Goal: Information Seeking & Learning: Compare options

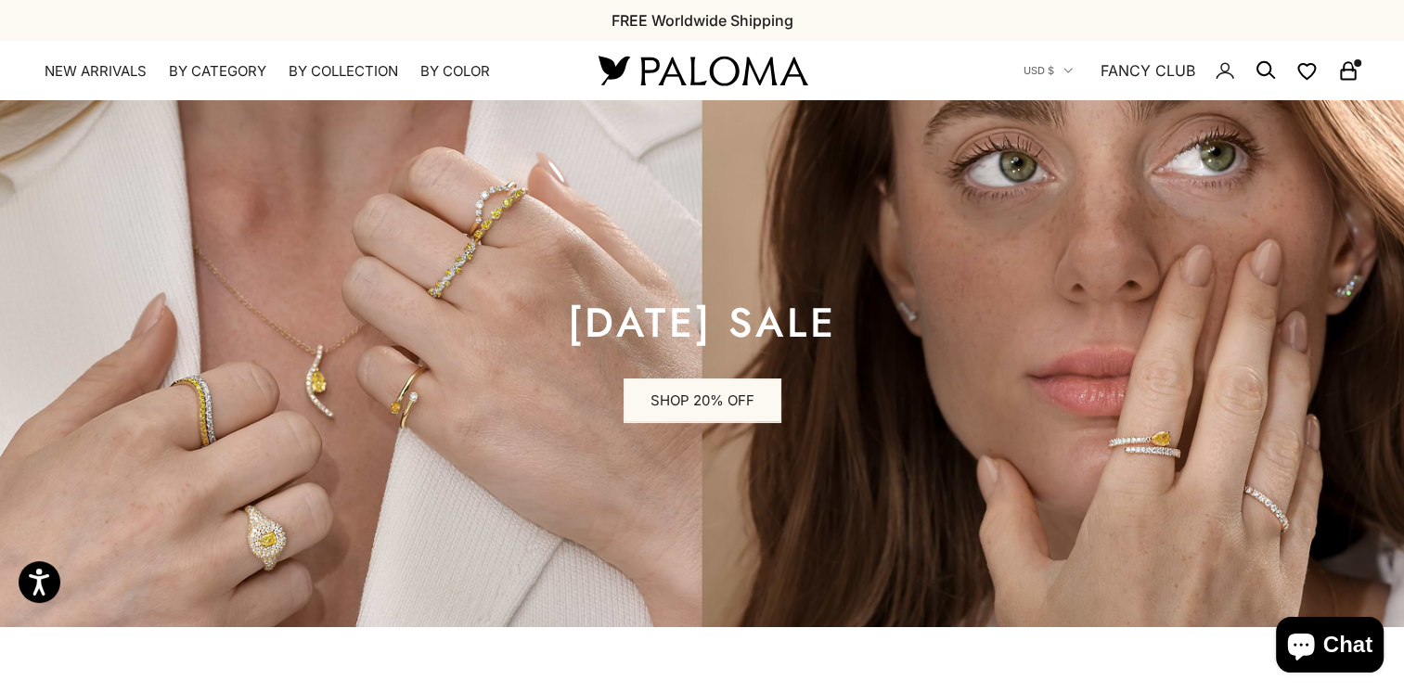
click at [1351, 73] on icon "Secondary navigation" at bounding box center [1348, 70] width 22 height 22
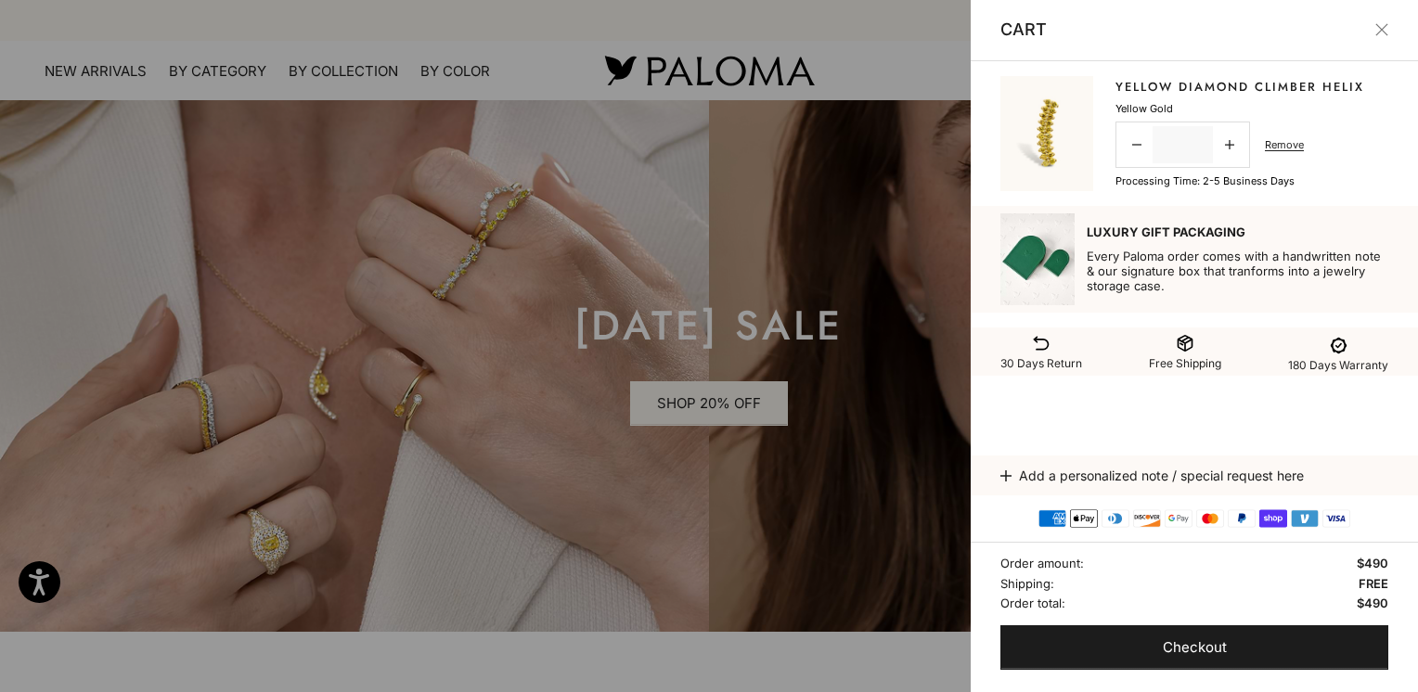
click at [1159, 83] on link "Yellow Diamond Climber Helix" at bounding box center [1239, 87] width 249 height 19
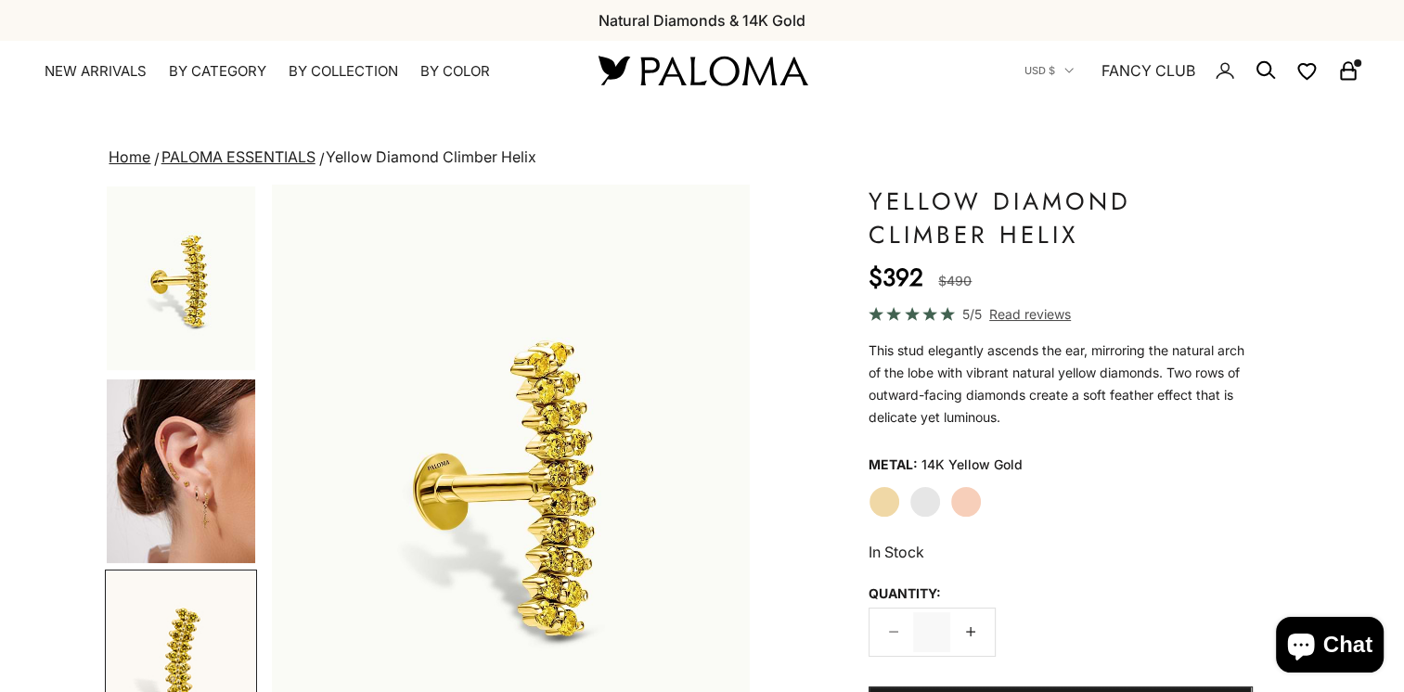
scroll to position [0, 999]
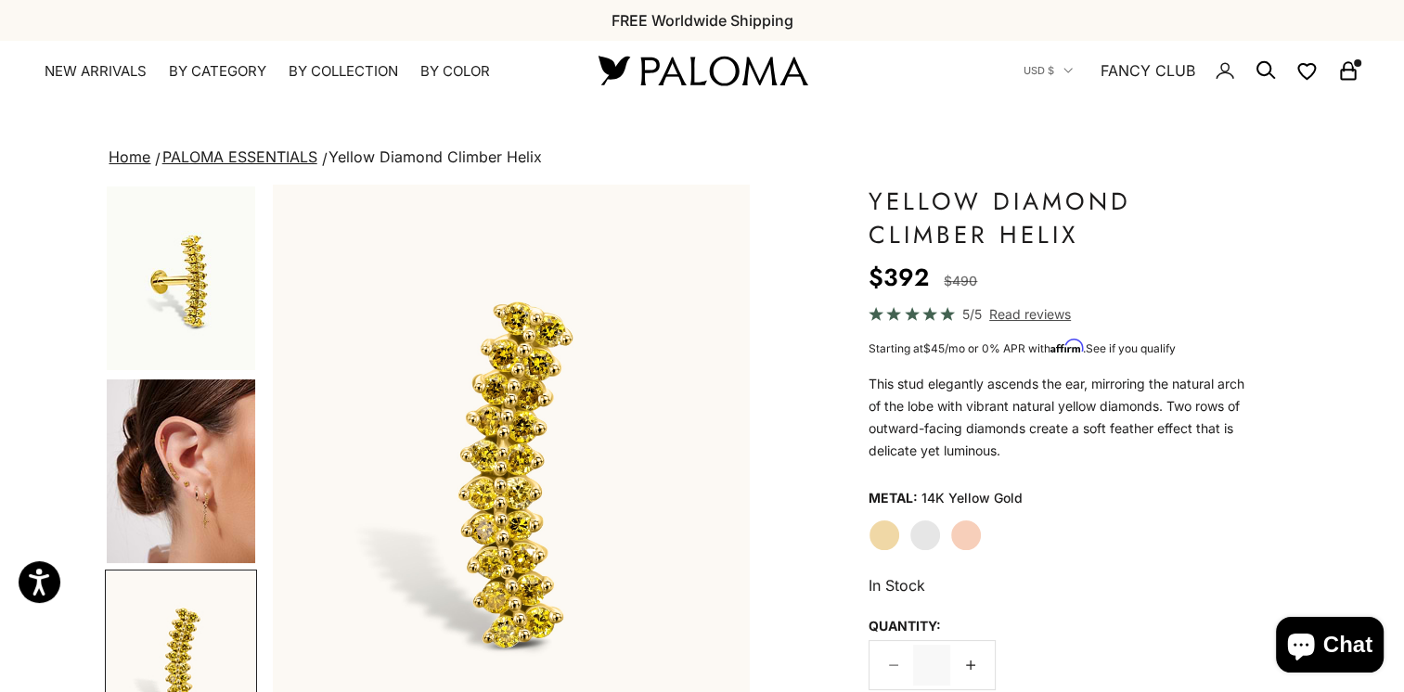
click at [193, 290] on img "Go to item 1" at bounding box center [181, 278] width 148 height 184
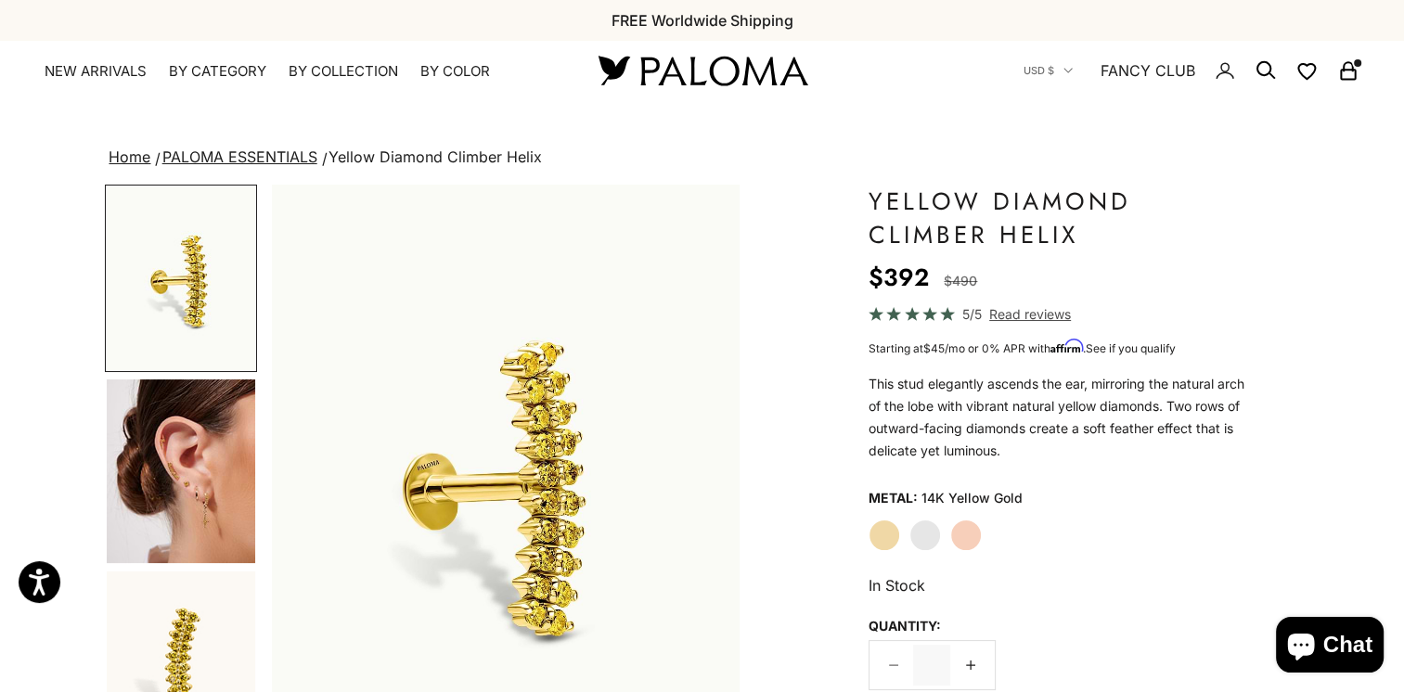
scroll to position [0, 0]
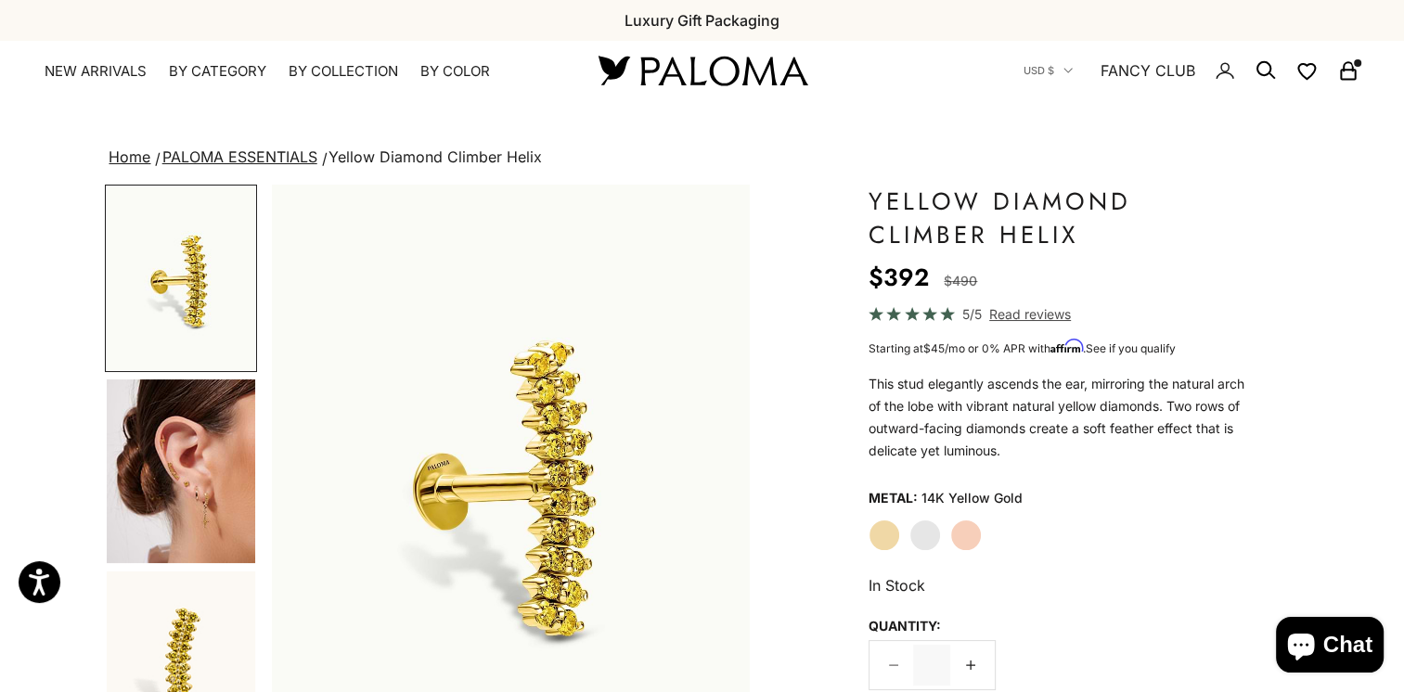
click at [1347, 71] on rect "Secondary navigation" at bounding box center [1348, 75] width 14 height 9
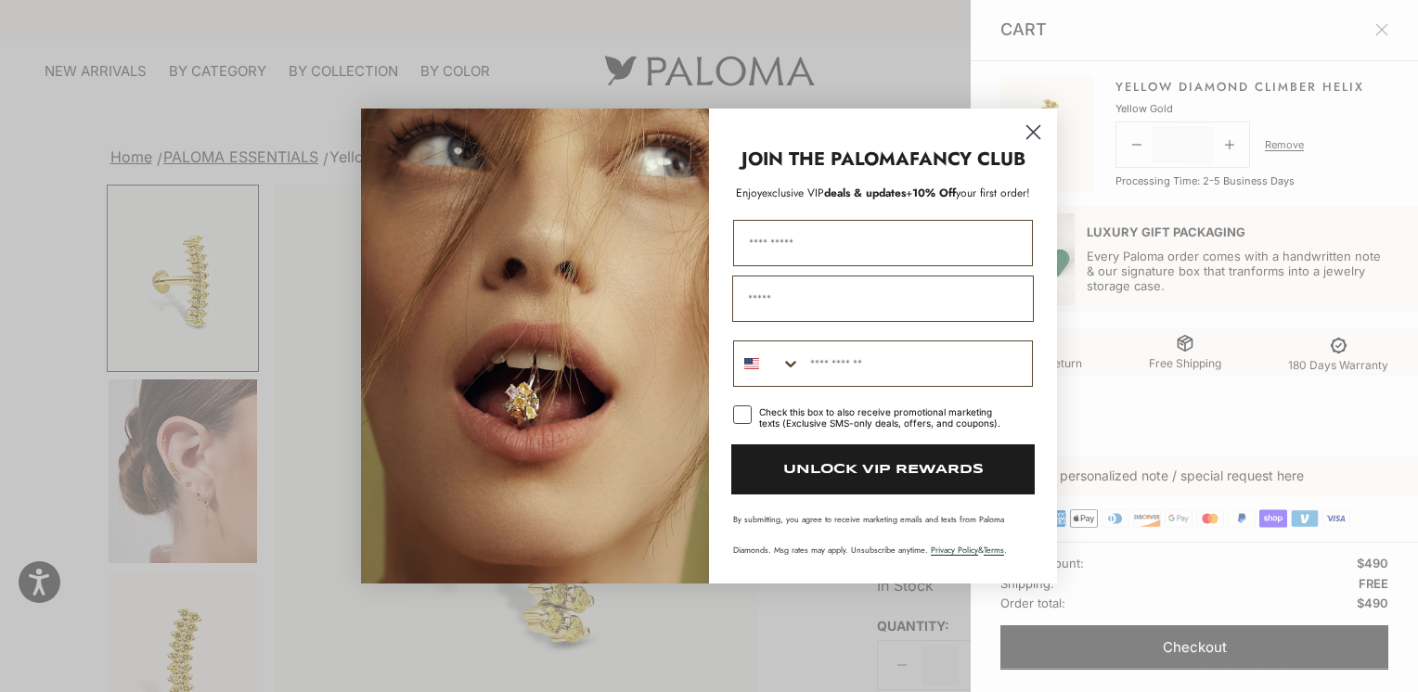
click at [1028, 128] on icon "Close dialog" at bounding box center [1033, 132] width 13 height 13
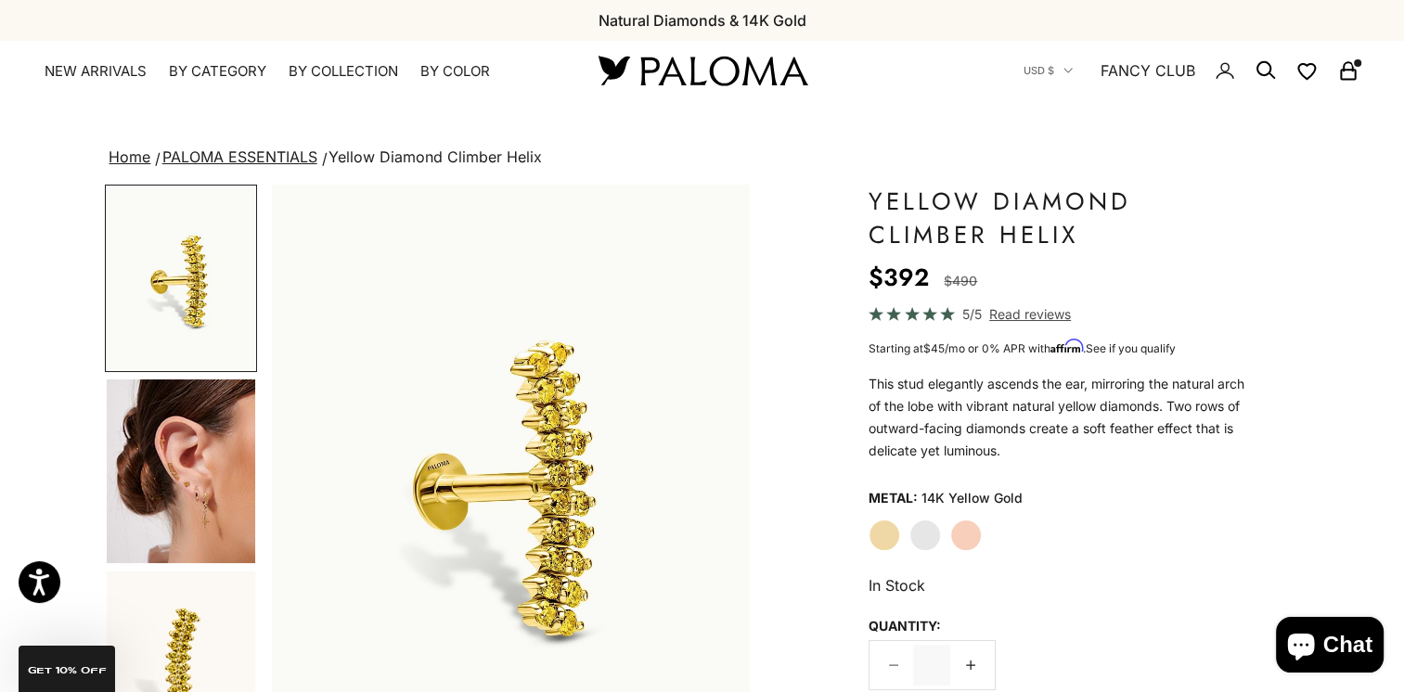
click at [1343, 72] on icon "Secondary navigation" at bounding box center [1348, 70] width 22 height 22
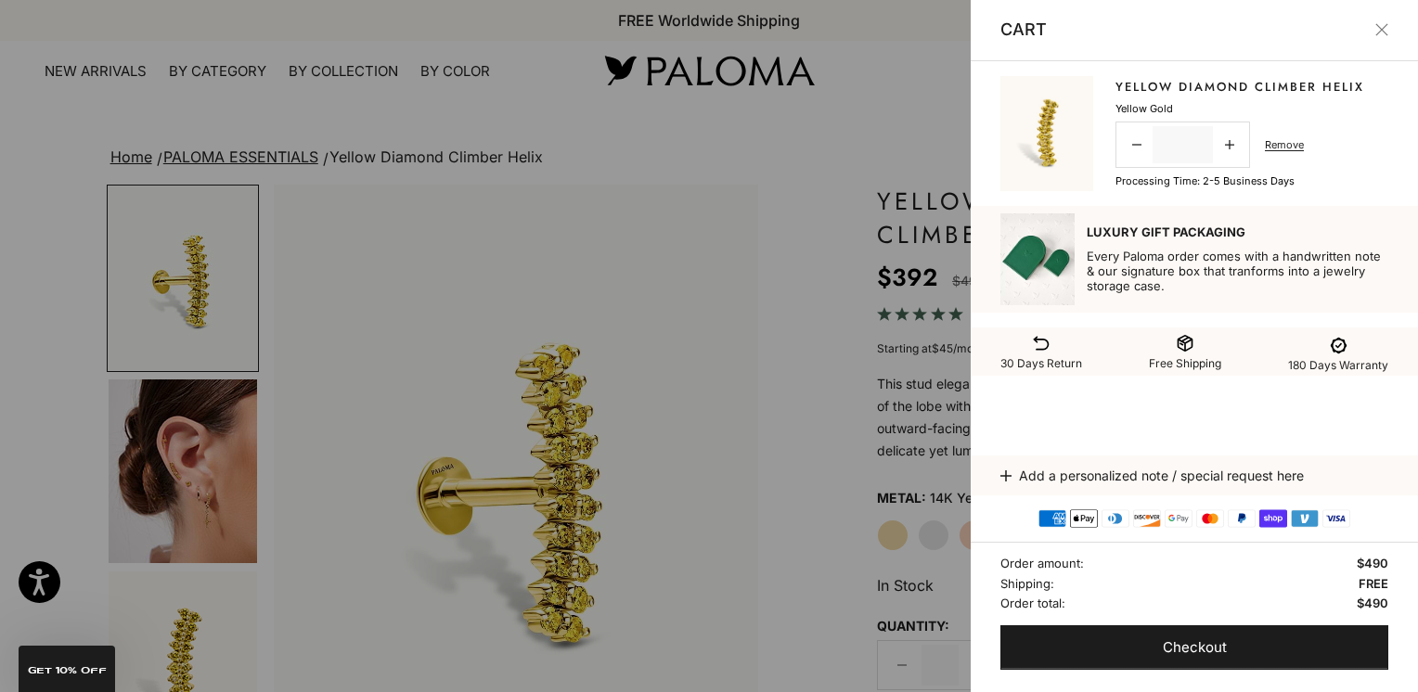
click at [1386, 25] on button "Close" at bounding box center [1381, 29] width 13 height 13
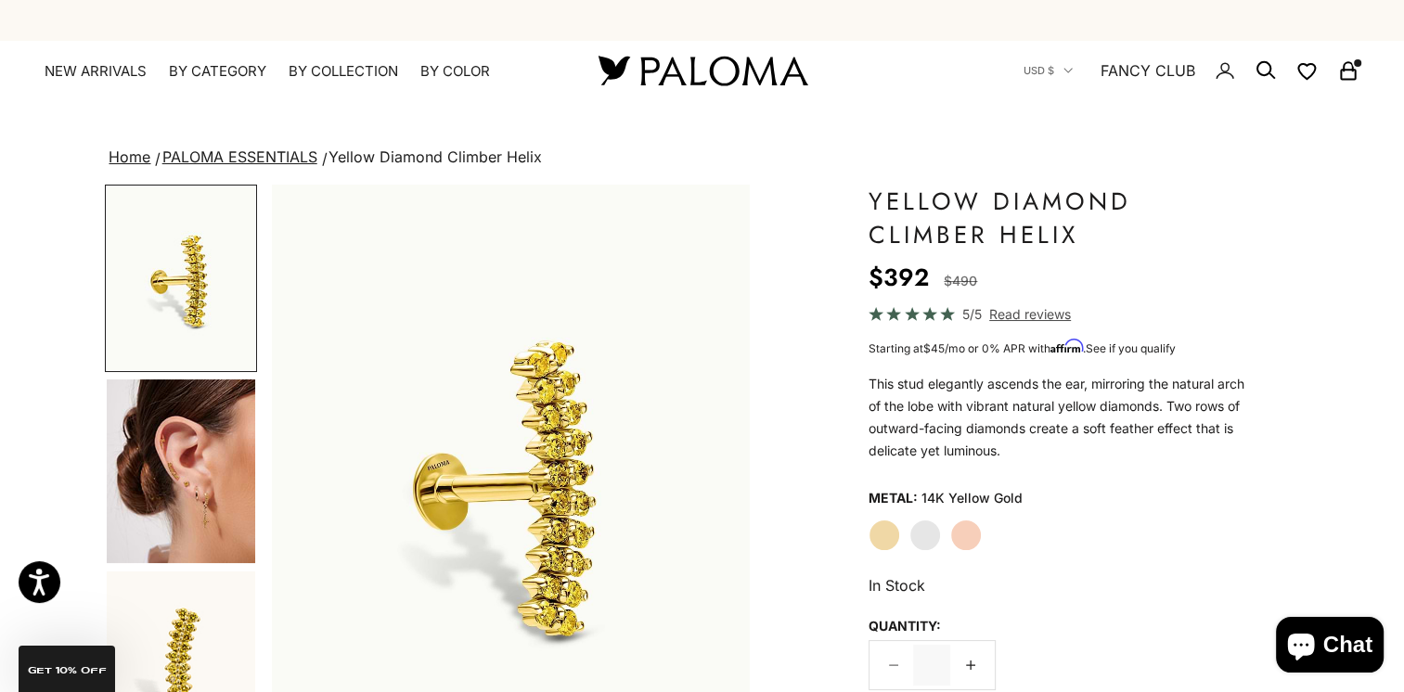
click at [1358, 74] on icon "Secondary navigation" at bounding box center [1348, 70] width 22 height 22
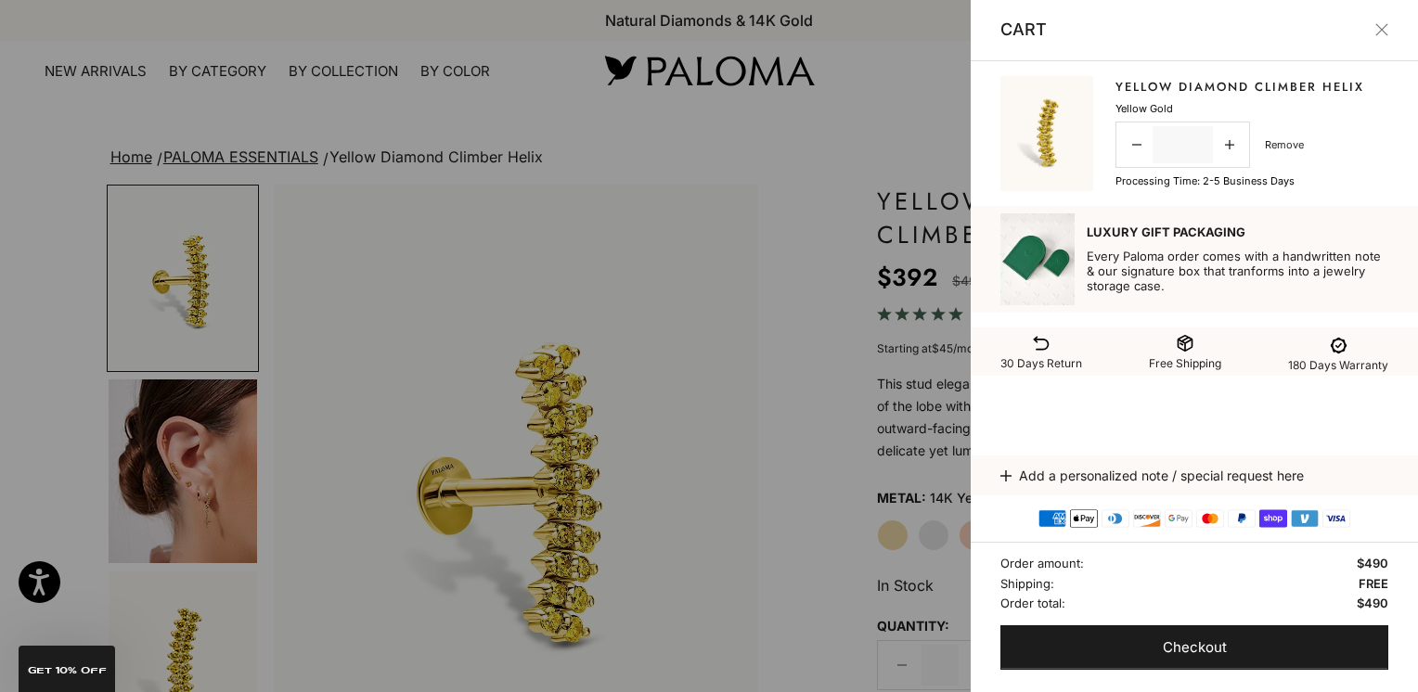
click at [1283, 139] on link "Remove" at bounding box center [1284, 144] width 39 height 17
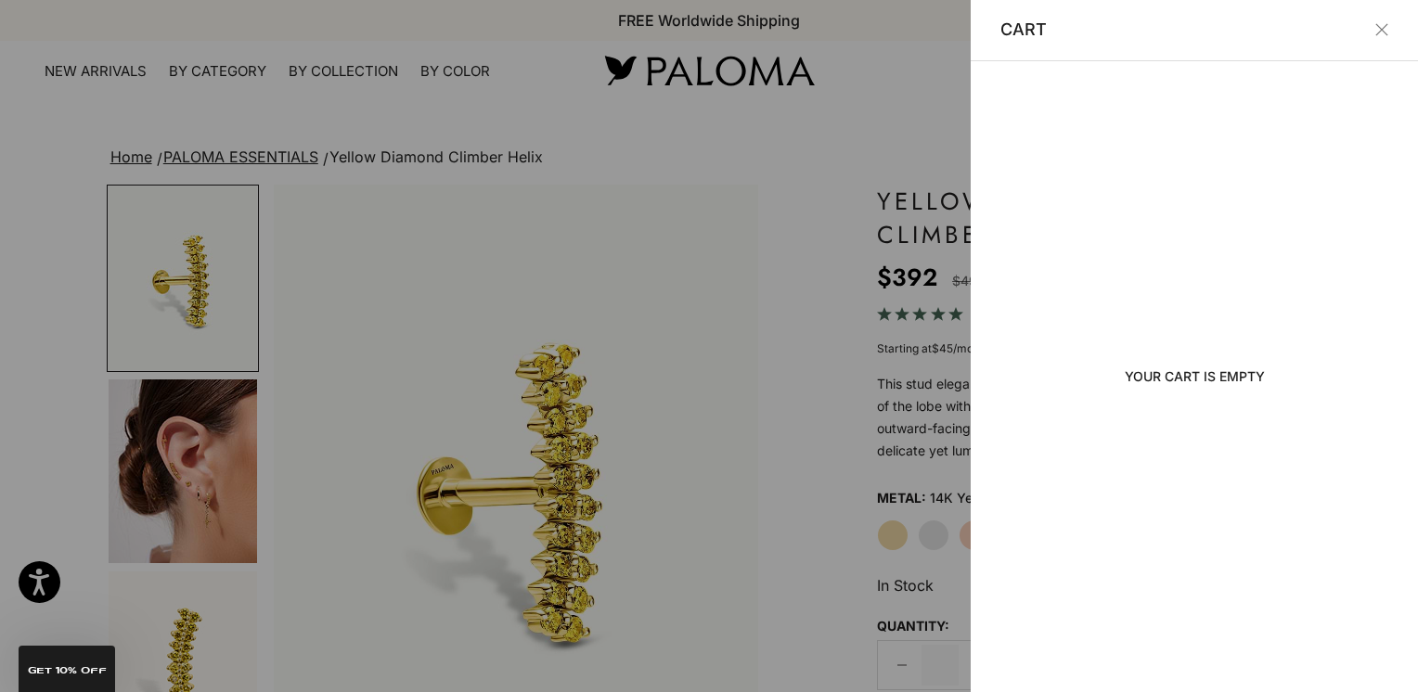
click at [1380, 30] on button "Close" at bounding box center [1381, 29] width 13 height 13
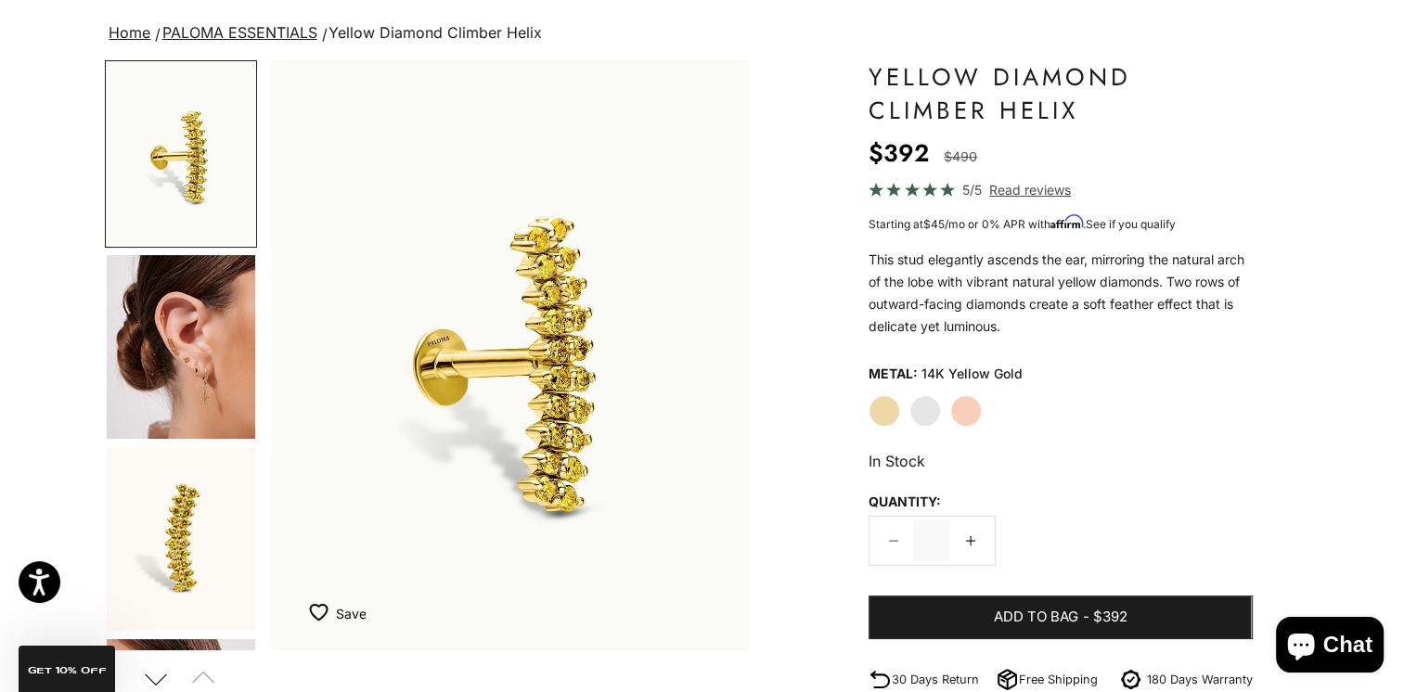
scroll to position [278, 0]
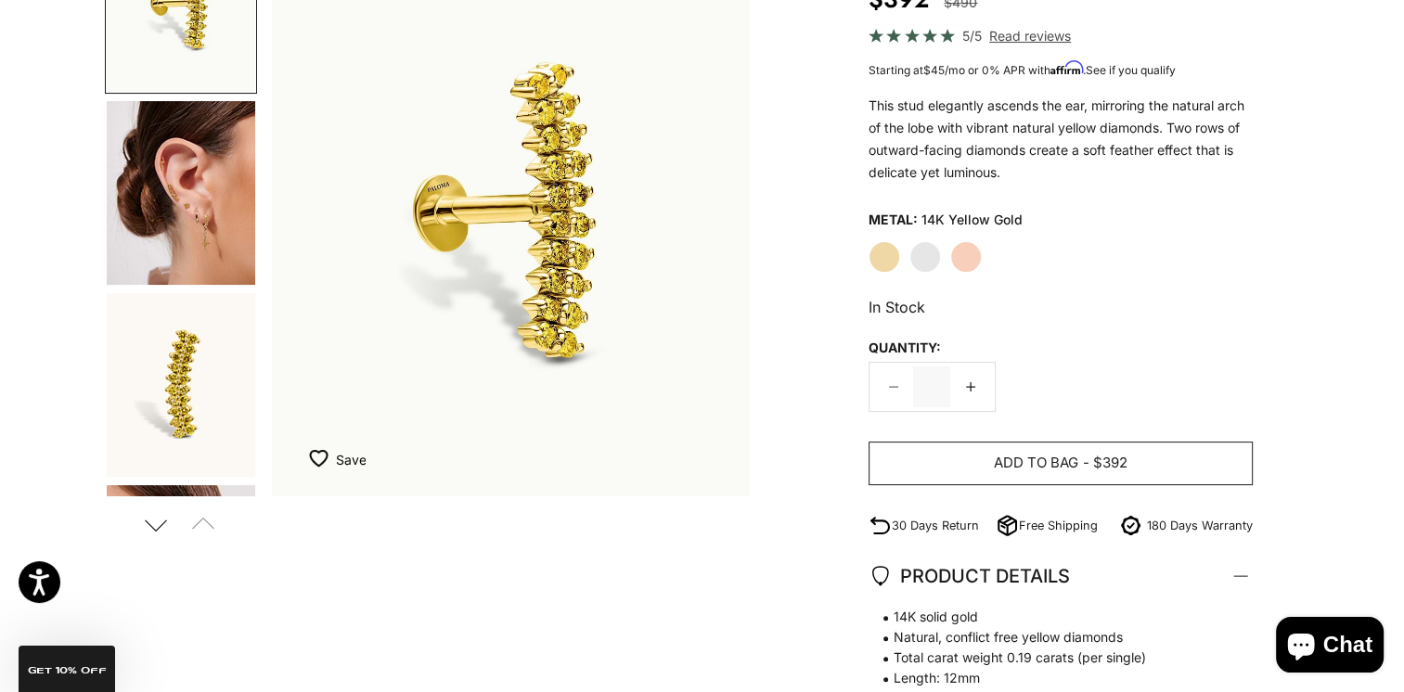
click at [1021, 468] on span "Add to bag" at bounding box center [1036, 463] width 84 height 23
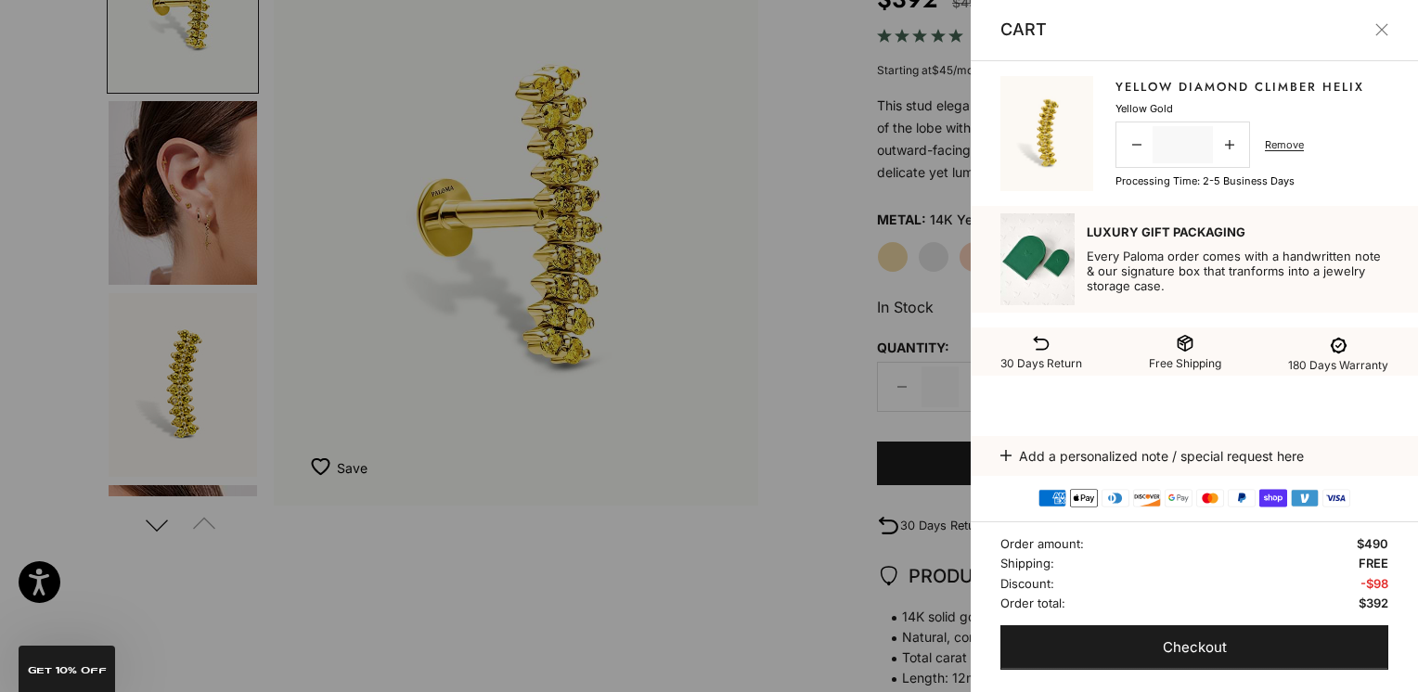
click at [1385, 30] on button "Close" at bounding box center [1381, 29] width 13 height 13
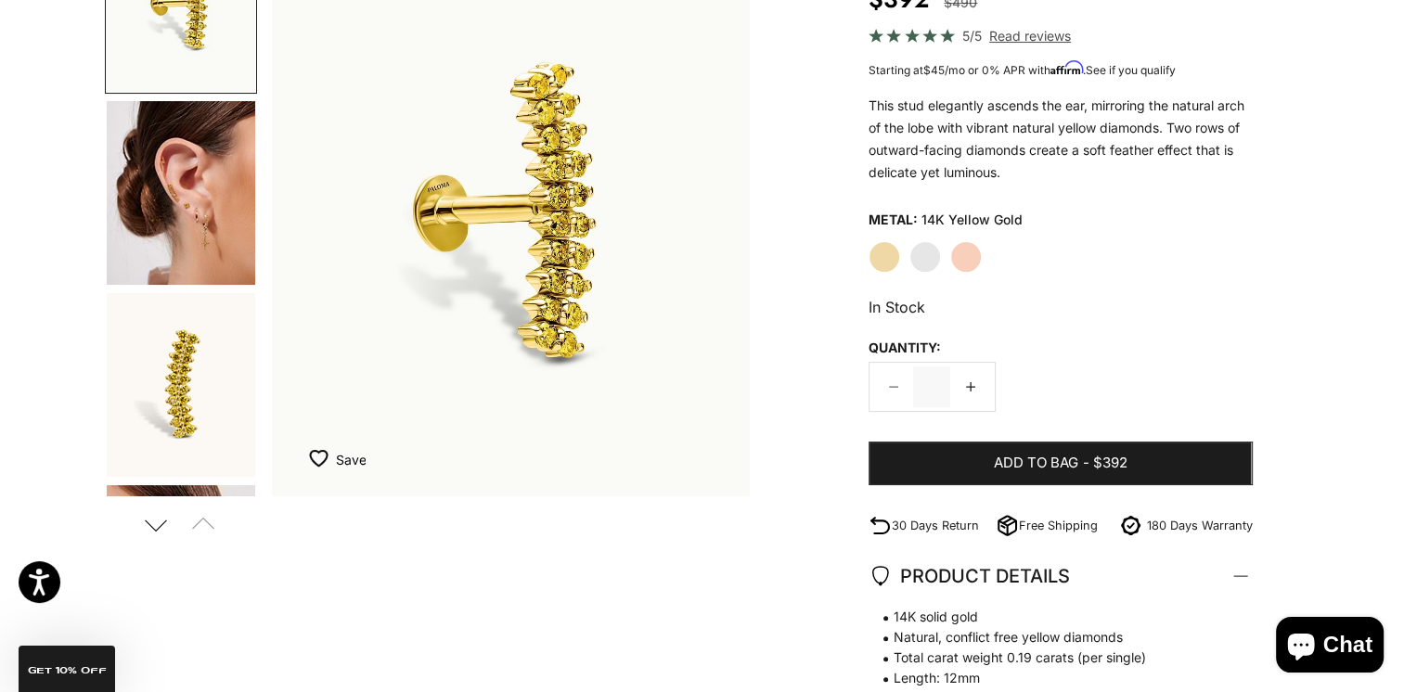
click at [187, 175] on img "Go to item 4" at bounding box center [181, 193] width 148 height 184
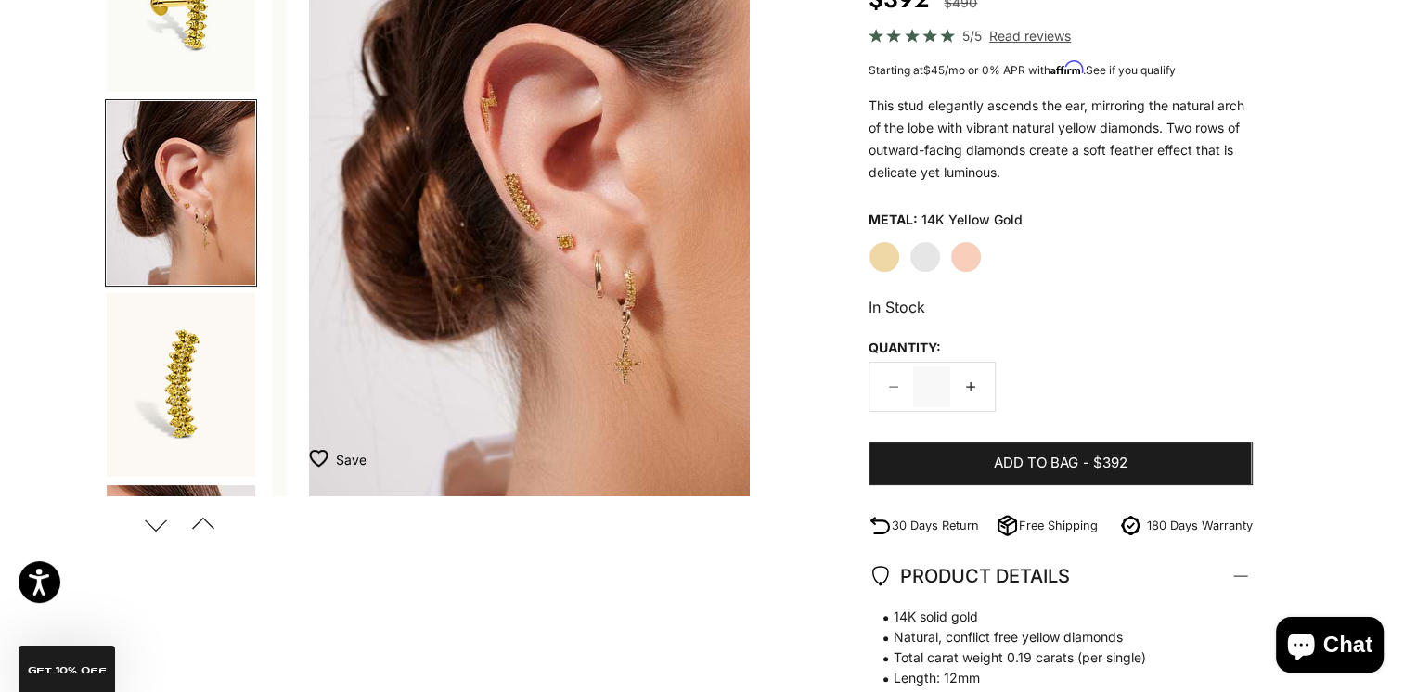
scroll to position [0, 500]
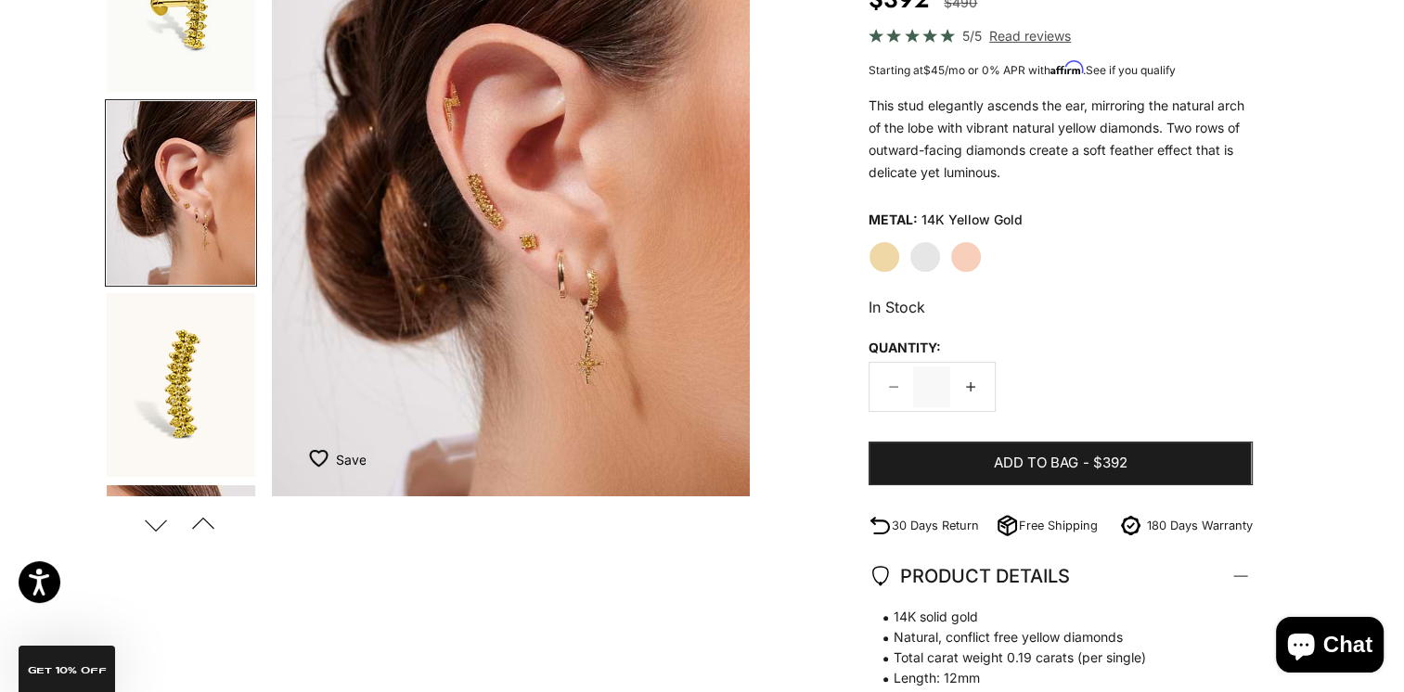
click at [174, 358] on img "Go to item 5" at bounding box center [181, 385] width 148 height 184
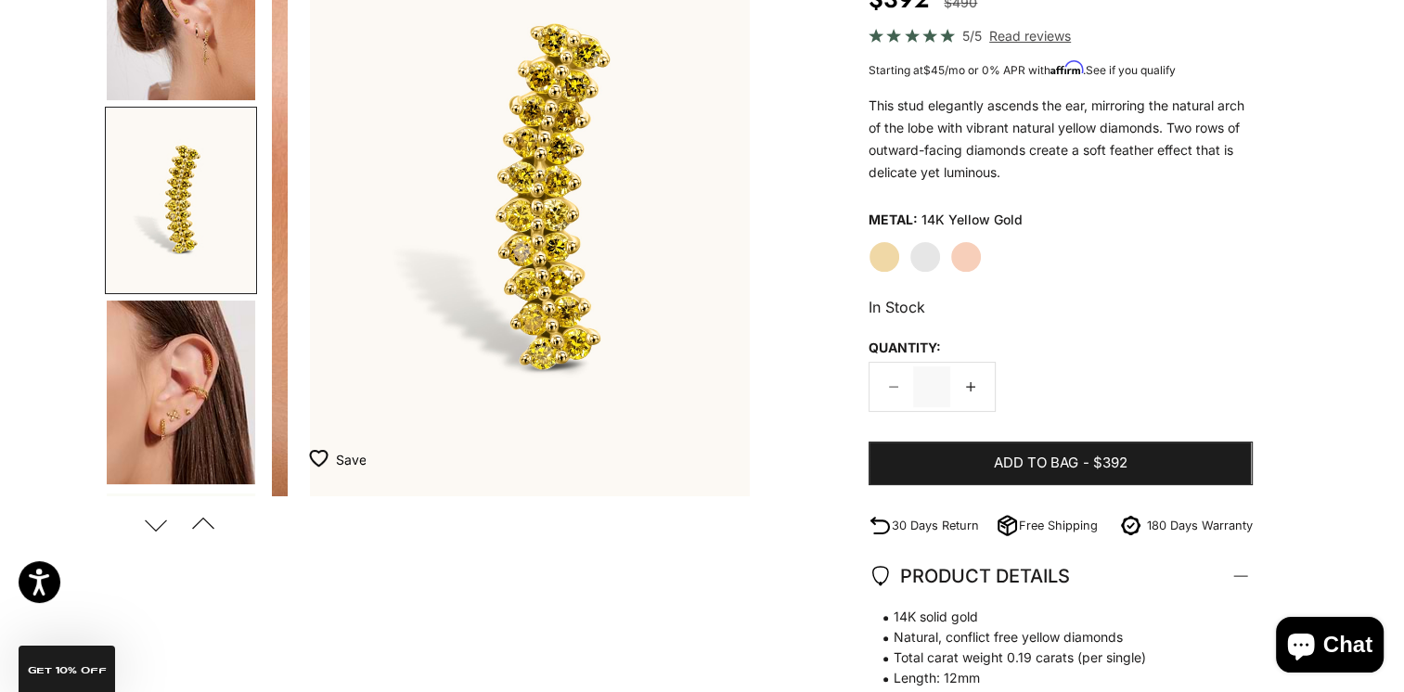
scroll to position [0, 999]
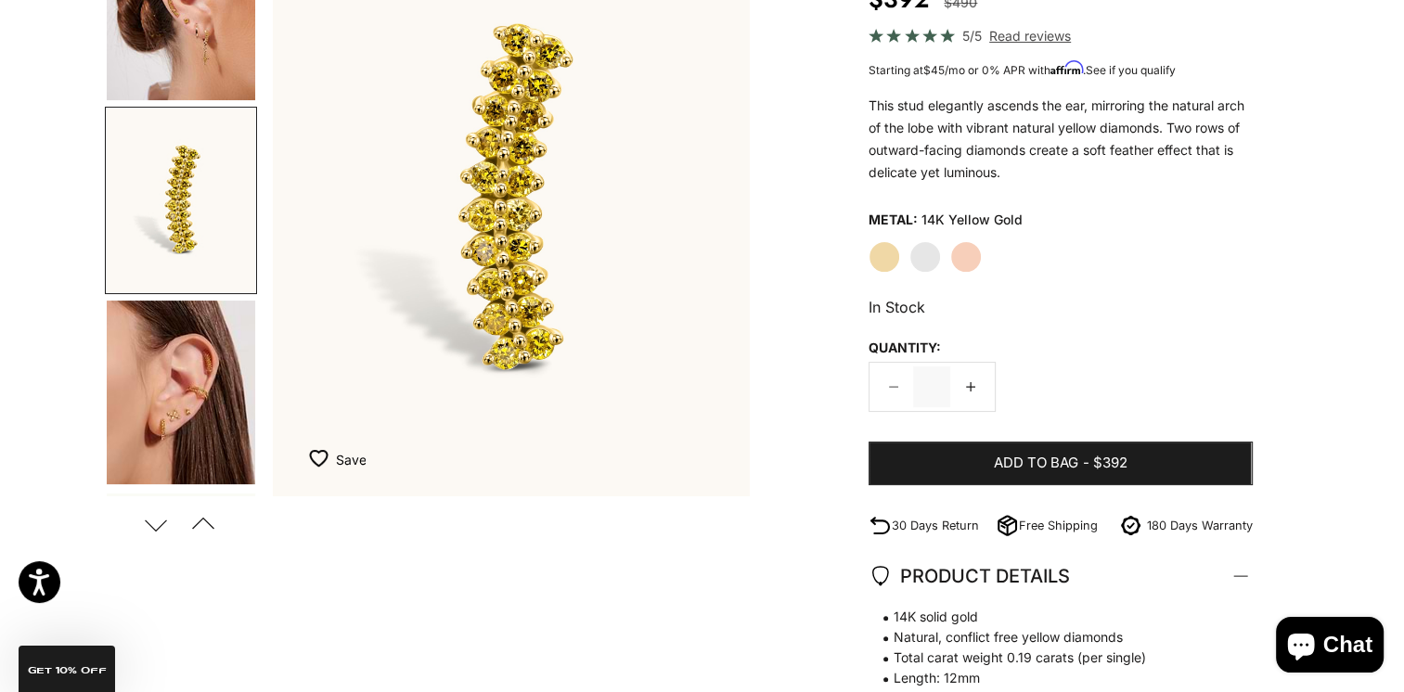
click at [175, 436] on img "Go to item 8" at bounding box center [181, 393] width 148 height 184
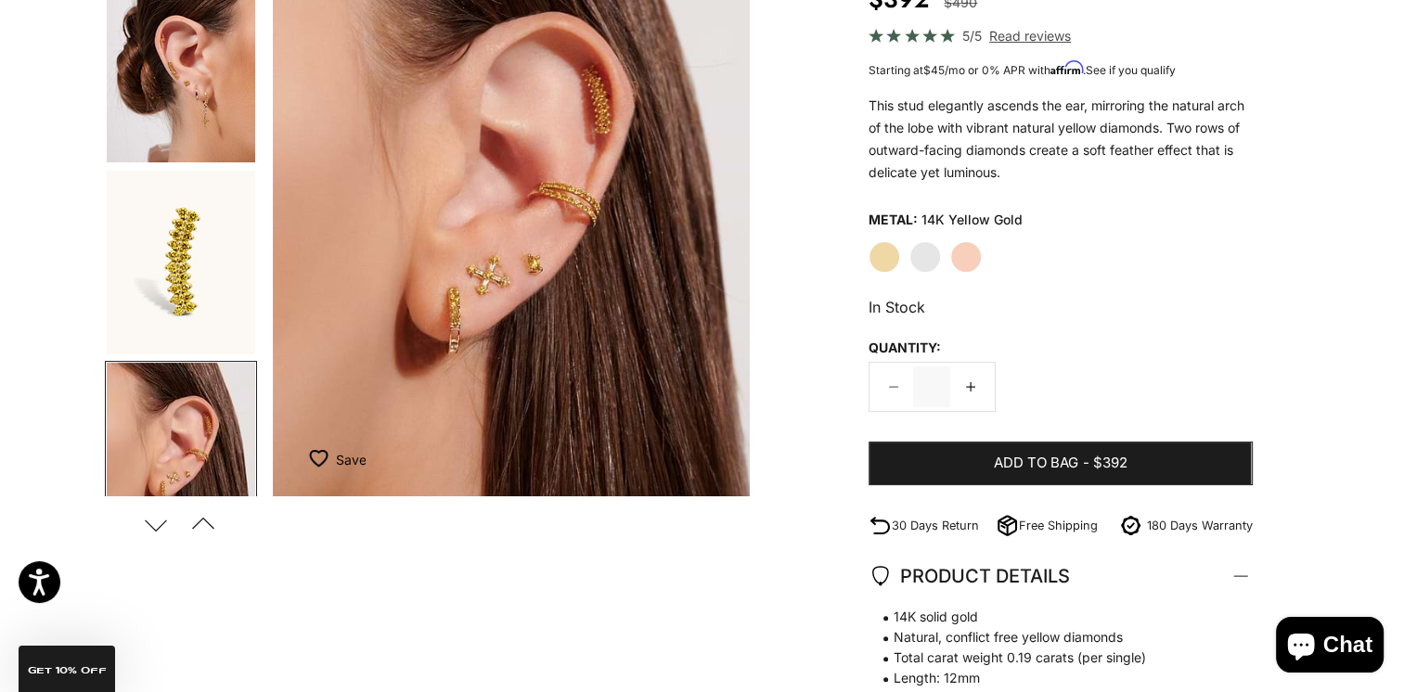
scroll to position [99, 0]
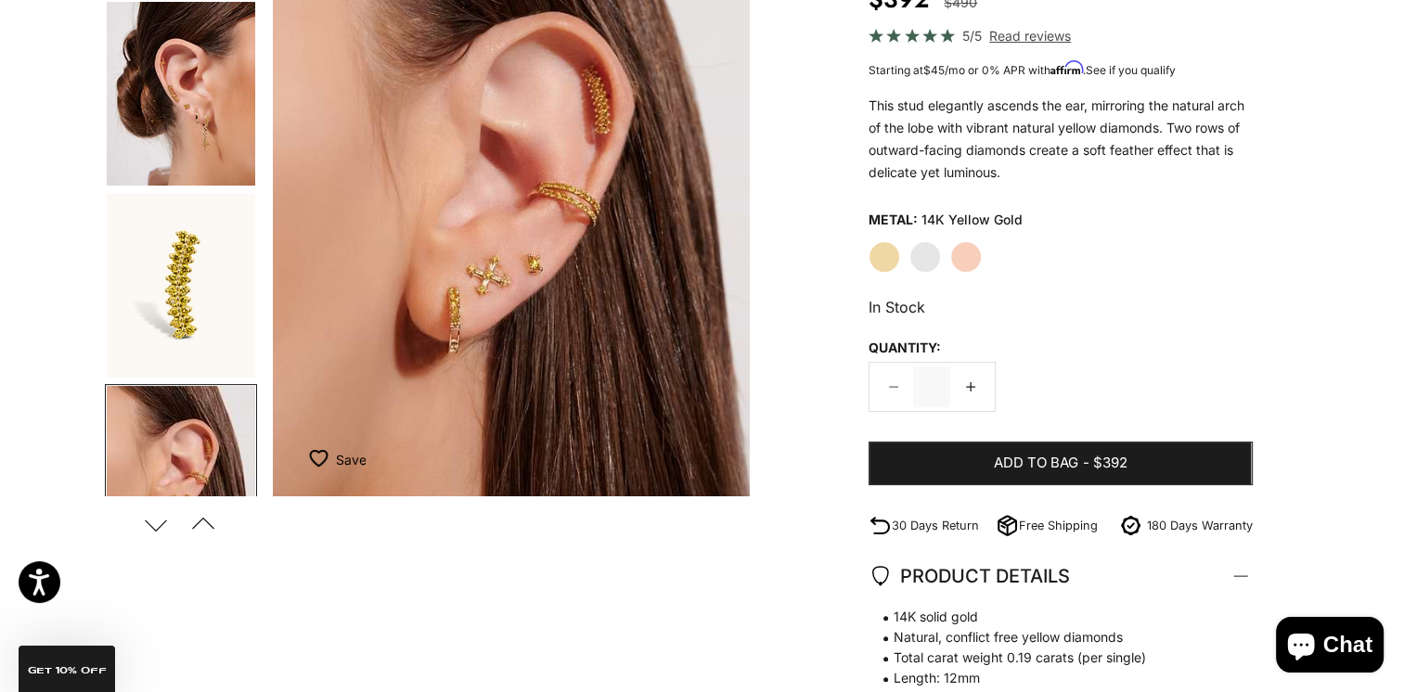
click at [162, 109] on img "Go to item 4" at bounding box center [181, 94] width 148 height 184
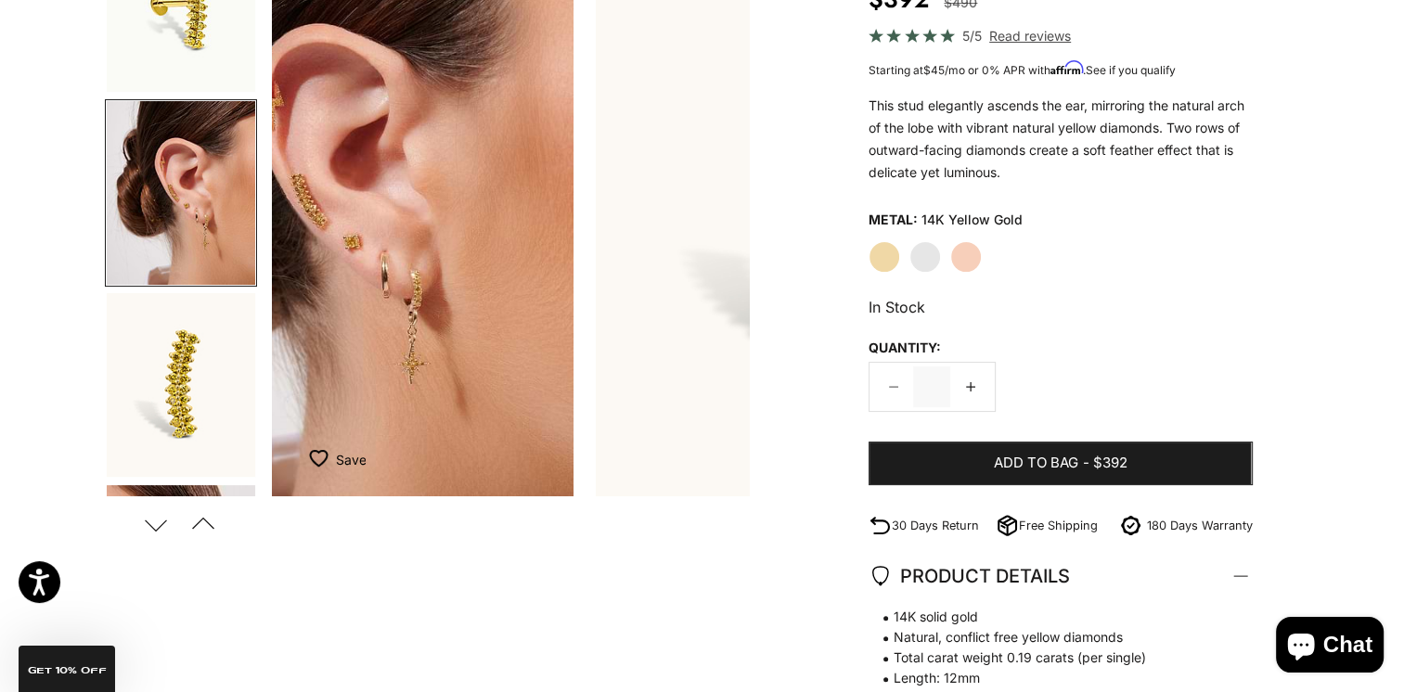
scroll to position [0, 500]
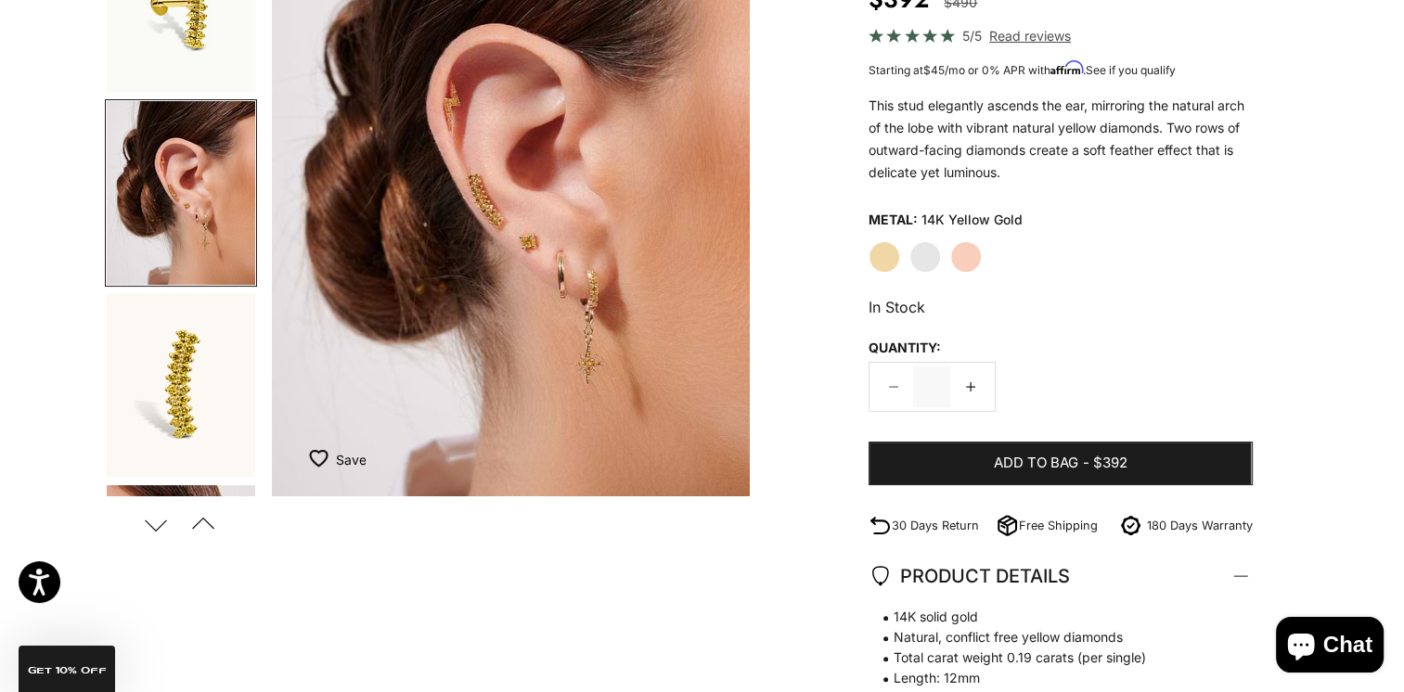
click at [494, 208] on img "Item 4 of 16" at bounding box center [511, 201] width 478 height 590
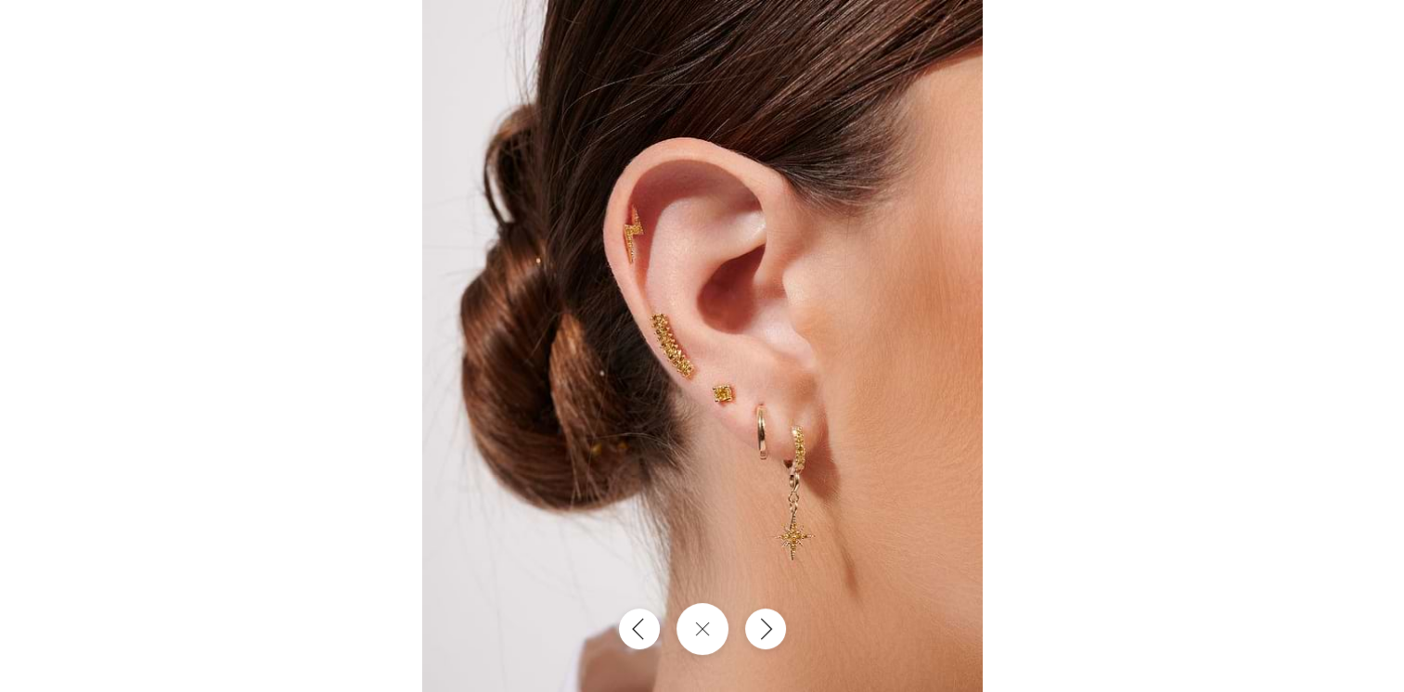
click at [597, 295] on img at bounding box center [702, 346] width 560 height 692
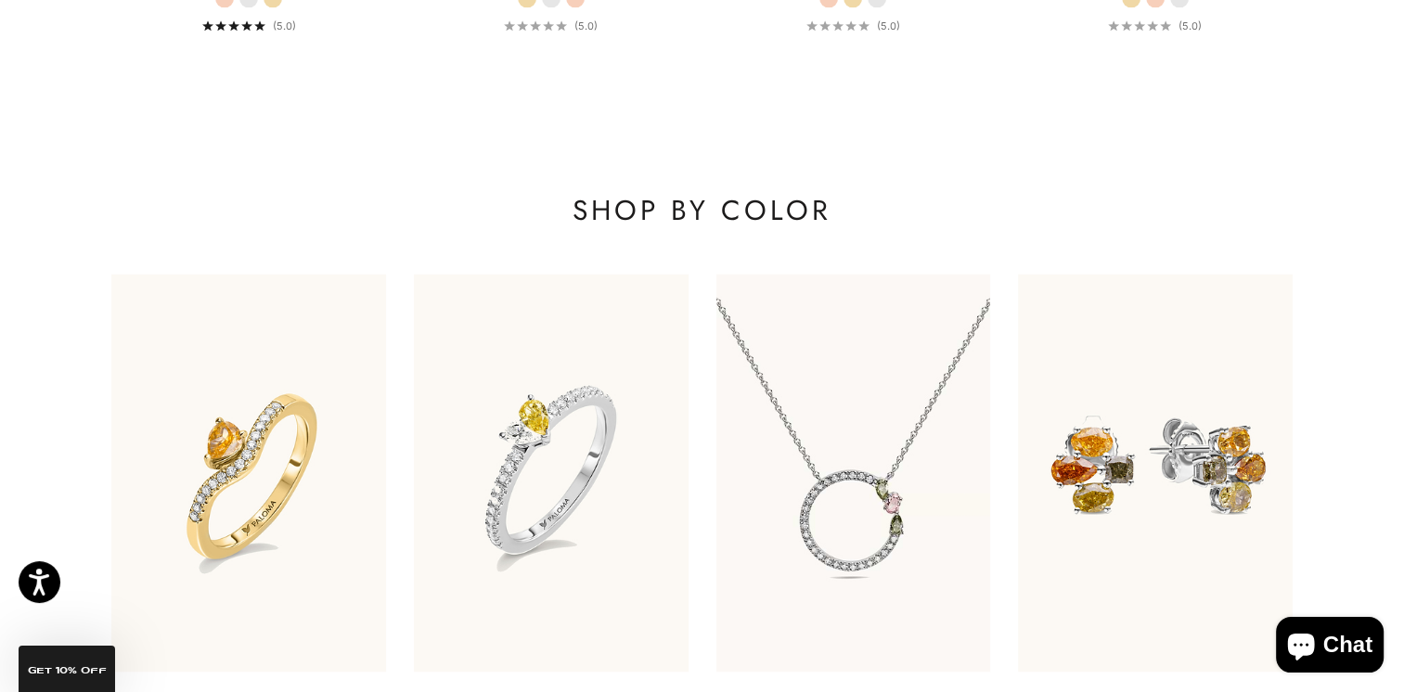
scroll to position [2505, 0]
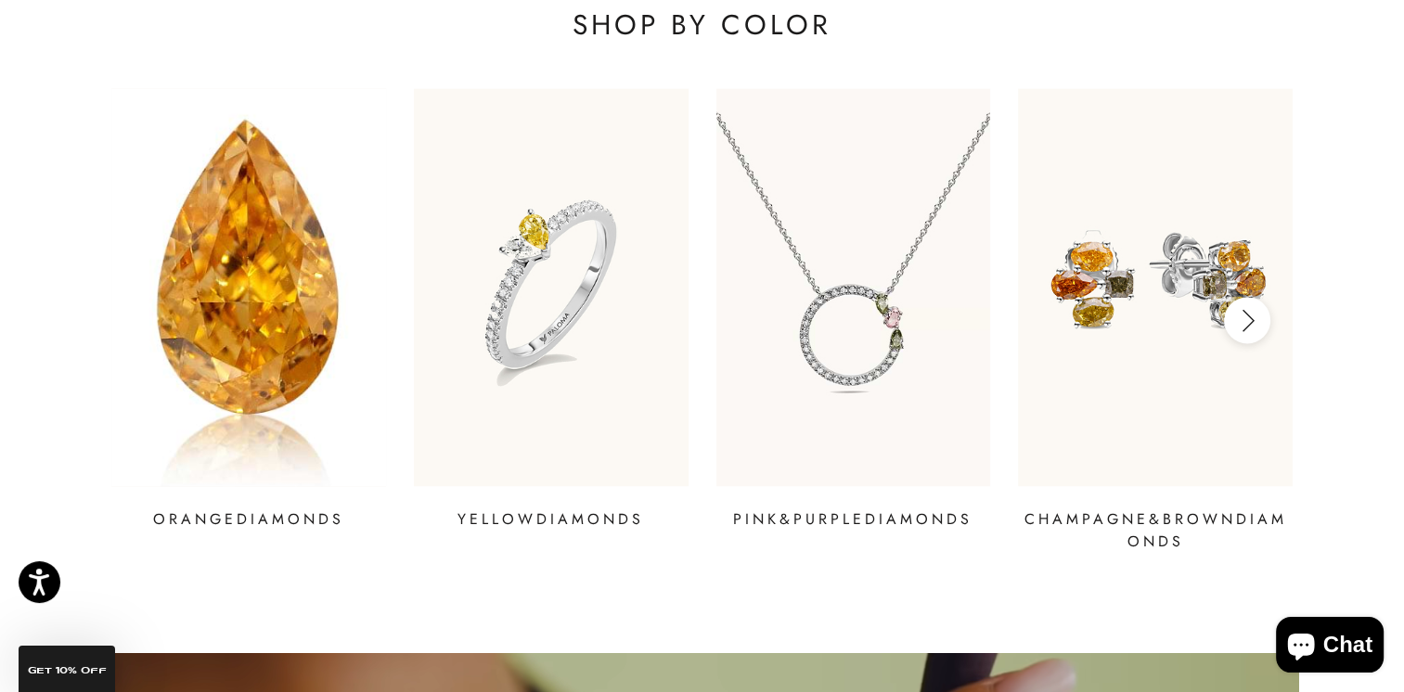
click at [199, 263] on img at bounding box center [248, 286] width 329 height 477
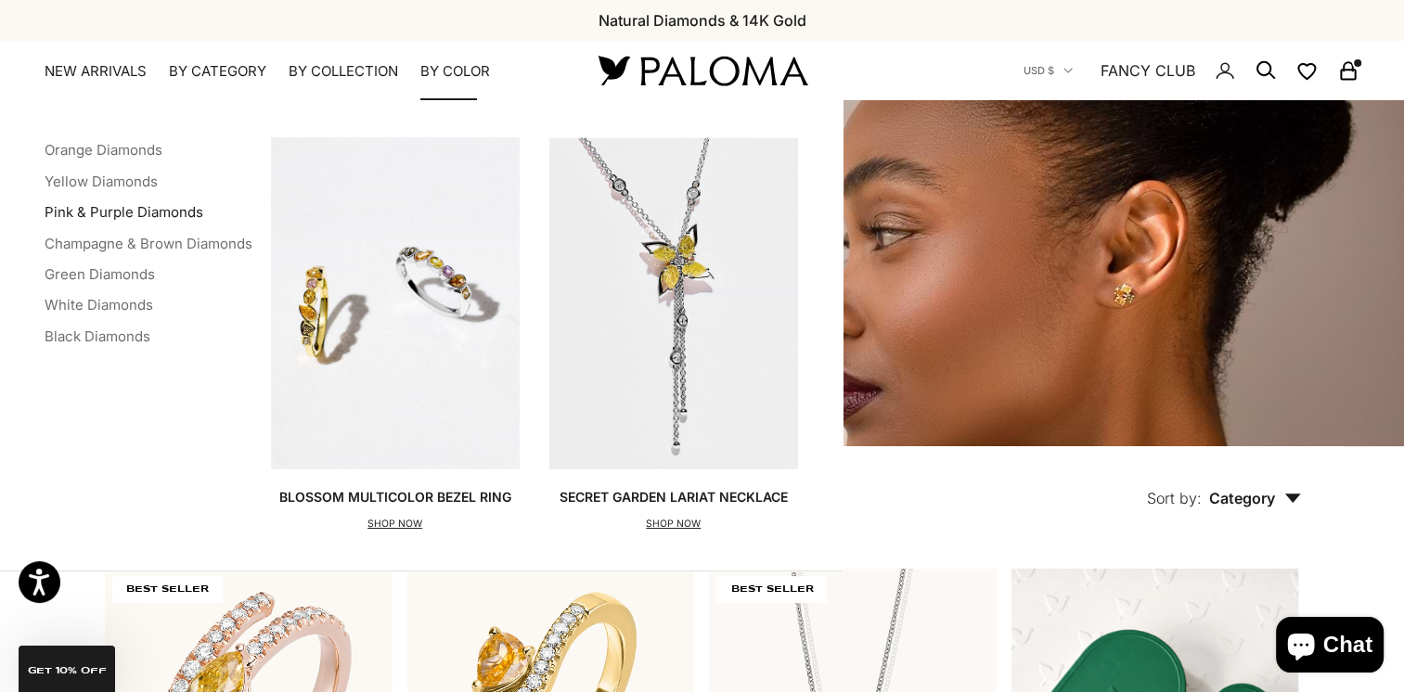
click at [145, 215] on link "Pink & Purple Diamonds" at bounding box center [124, 212] width 159 height 18
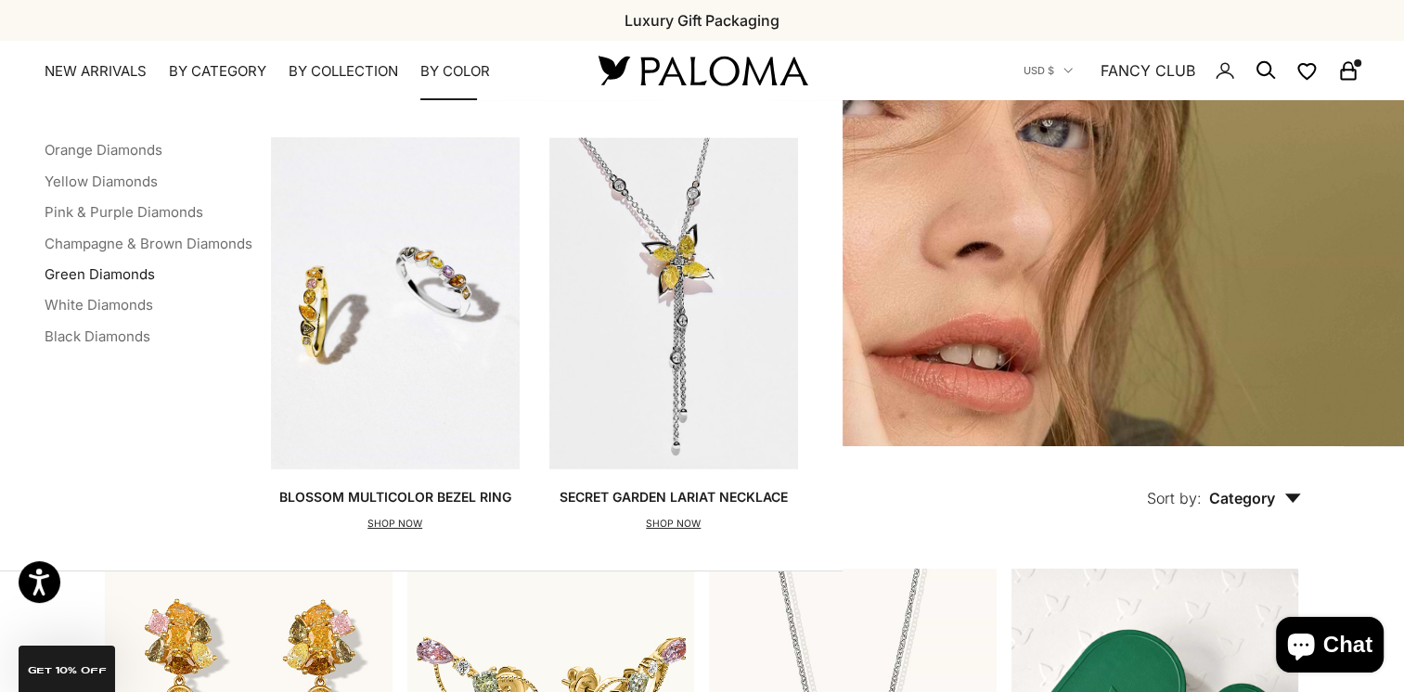
click at [107, 269] on link "Green Diamonds" at bounding box center [100, 274] width 110 height 18
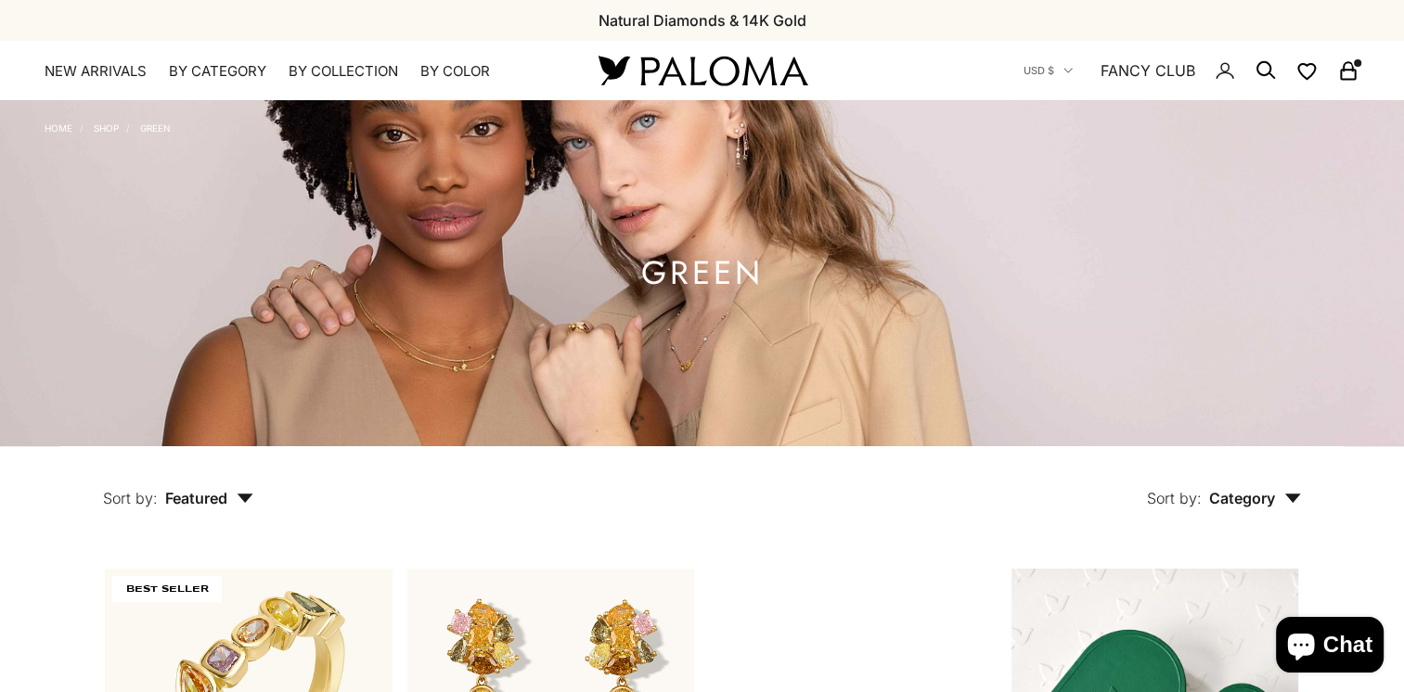
scroll to position [371, 0]
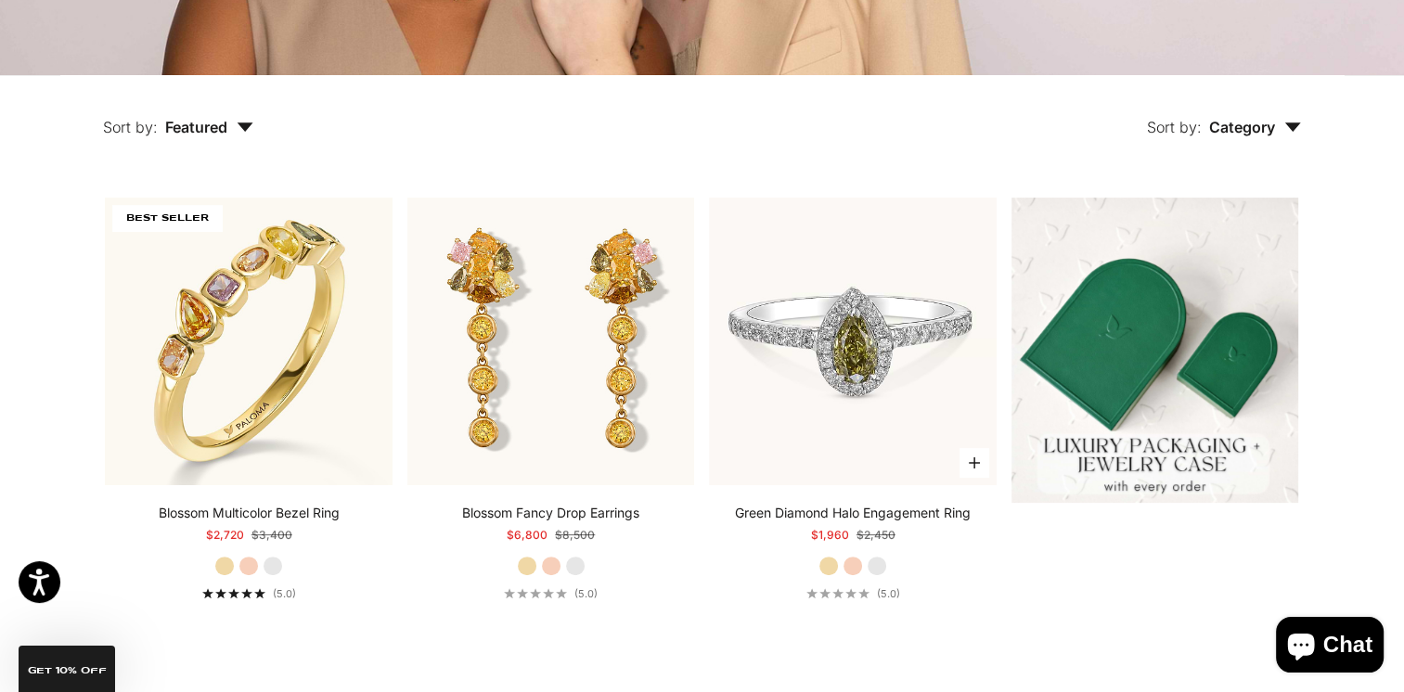
click at [849, 397] on img at bounding box center [853, 342] width 288 height 288
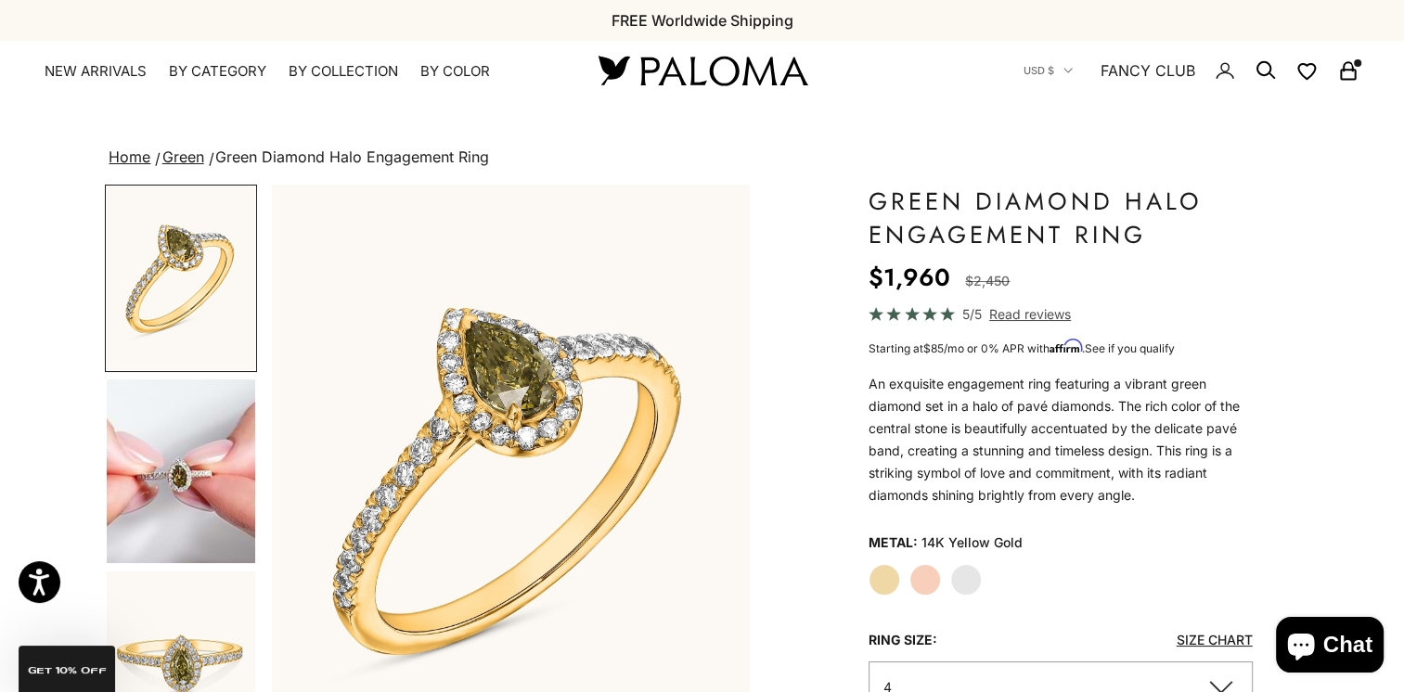
click at [193, 447] on img "Go to item 4" at bounding box center [181, 471] width 148 height 184
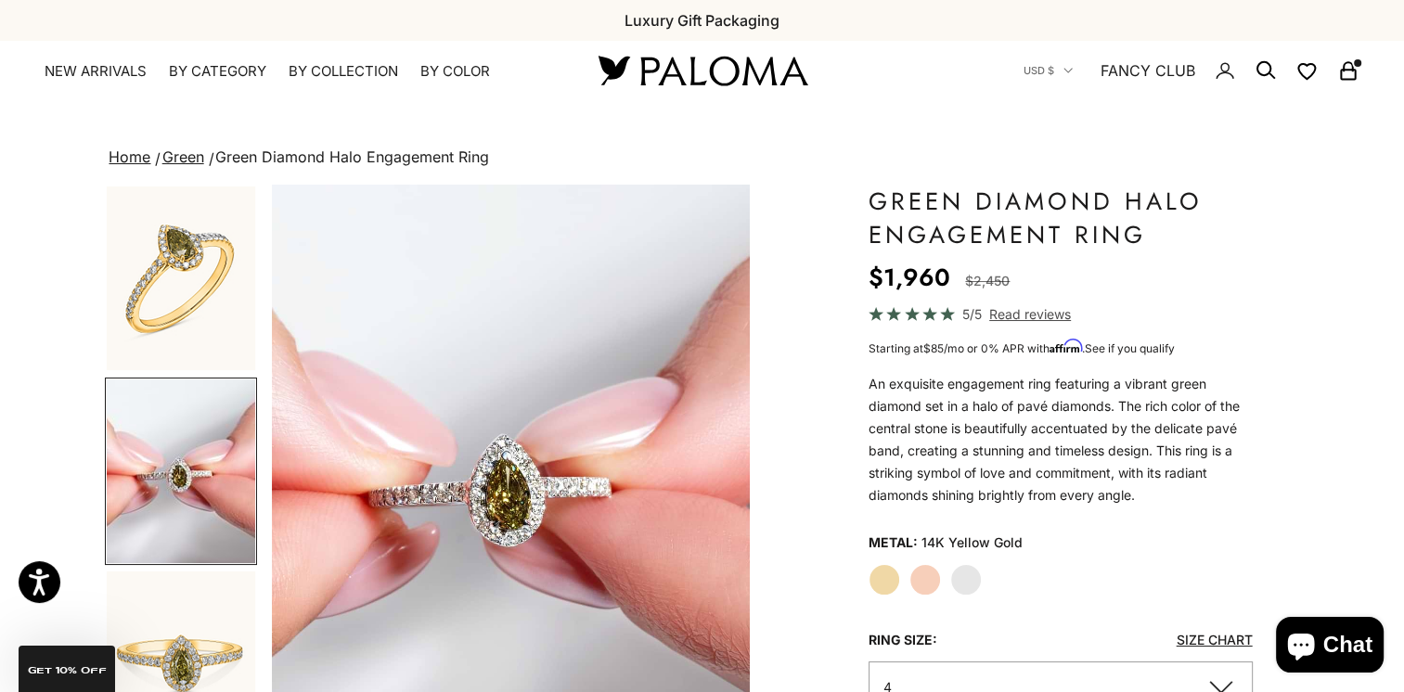
scroll to position [278, 0]
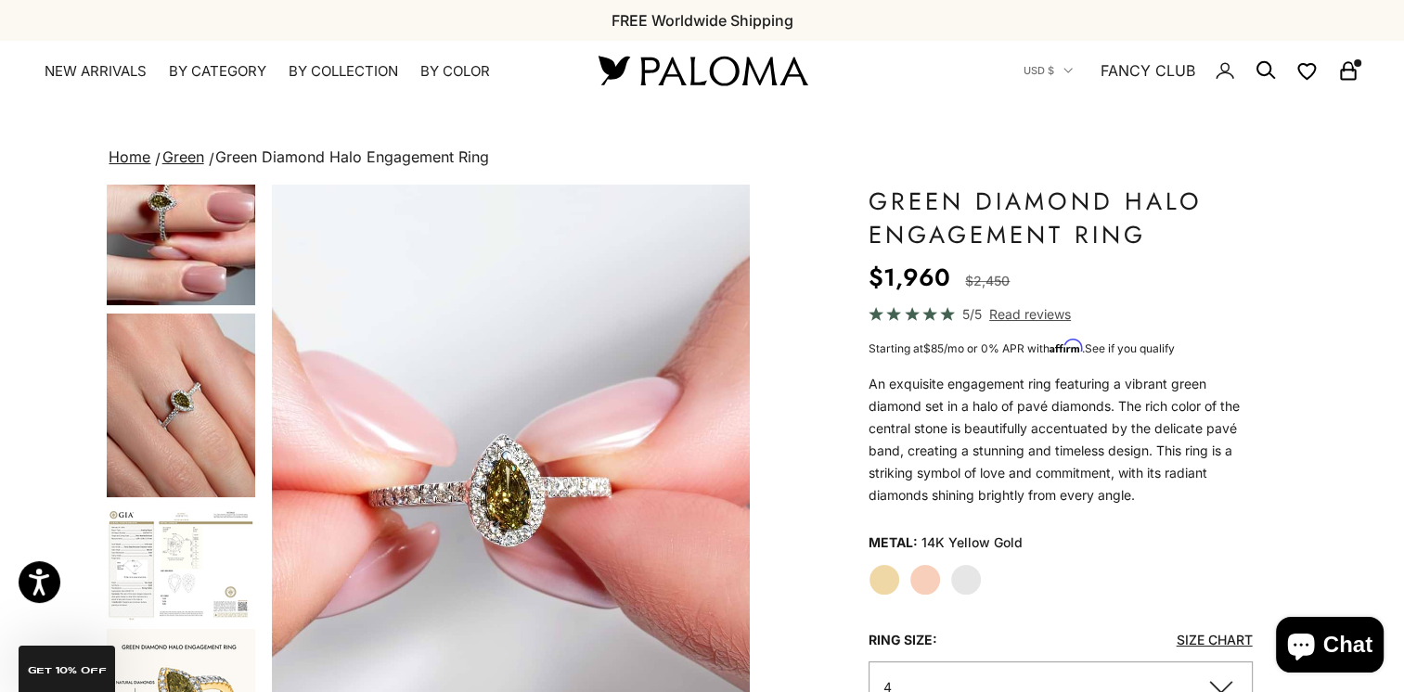
click at [174, 453] on img "Go to item 10" at bounding box center [181, 406] width 148 height 184
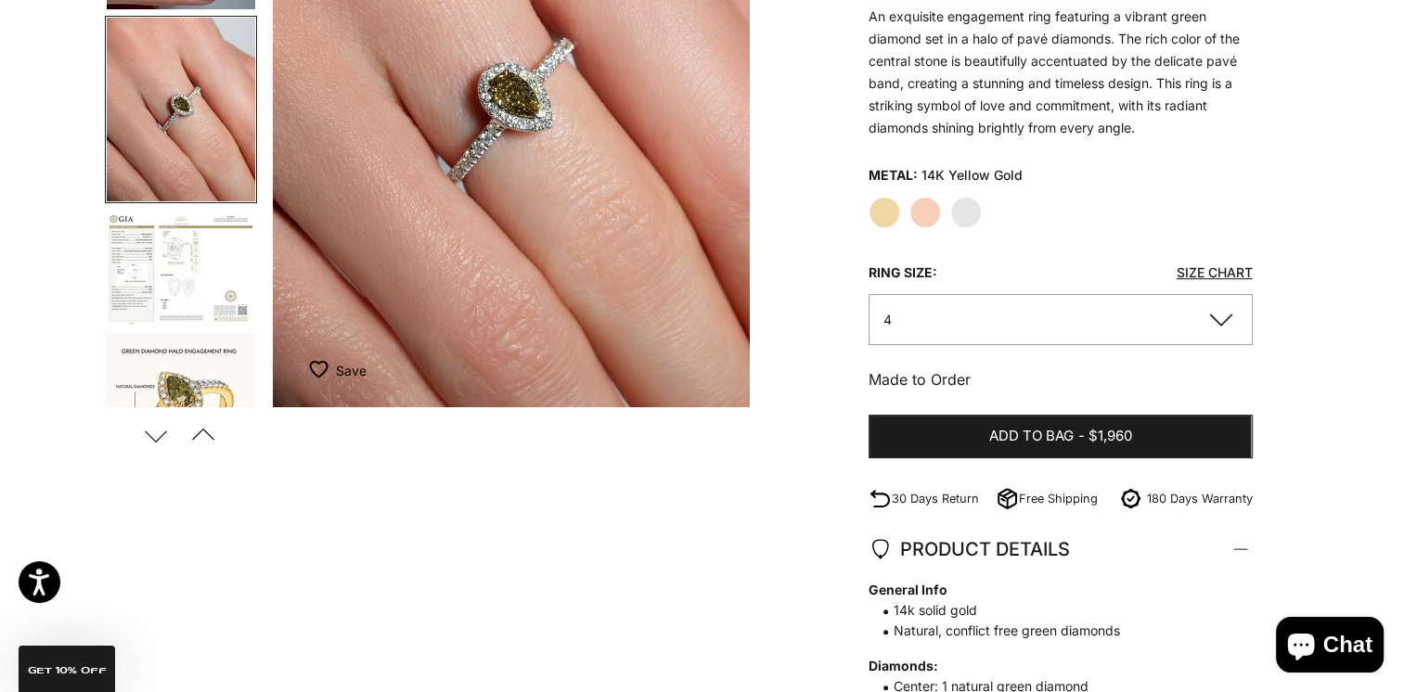
scroll to position [371, 0]
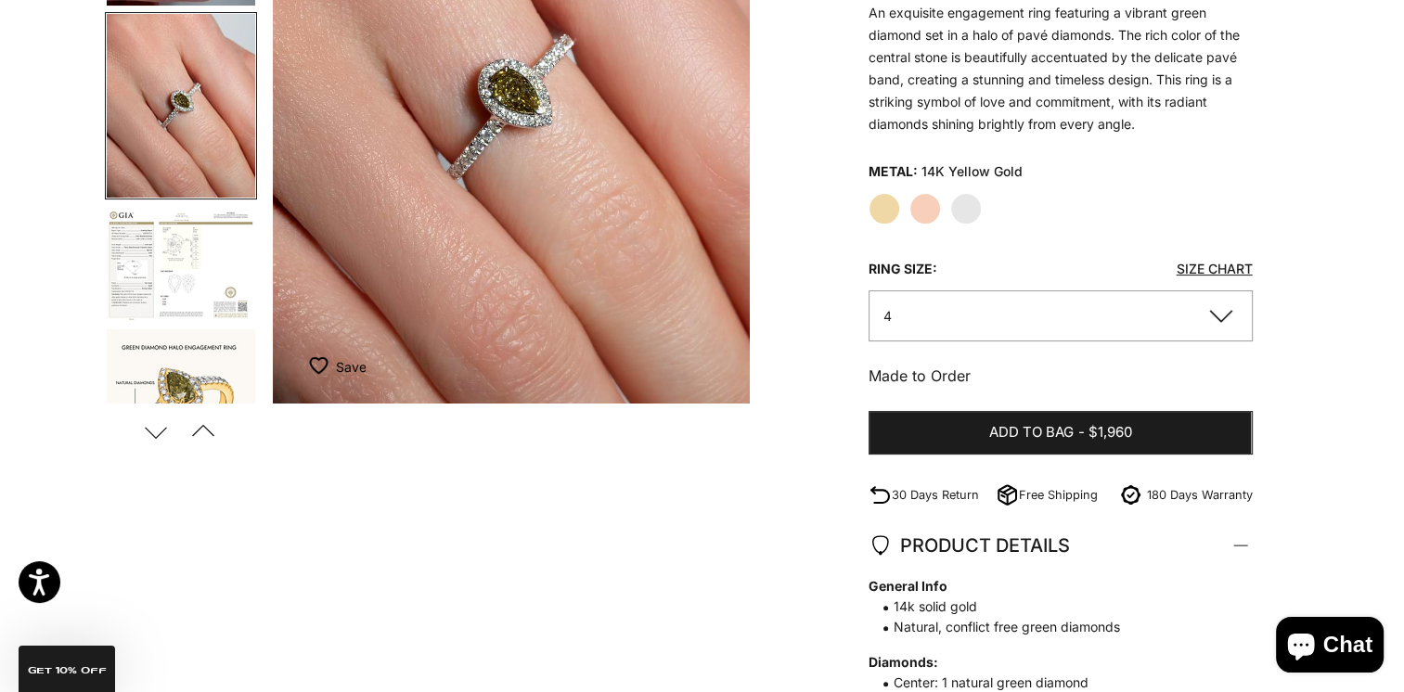
click at [880, 217] on label "Yellow Gold" at bounding box center [884, 209] width 32 height 32
click at [188, 377] on img "Go to item 14" at bounding box center [181, 421] width 148 height 184
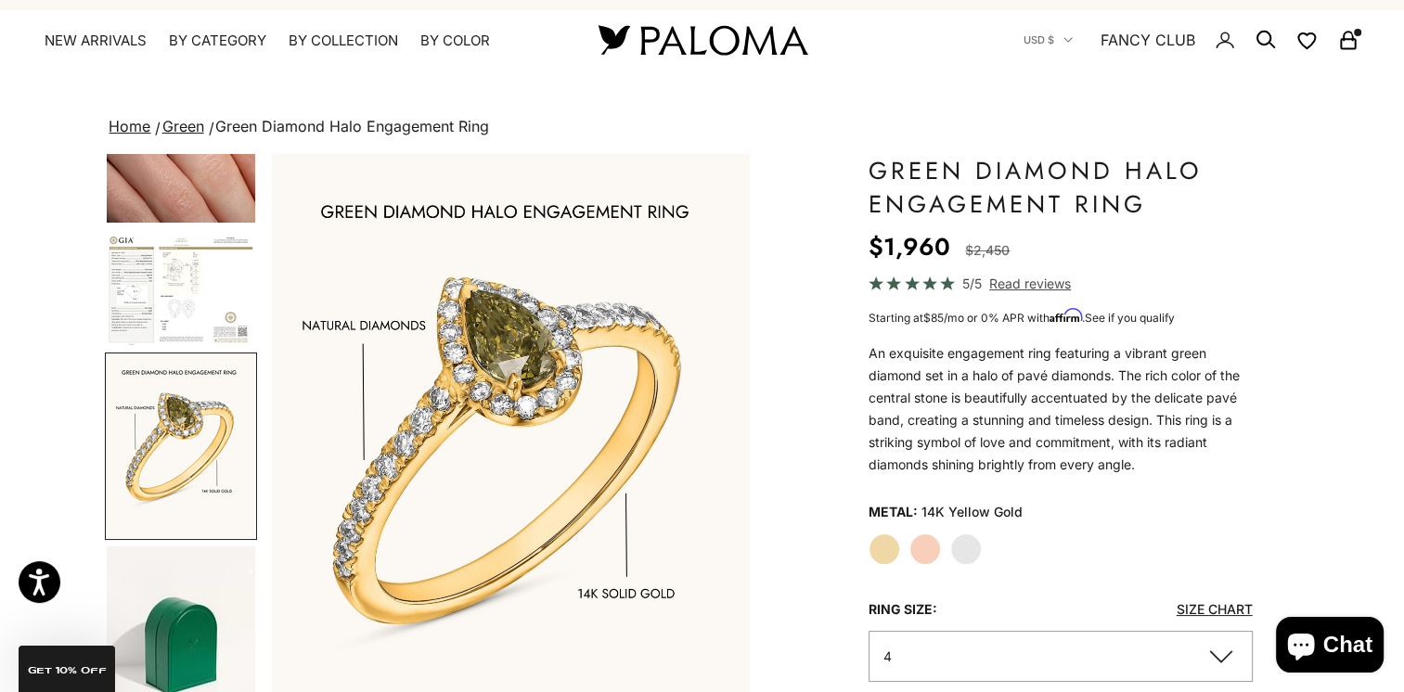
scroll to position [0, 0]
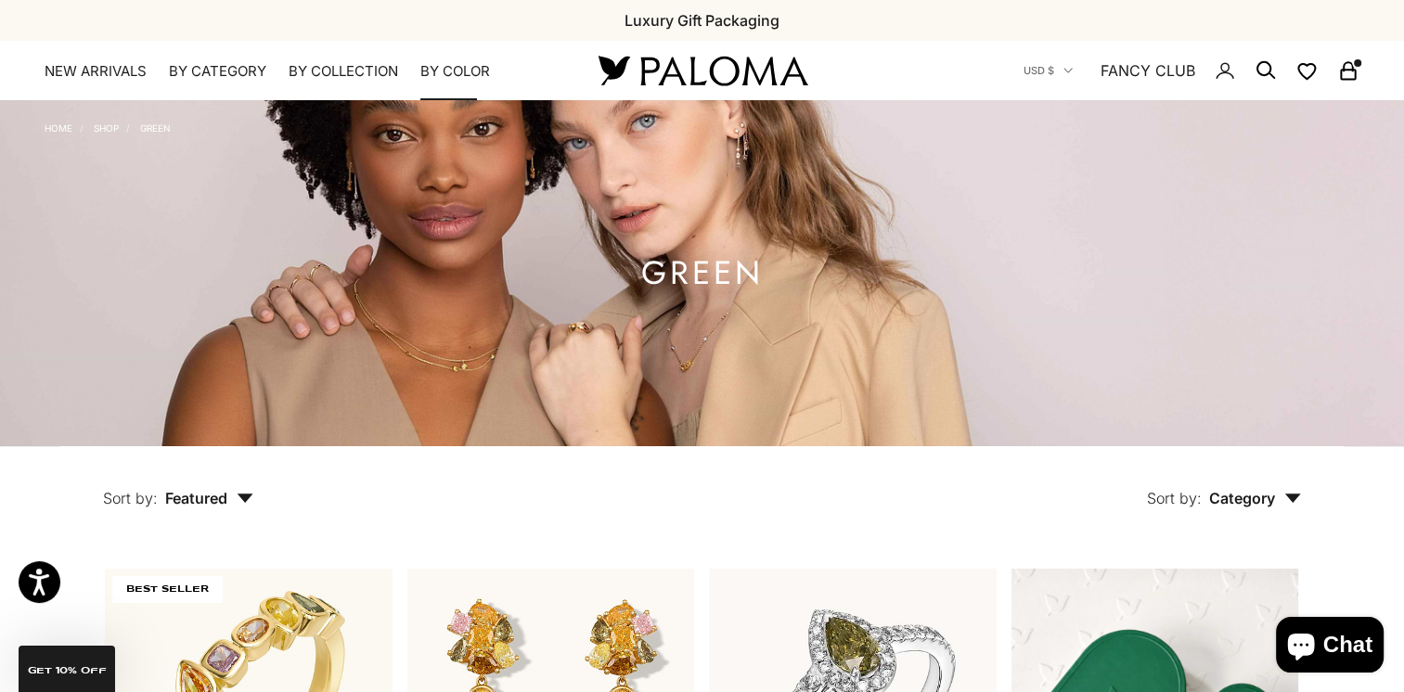
click at [469, 65] on summary "By Color" at bounding box center [455, 71] width 70 height 19
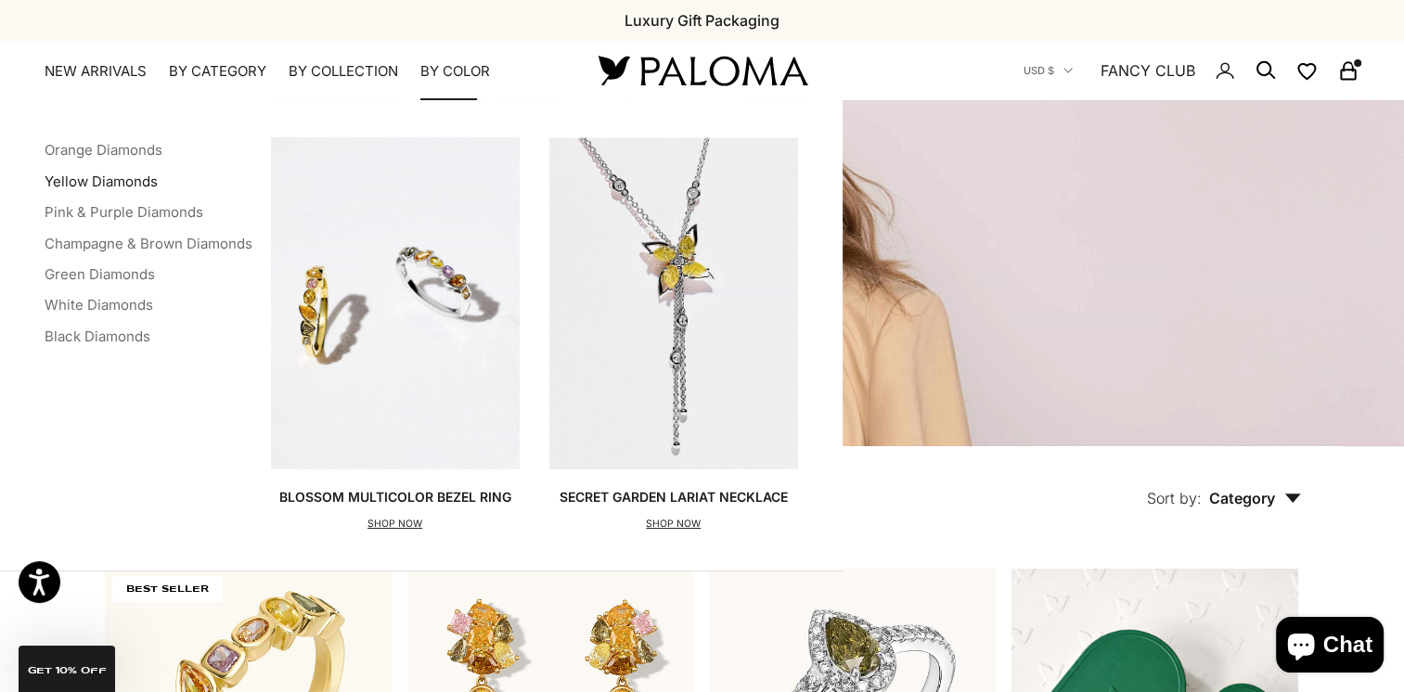
click at [108, 185] on link "Yellow Diamonds" at bounding box center [101, 182] width 113 height 18
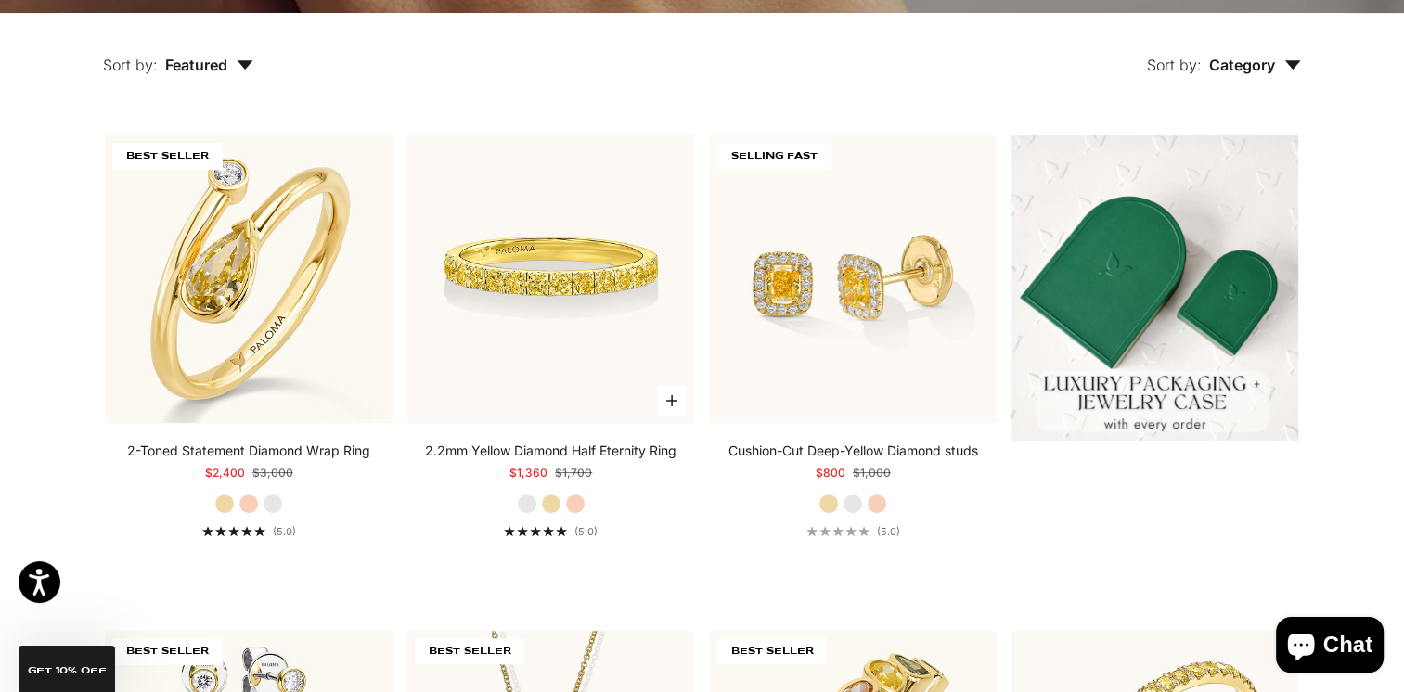
scroll to position [464, 0]
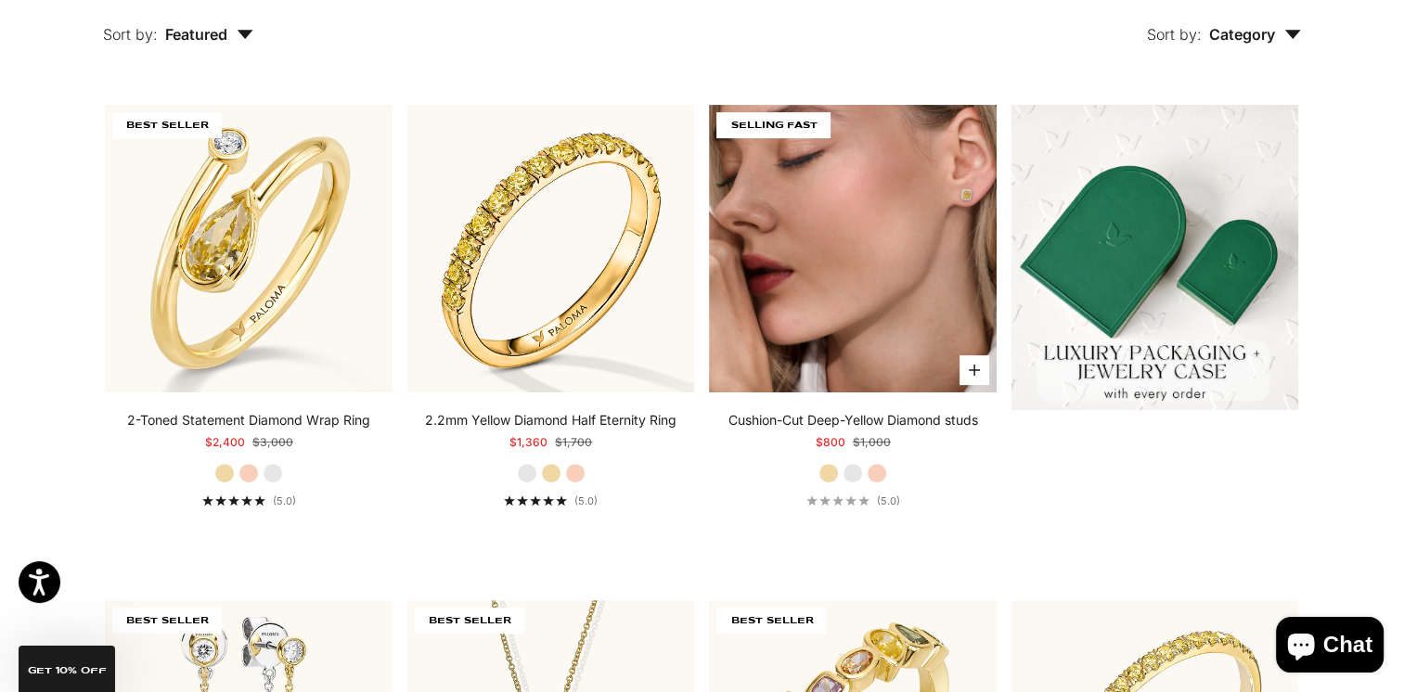
click at [860, 287] on img at bounding box center [853, 249] width 288 height 288
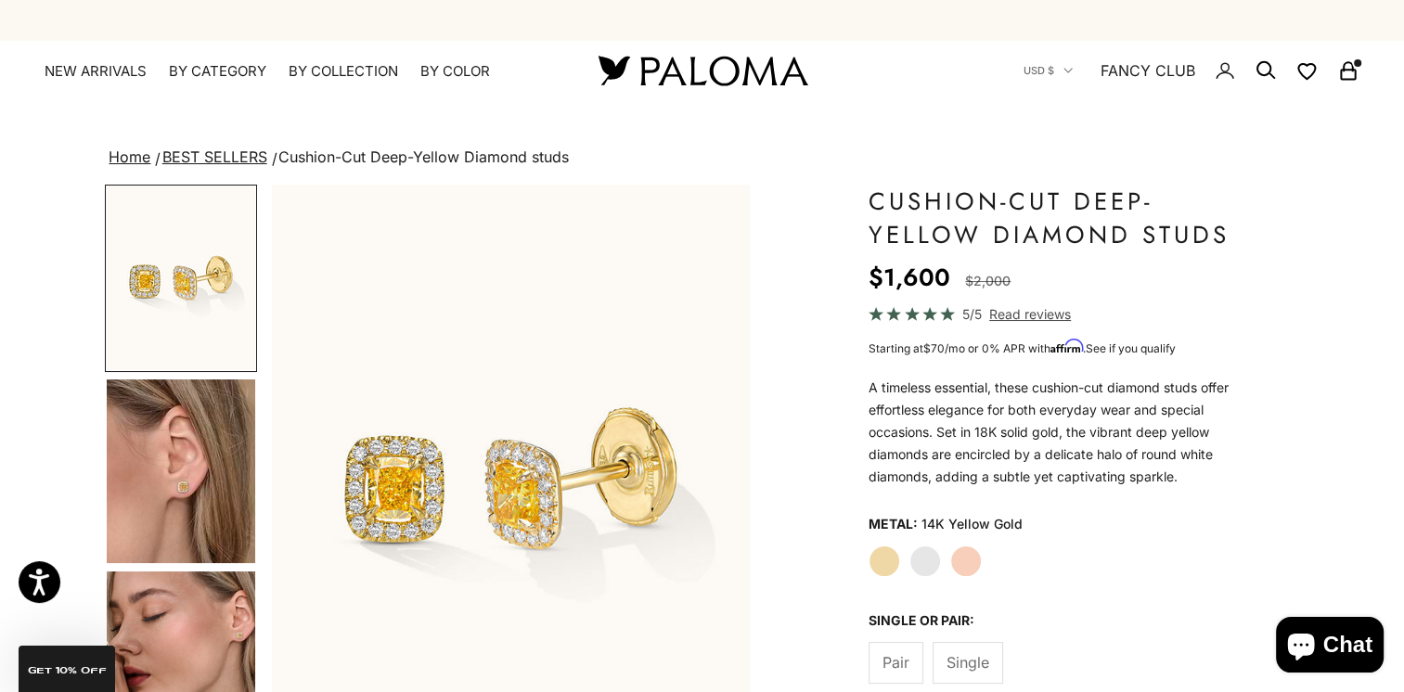
click at [192, 444] on img "Go to item 4" at bounding box center [181, 471] width 148 height 184
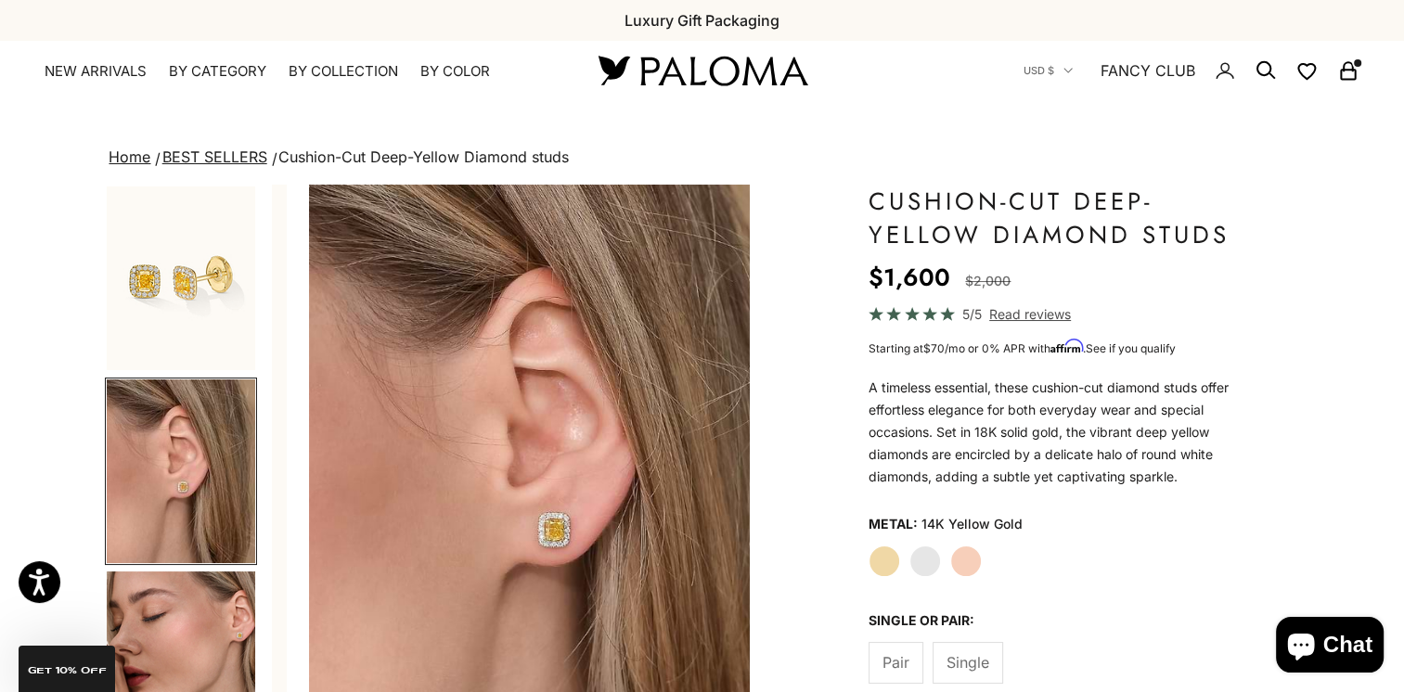
scroll to position [0, 500]
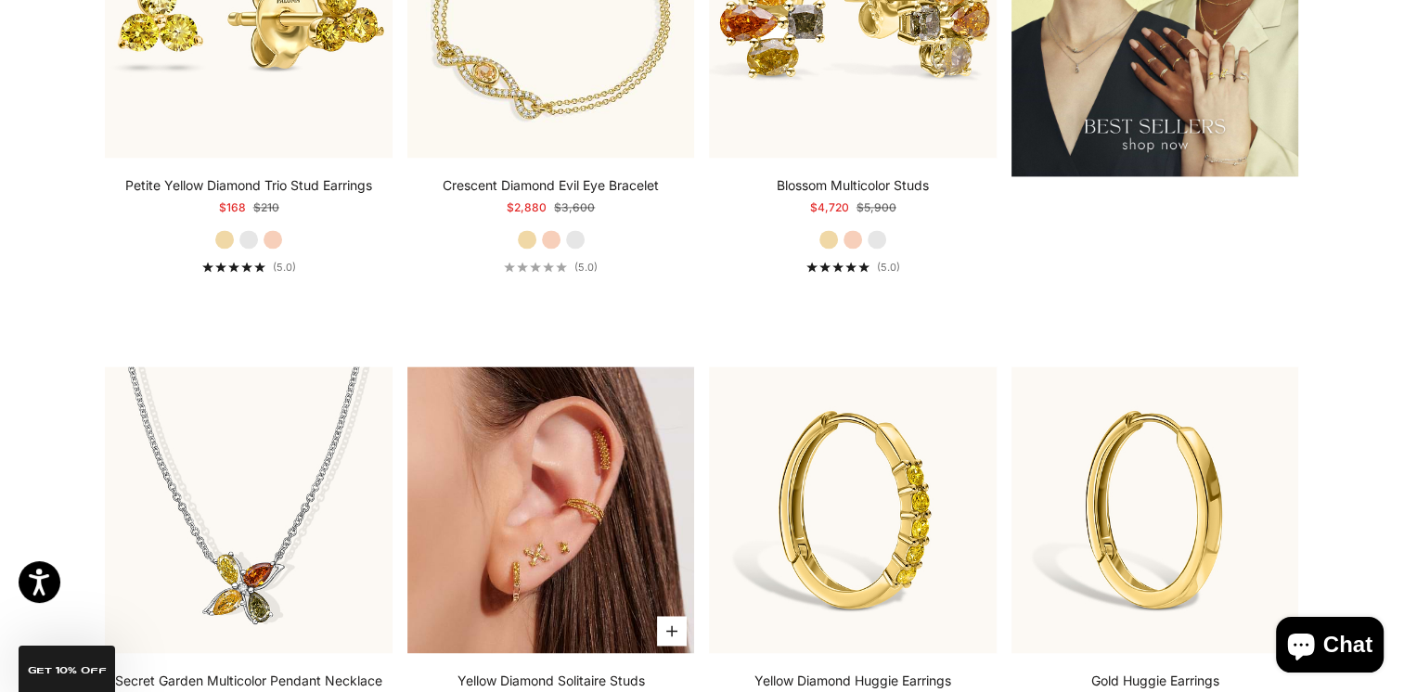
scroll to position [2876, 0]
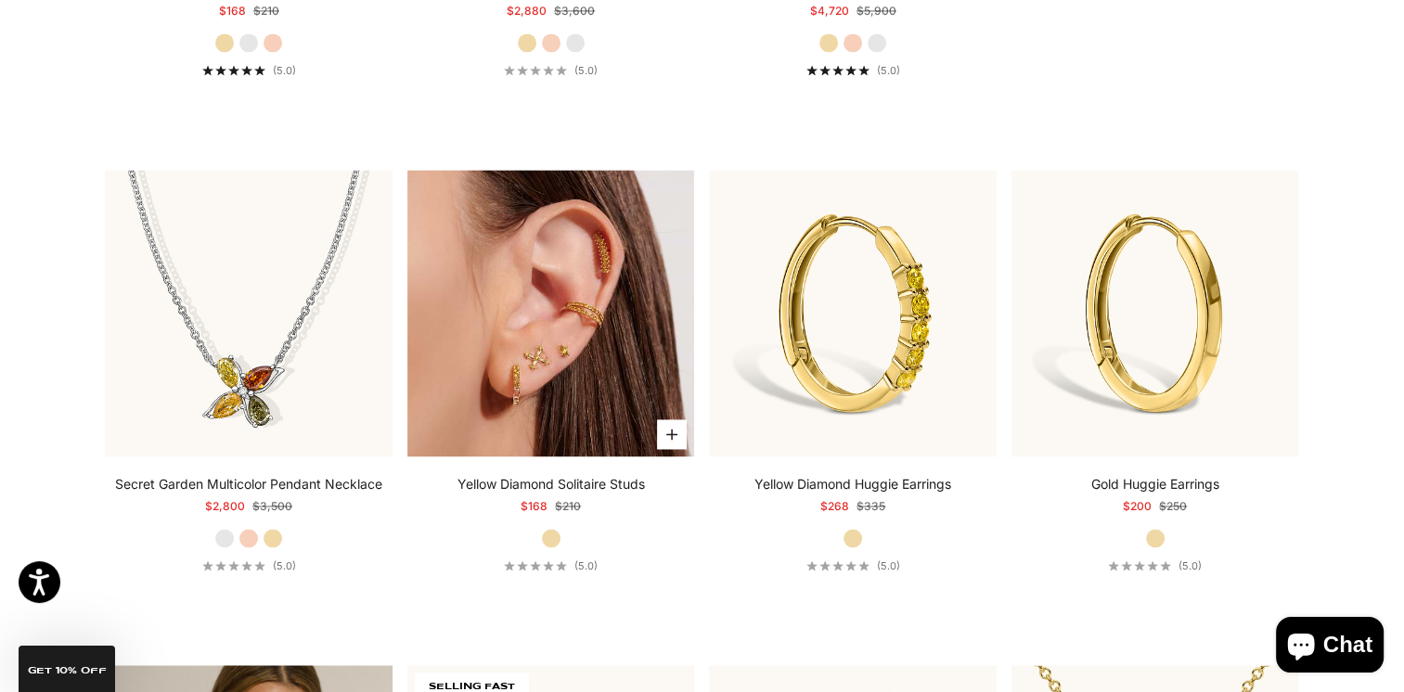
click at [494, 369] on img at bounding box center [551, 314] width 288 height 288
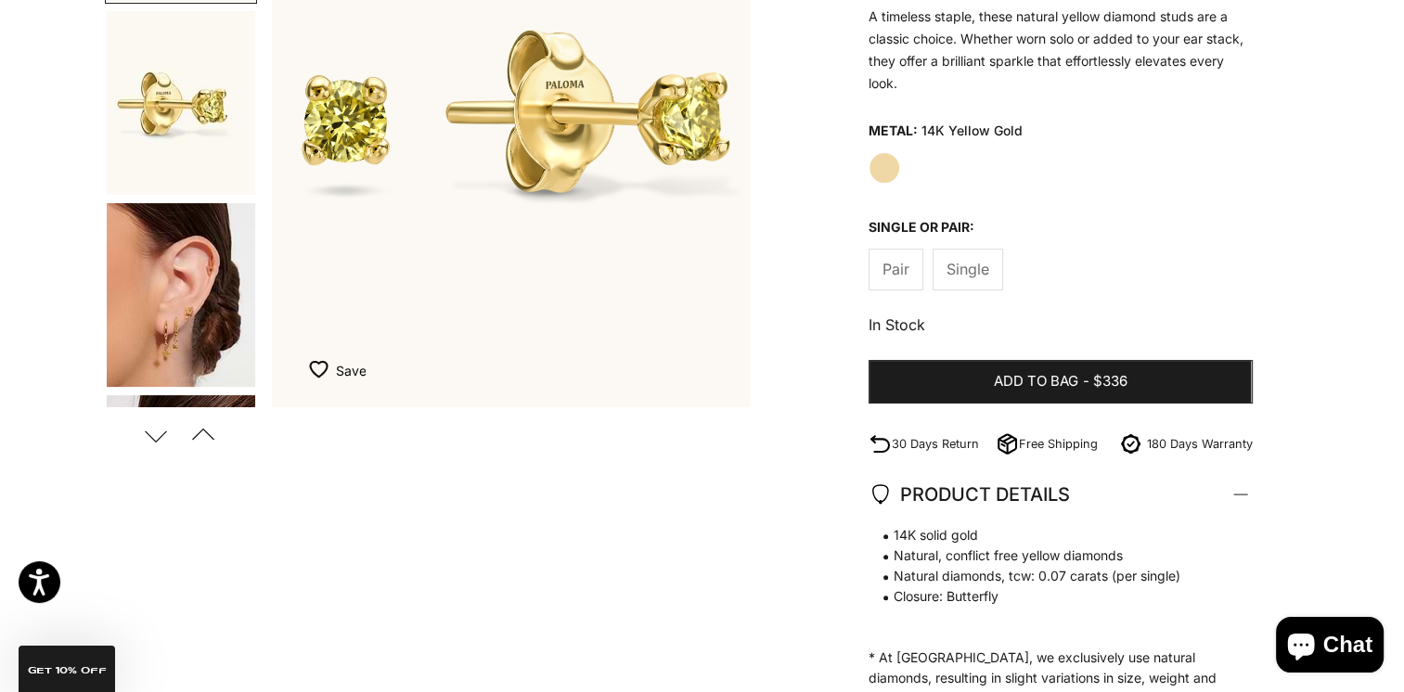
scroll to position [371, 0]
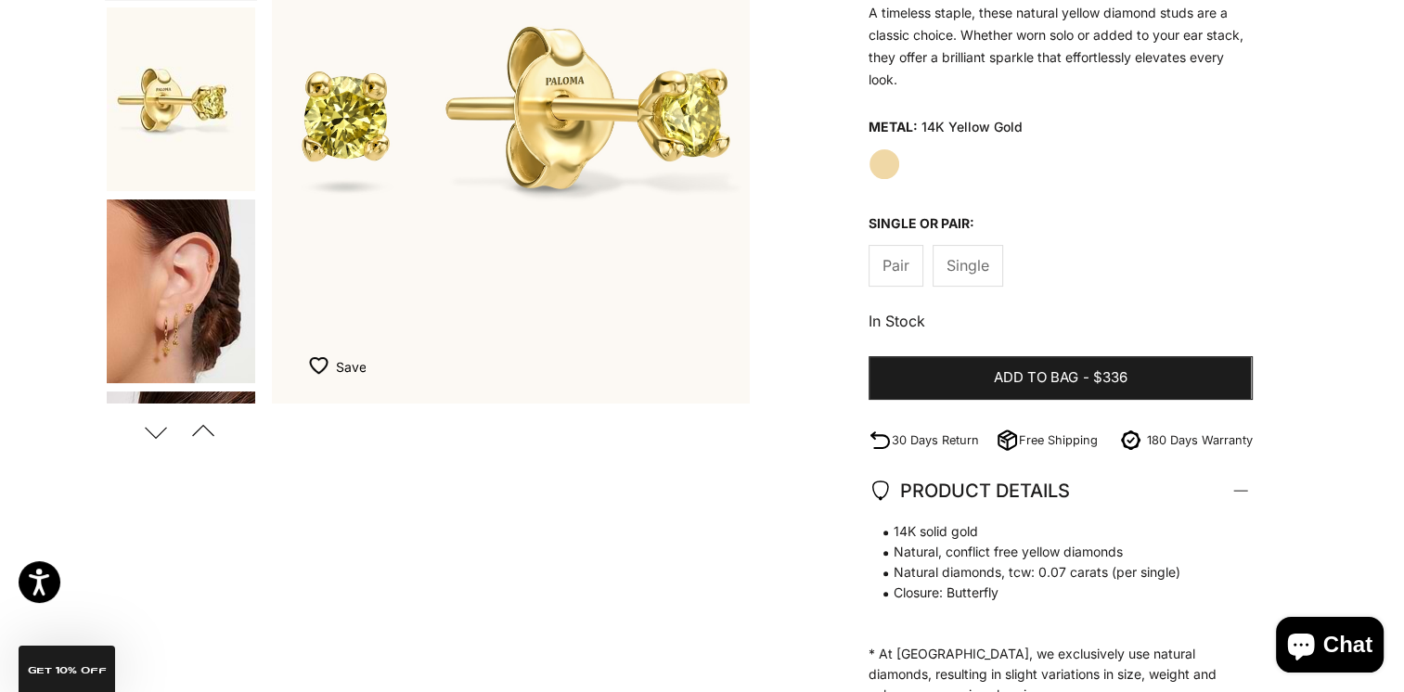
click at [193, 315] on img "Go to item 3" at bounding box center [181, 291] width 148 height 184
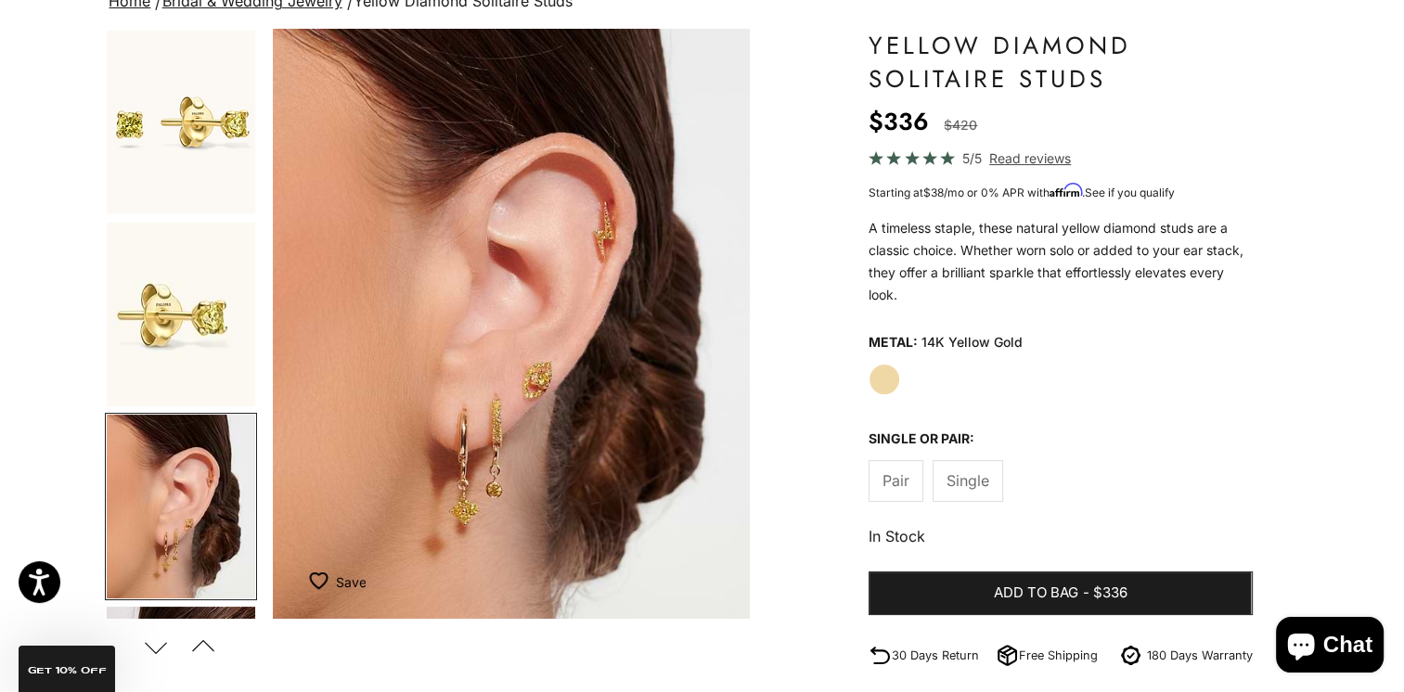
scroll to position [0, 0]
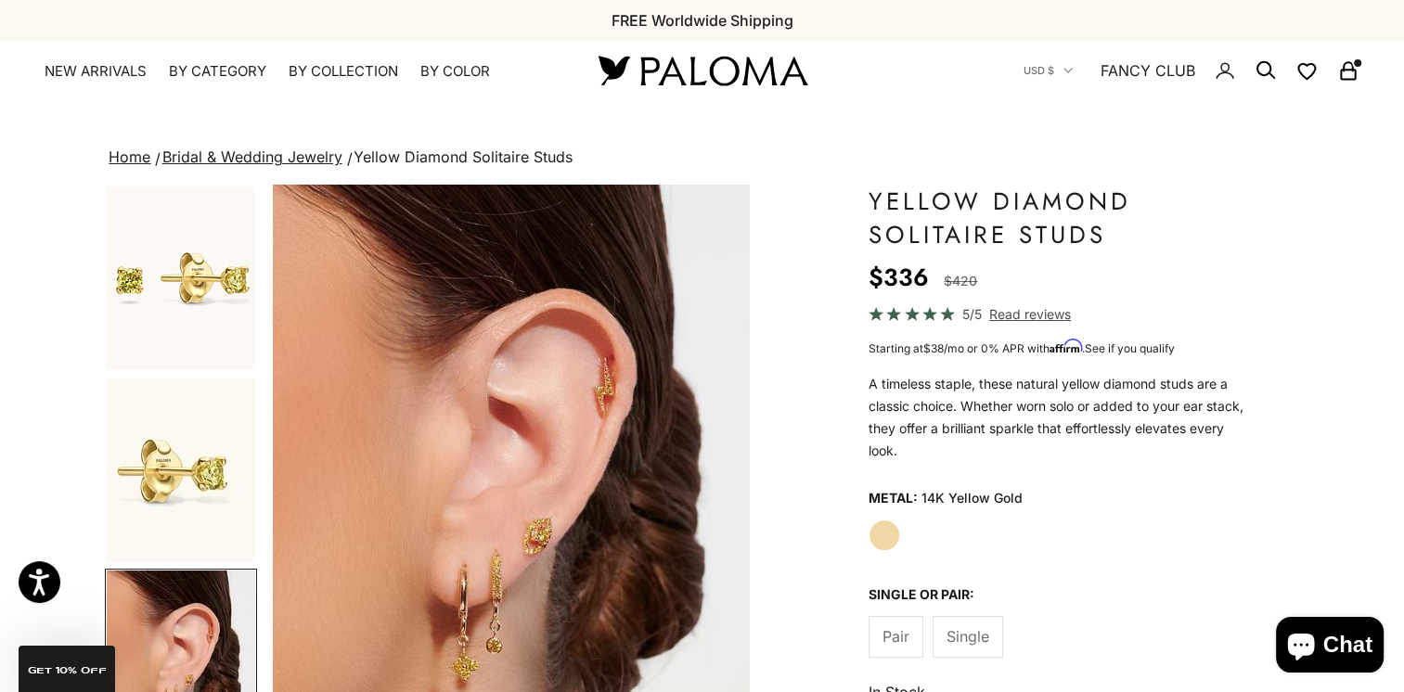
click at [212, 296] on img "Go to item 1" at bounding box center [181, 277] width 148 height 183
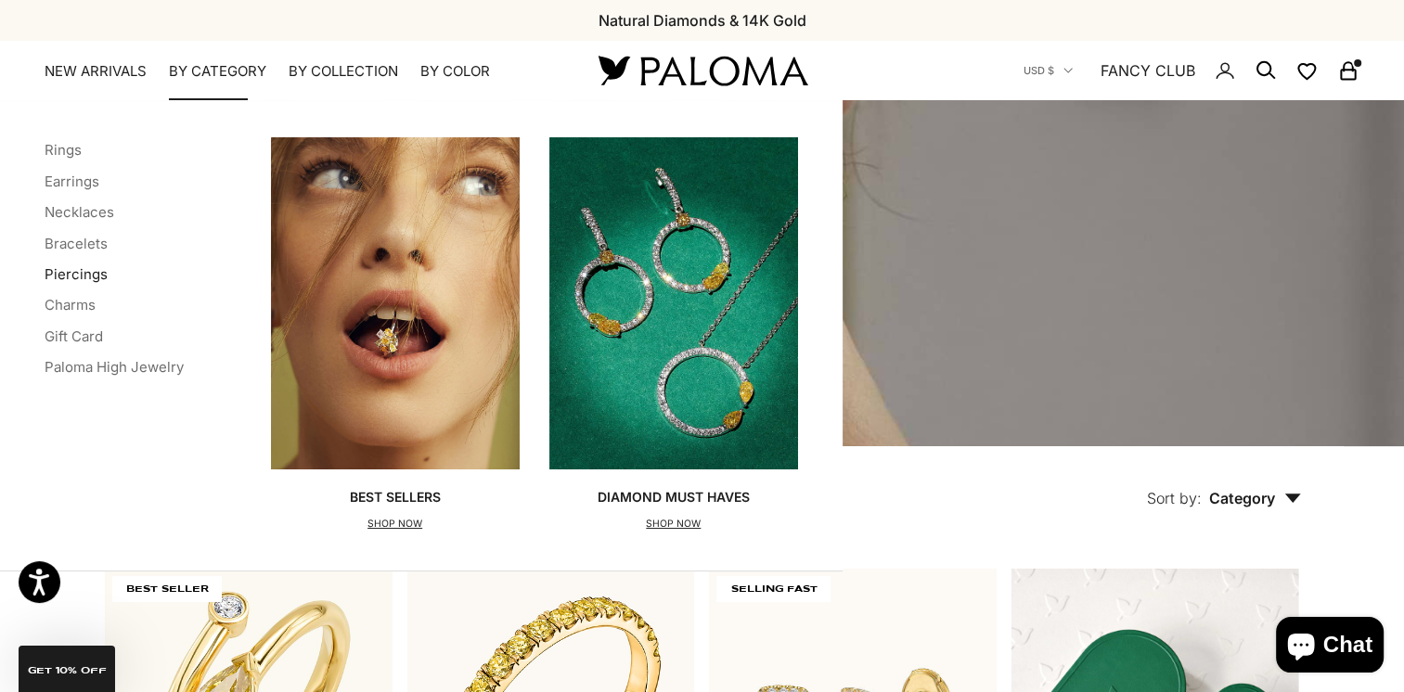
click at [76, 276] on link "Piercings" at bounding box center [76, 274] width 63 height 18
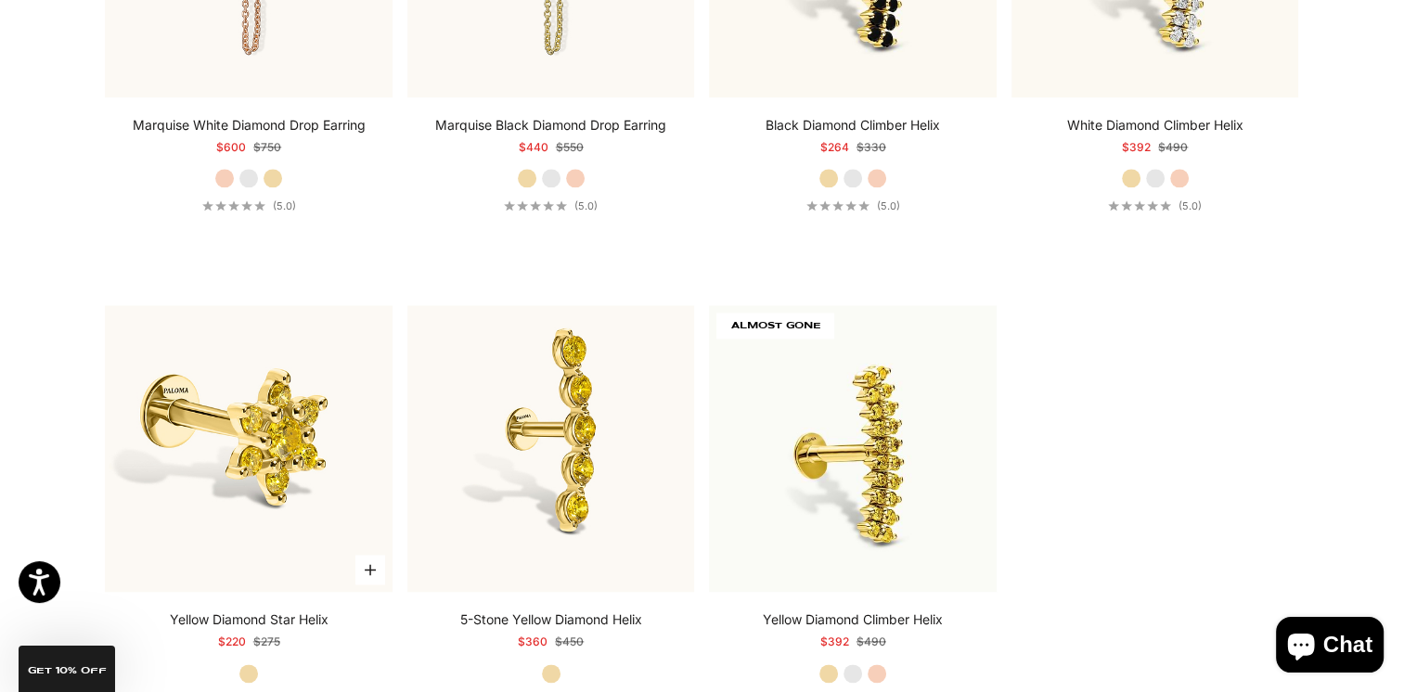
scroll to position [2412, 0]
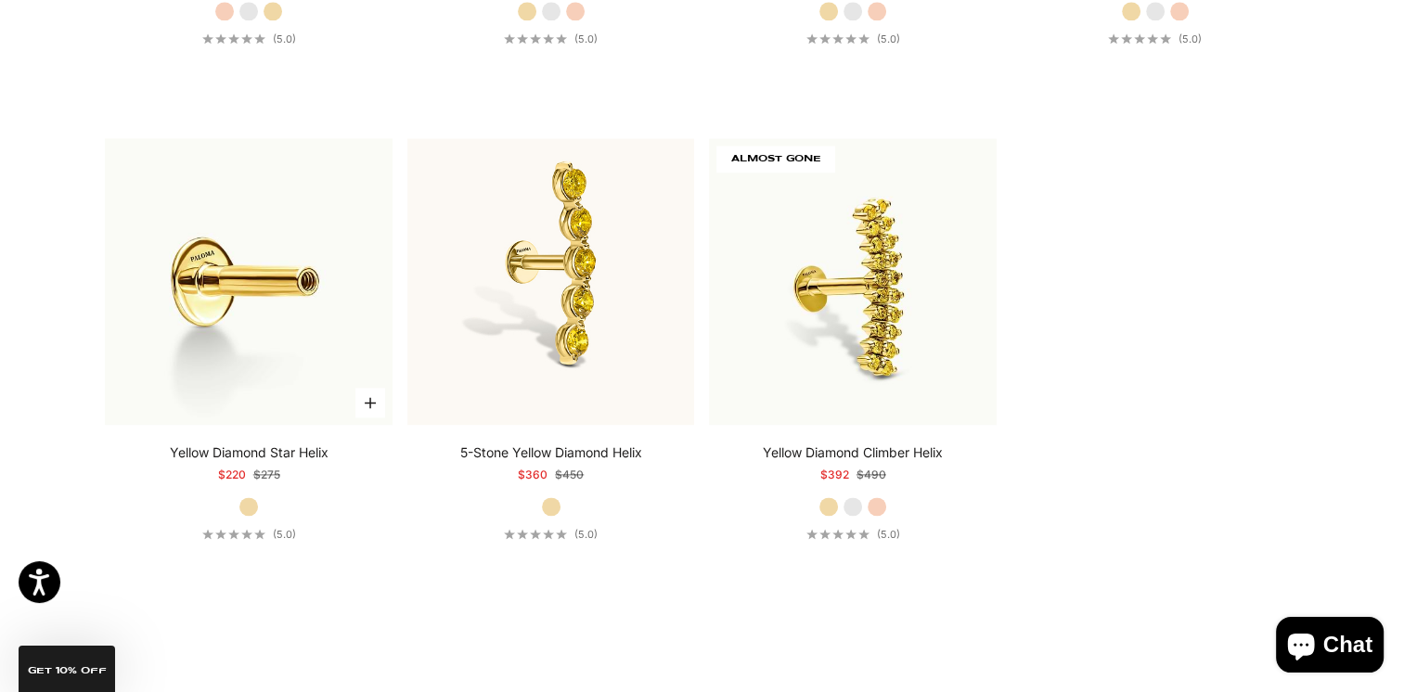
click at [269, 343] on img at bounding box center [249, 282] width 288 height 288
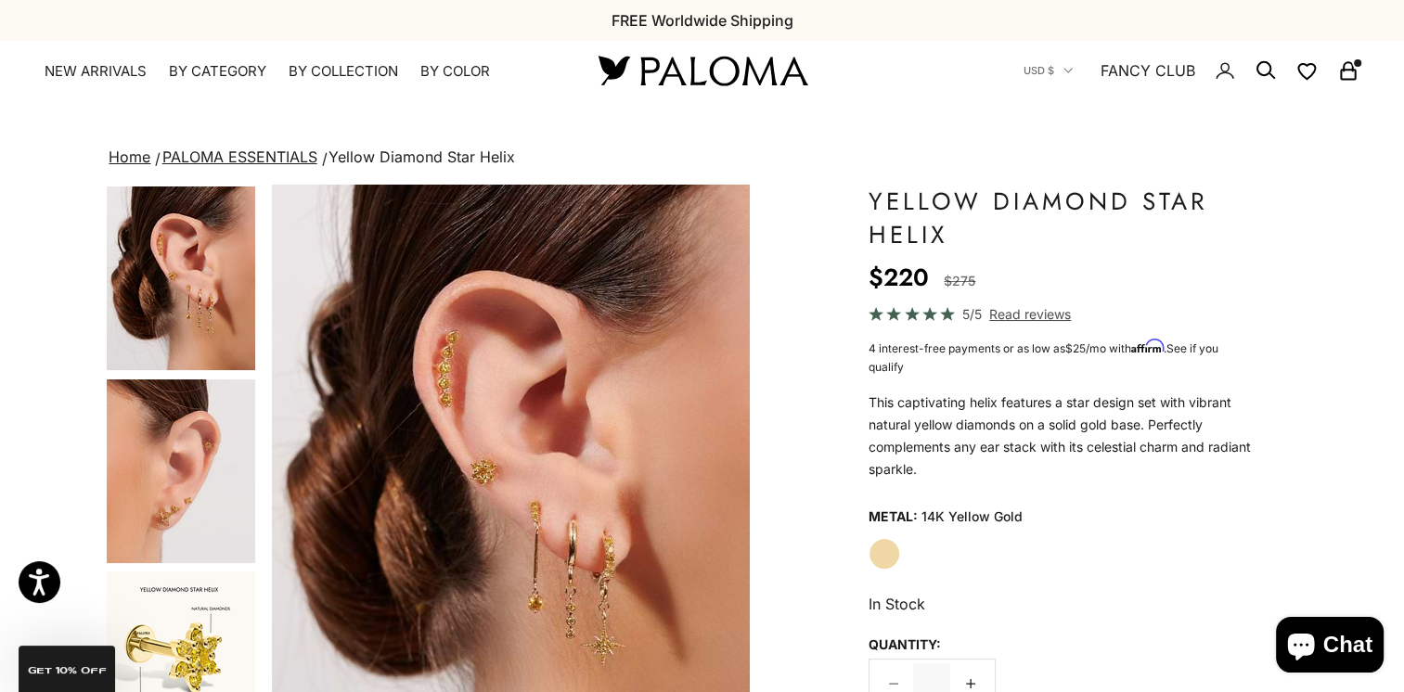
click at [160, 445] on img "Go to item 4" at bounding box center [181, 471] width 148 height 184
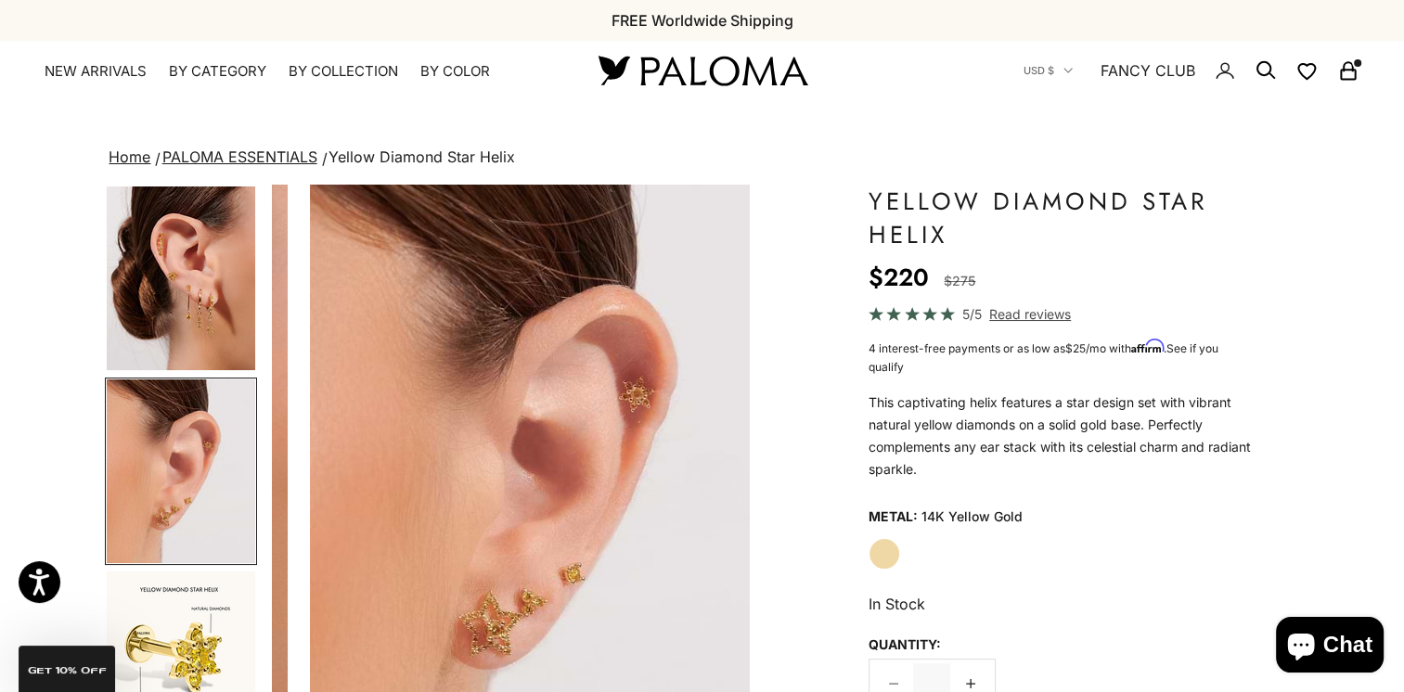
scroll to position [0, 500]
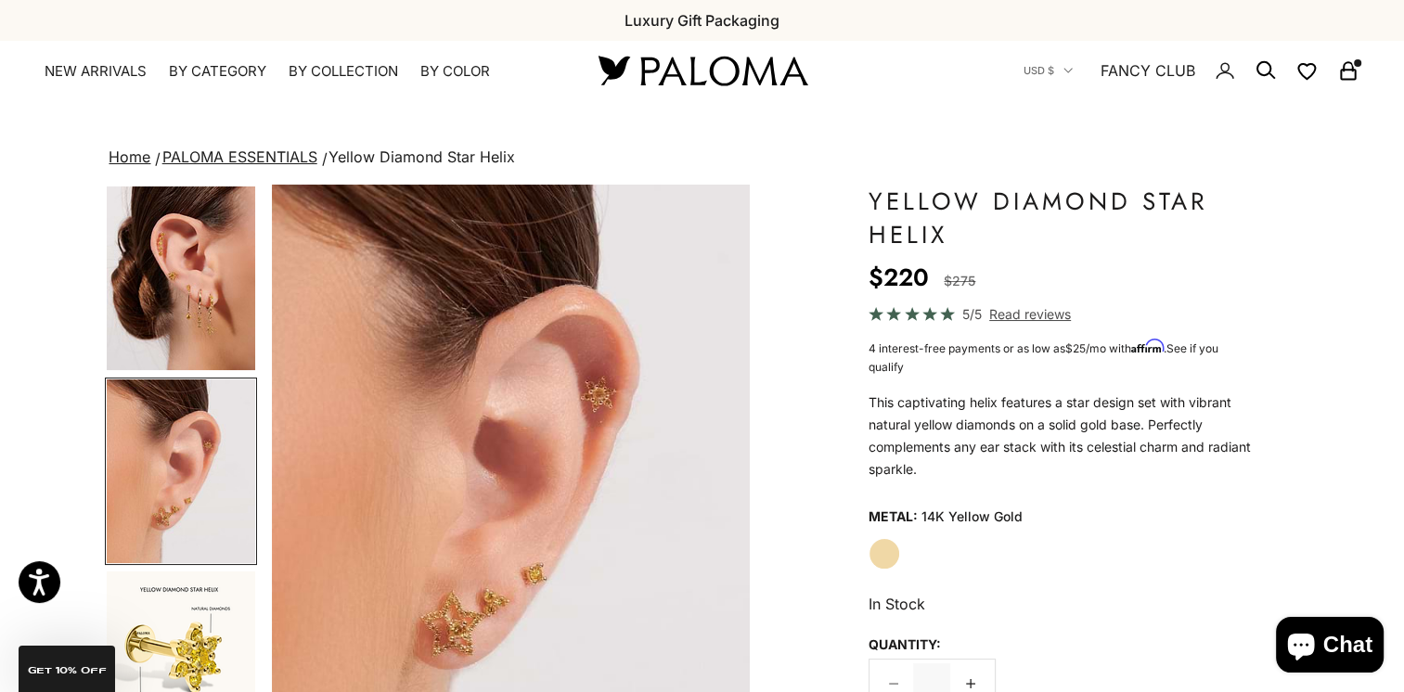
click at [173, 302] on img "Go to item 3" at bounding box center [181, 278] width 148 height 184
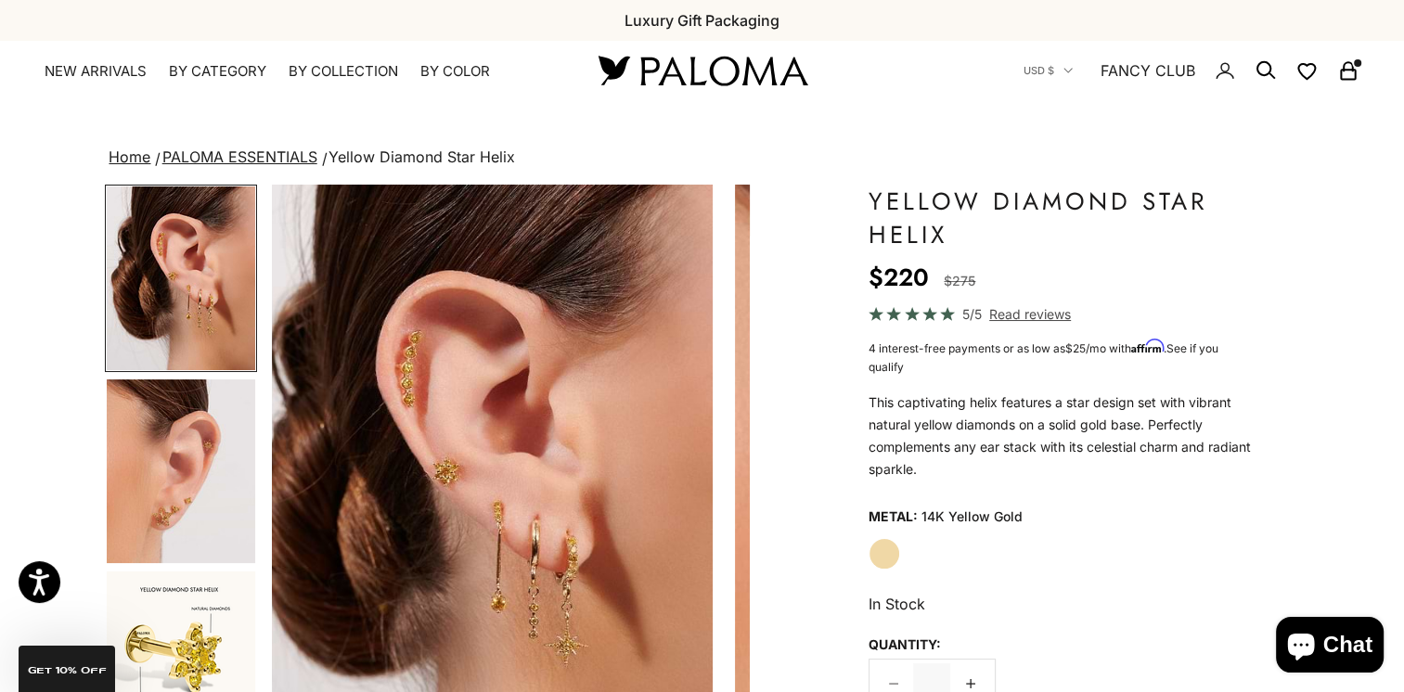
scroll to position [0, 0]
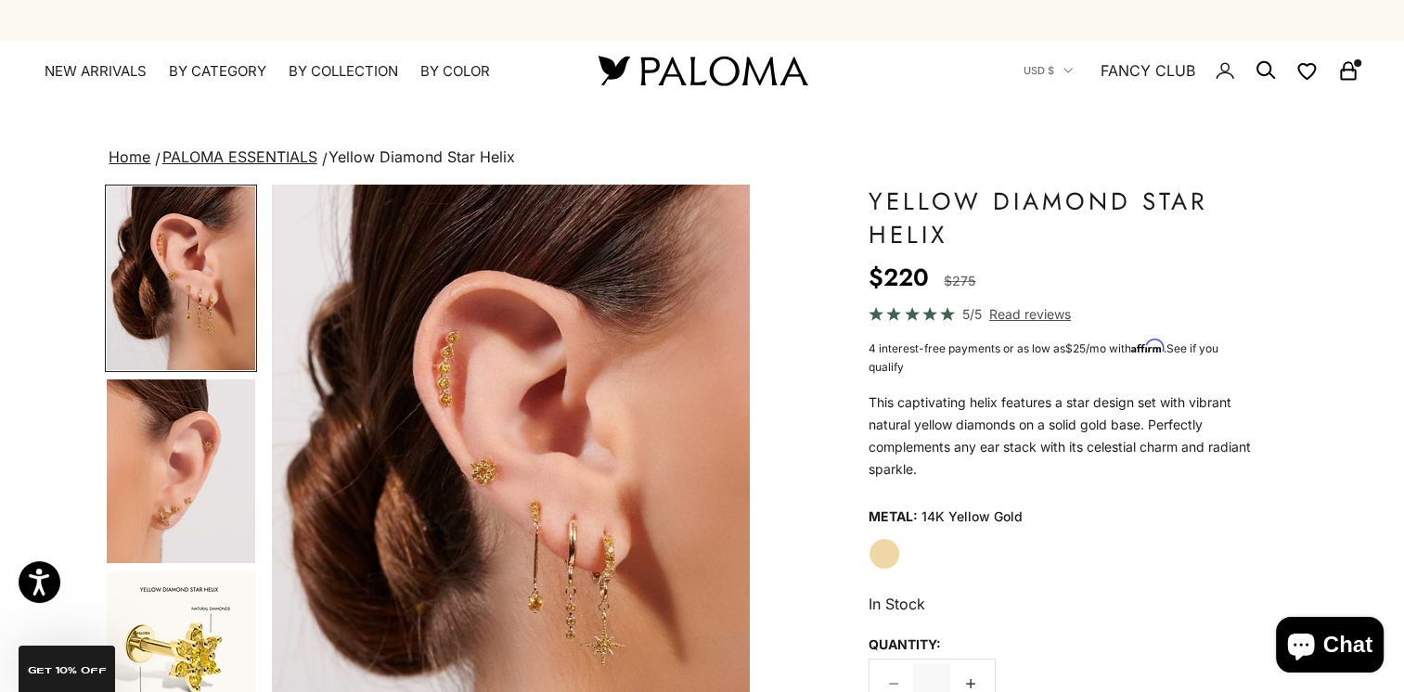
click at [173, 666] on img "Go to item 6" at bounding box center [181, 663] width 148 height 184
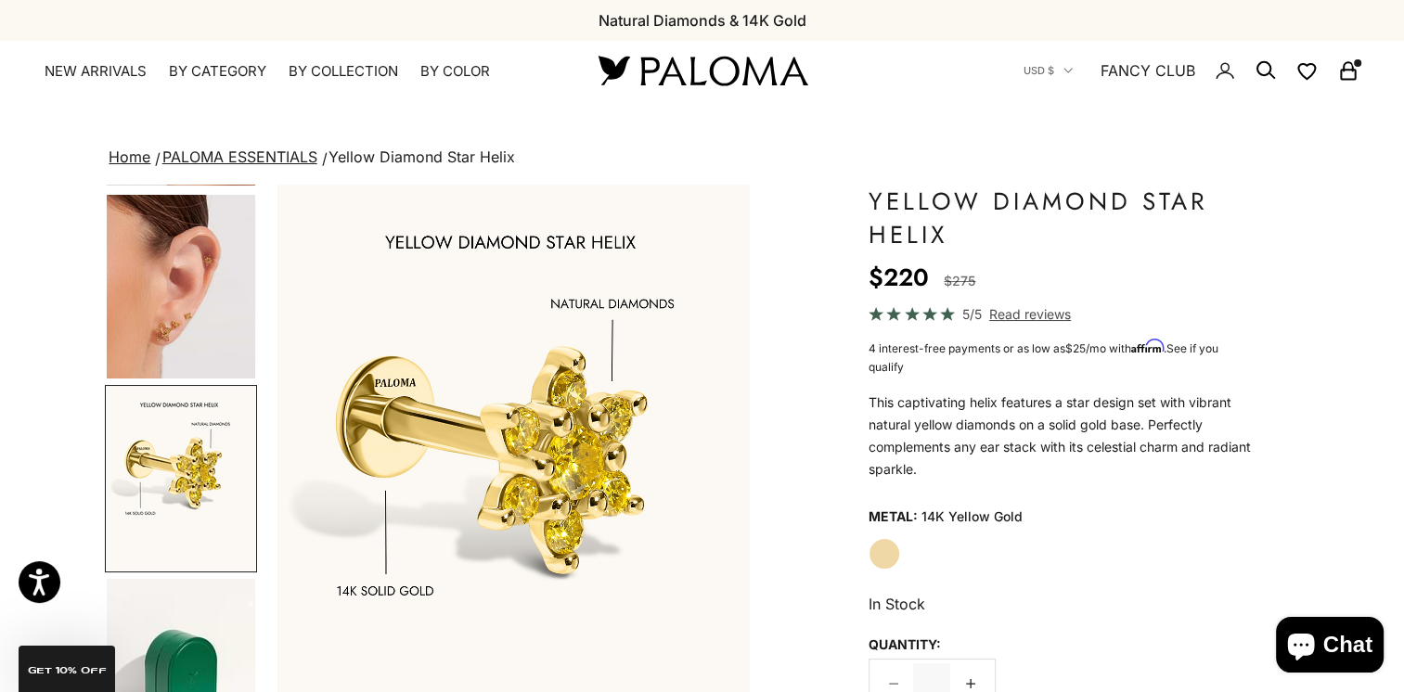
scroll to position [0, 999]
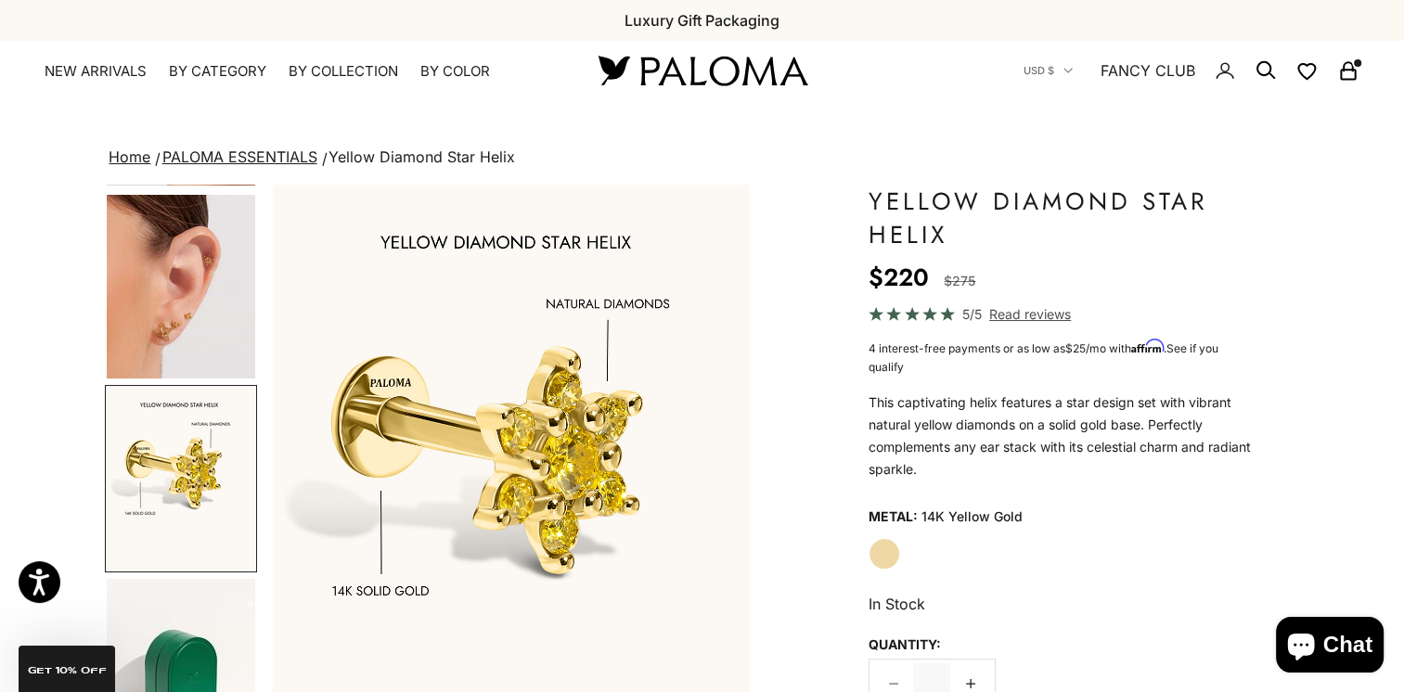
click at [168, 310] on img "Go to item 4" at bounding box center [181, 287] width 148 height 184
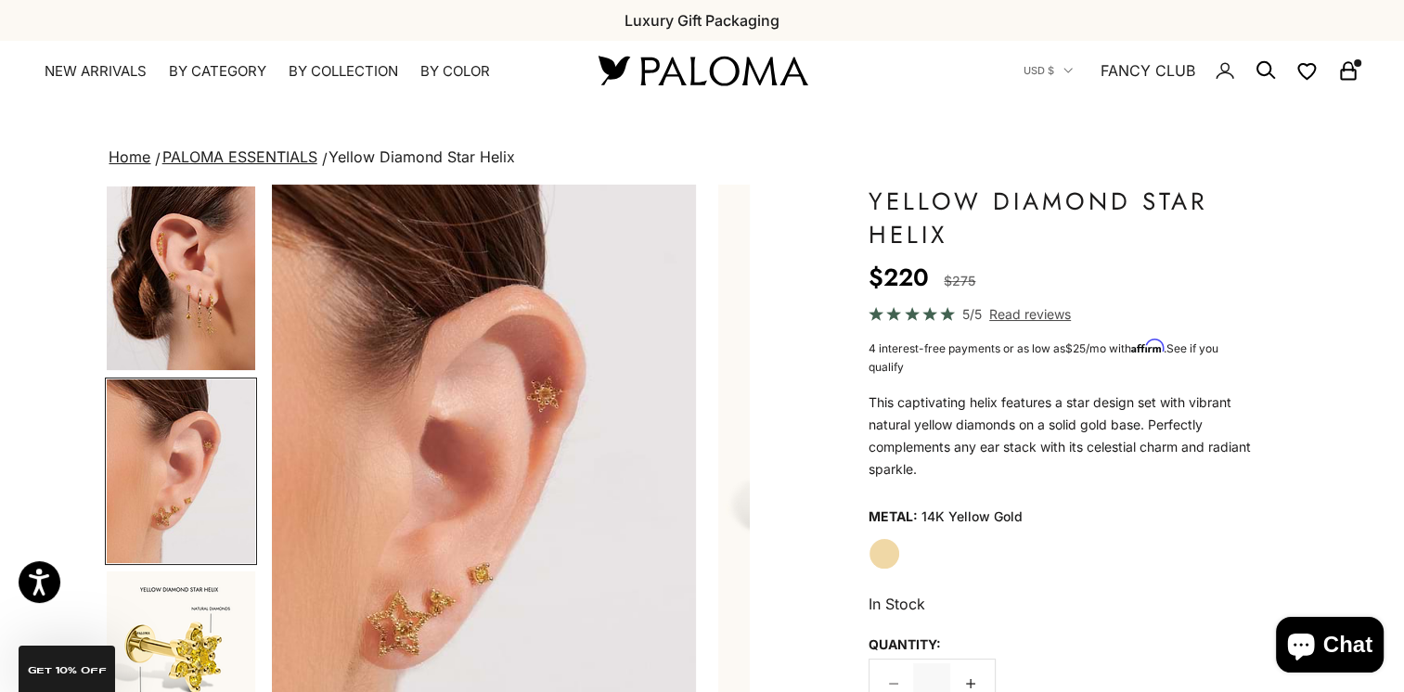
scroll to position [0, 500]
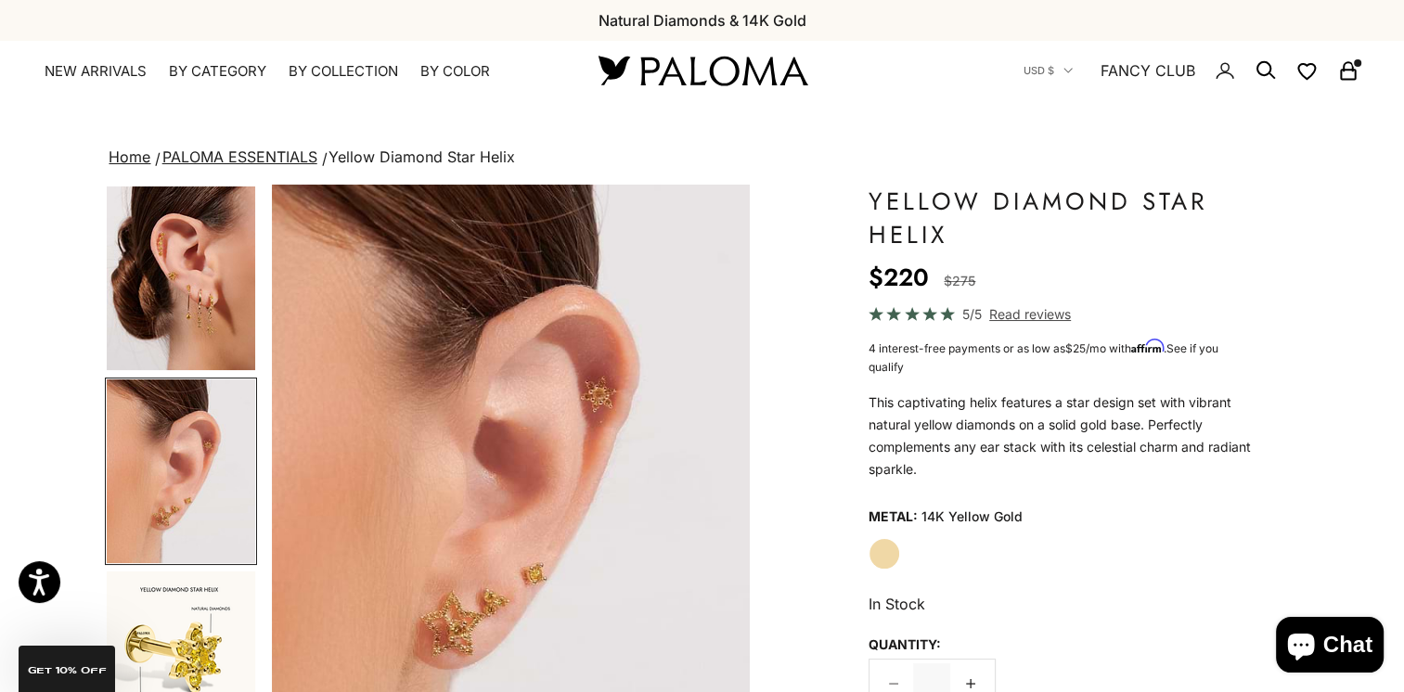
click at [172, 288] on img "Go to item 3" at bounding box center [181, 278] width 148 height 184
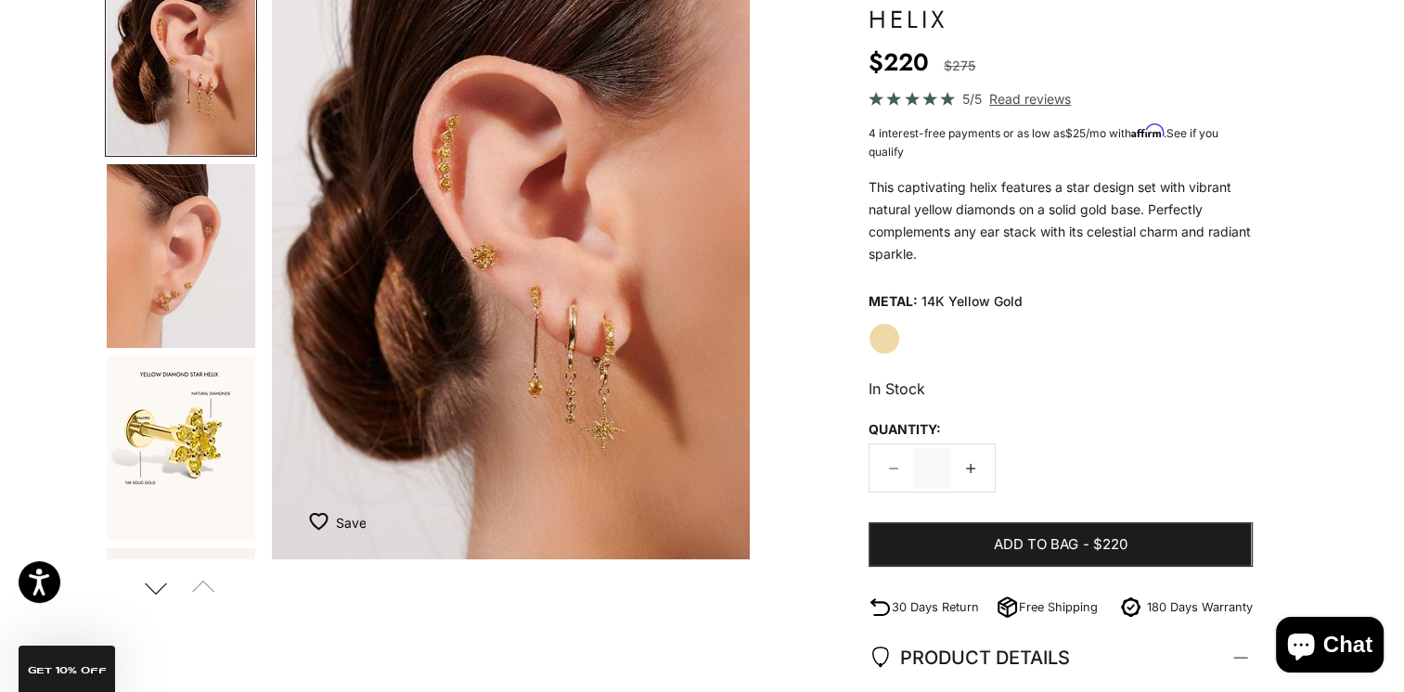
scroll to position [371, 0]
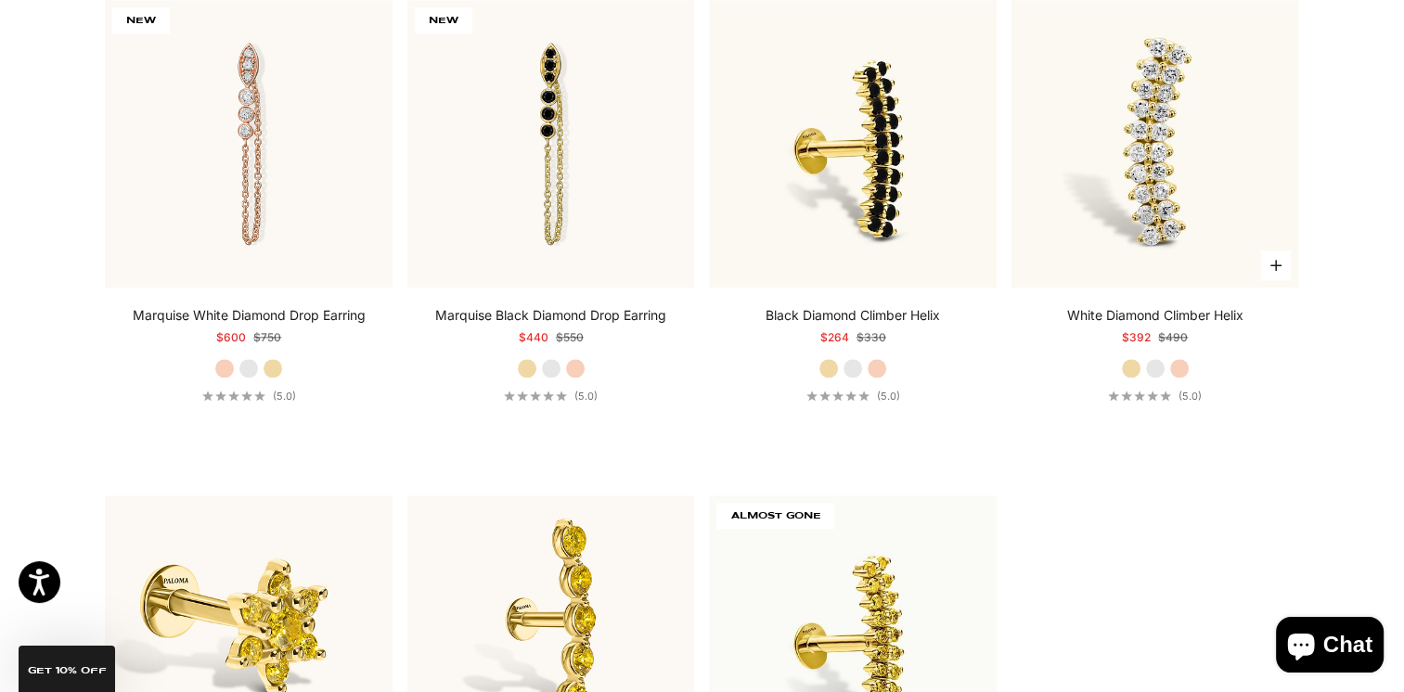
scroll to position [1948, 0]
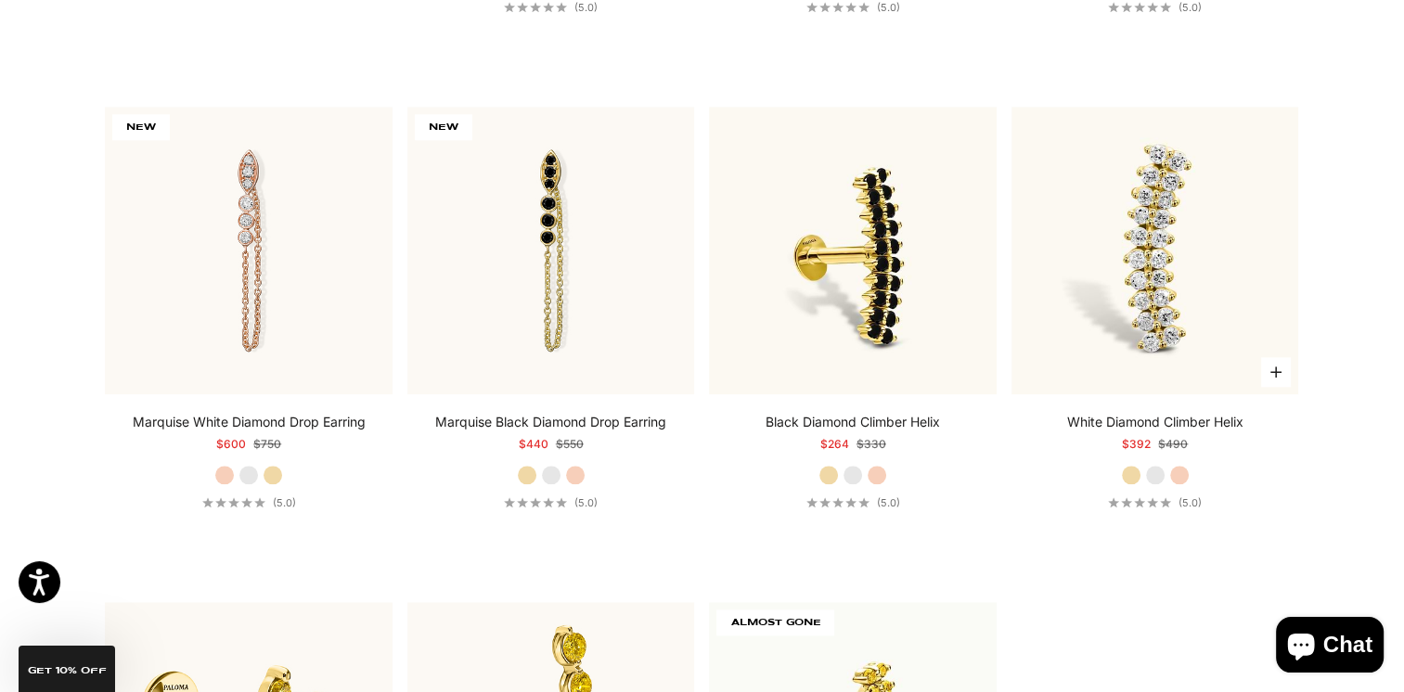
click at [1107, 284] on img at bounding box center [1155, 251] width 288 height 288
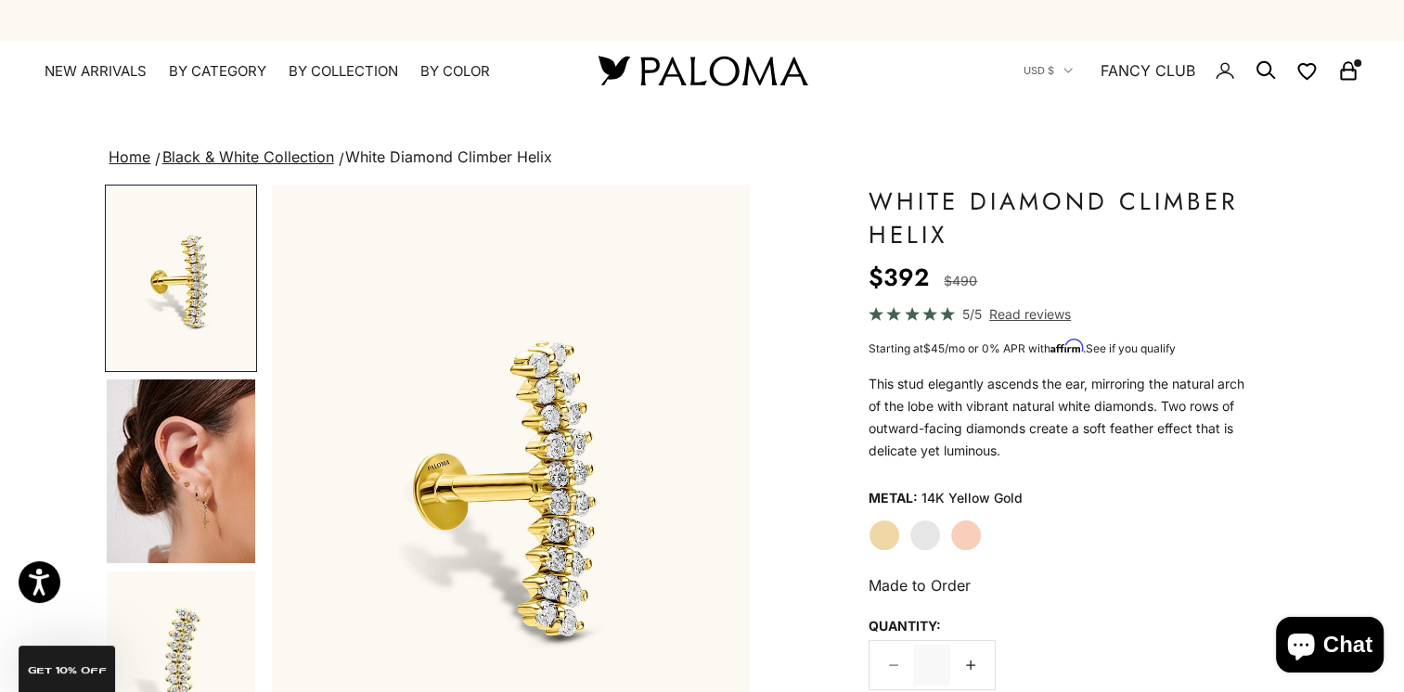
click at [164, 462] on img "Go to item 4" at bounding box center [181, 471] width 148 height 184
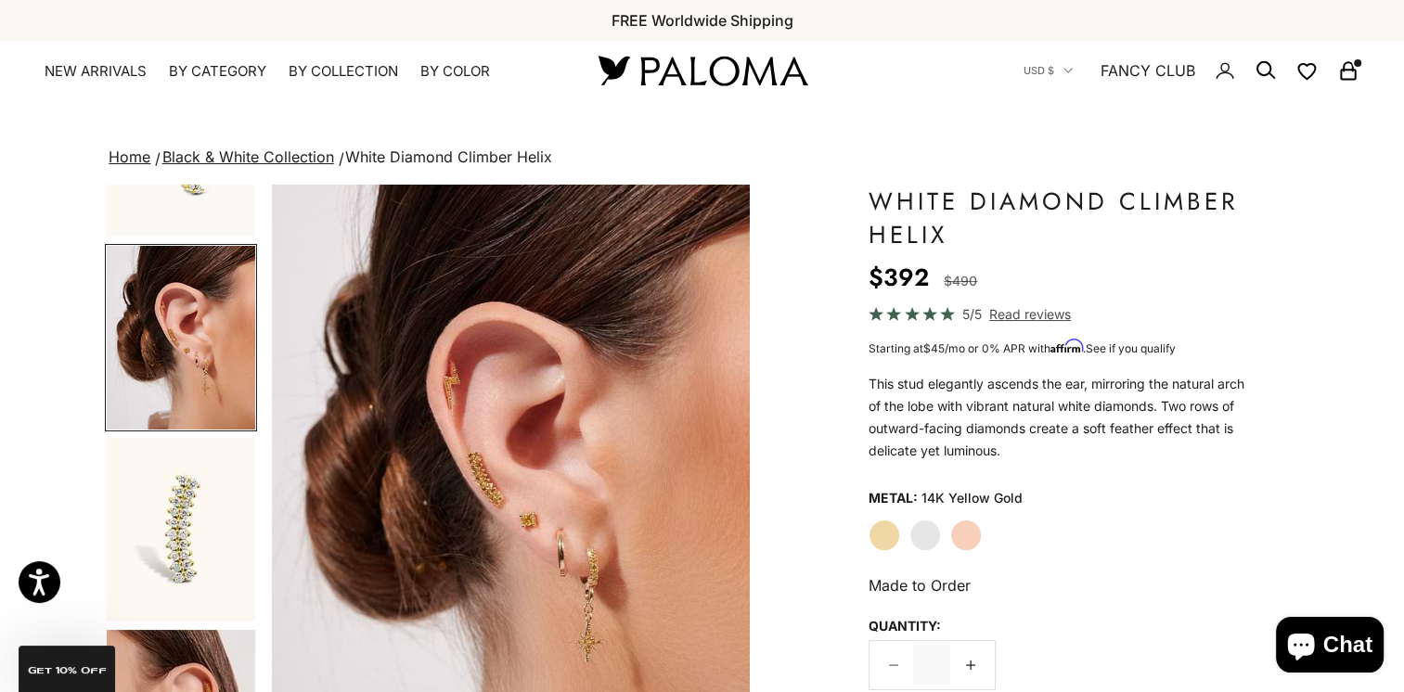
scroll to position [278, 0]
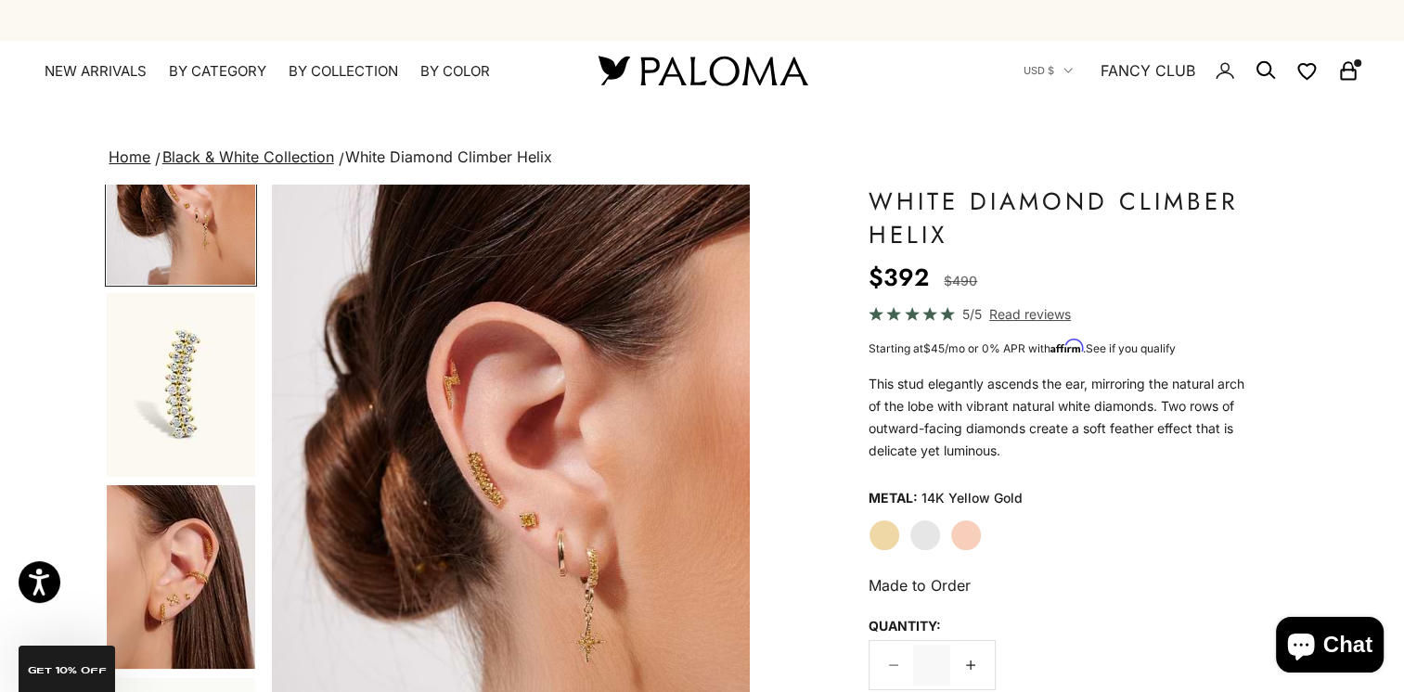
click at [178, 570] on img "Go to item 8" at bounding box center [181, 577] width 148 height 184
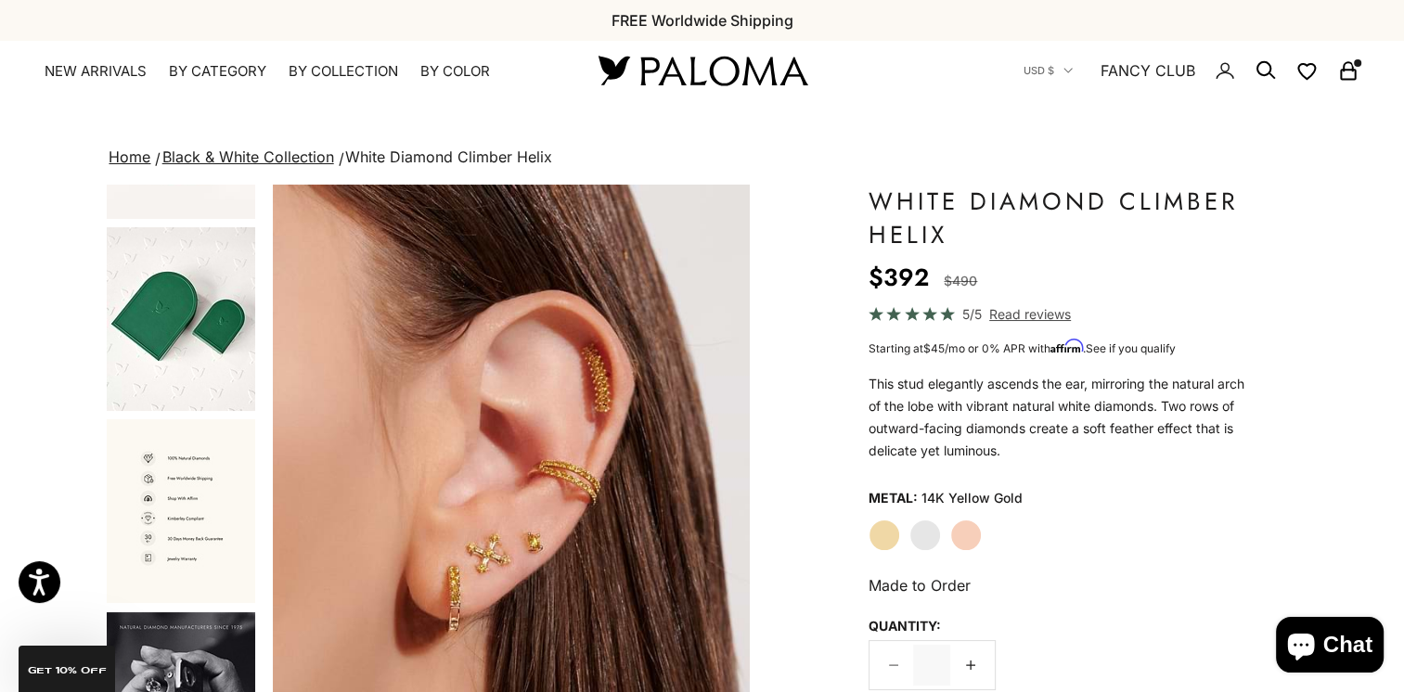
scroll to position [1342, 0]
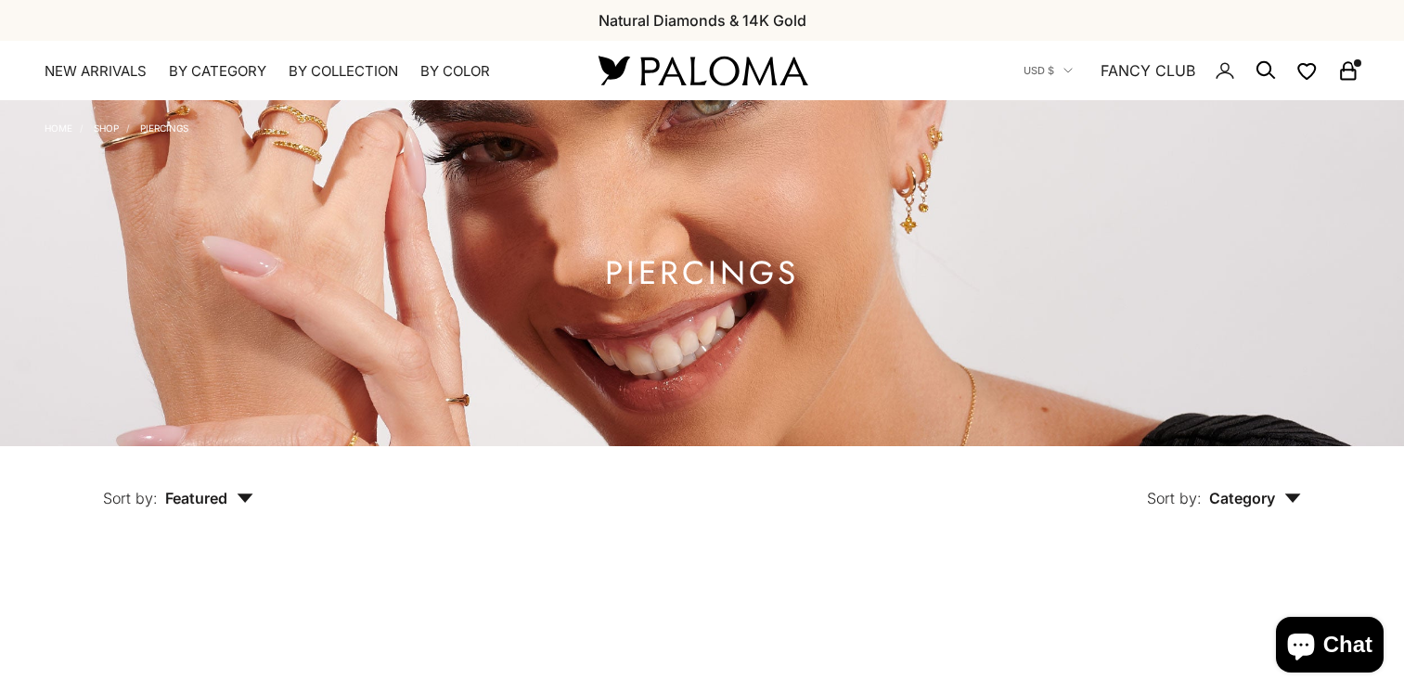
scroll to position [2134, 0]
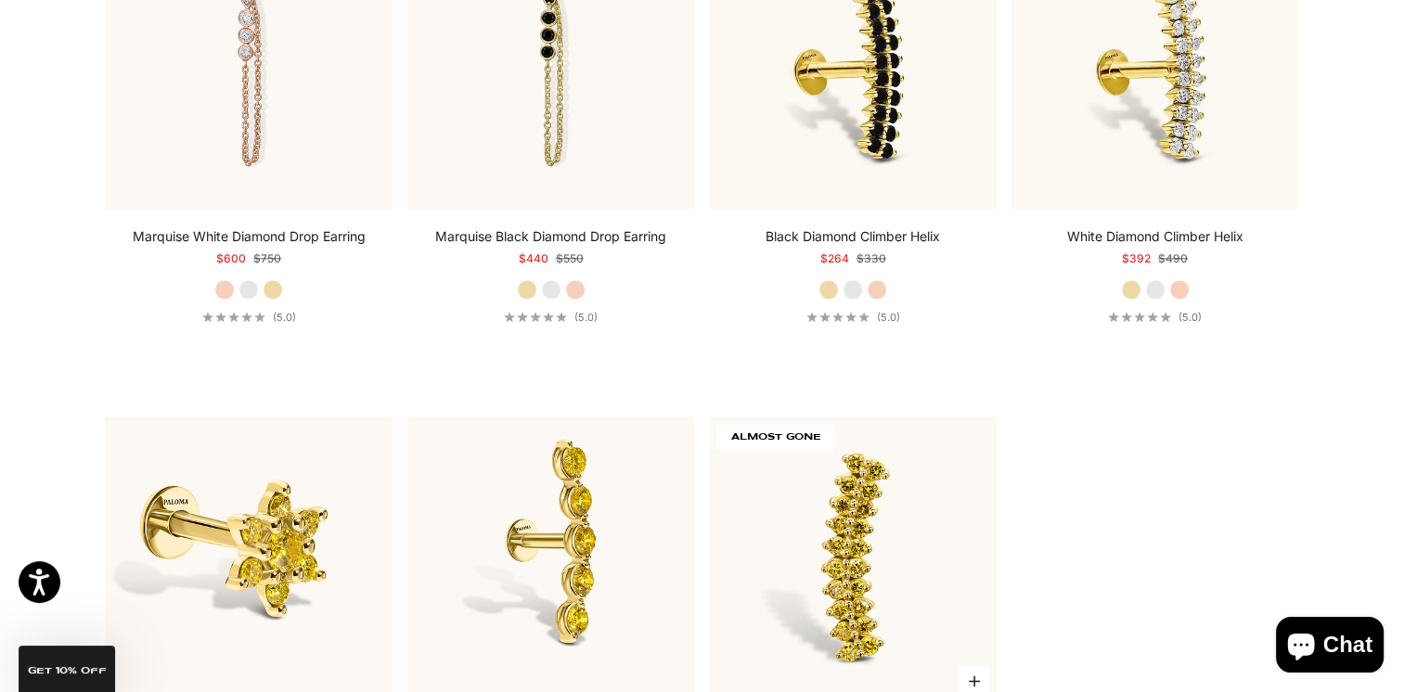
click at [850, 577] on img at bounding box center [853, 561] width 288 height 288
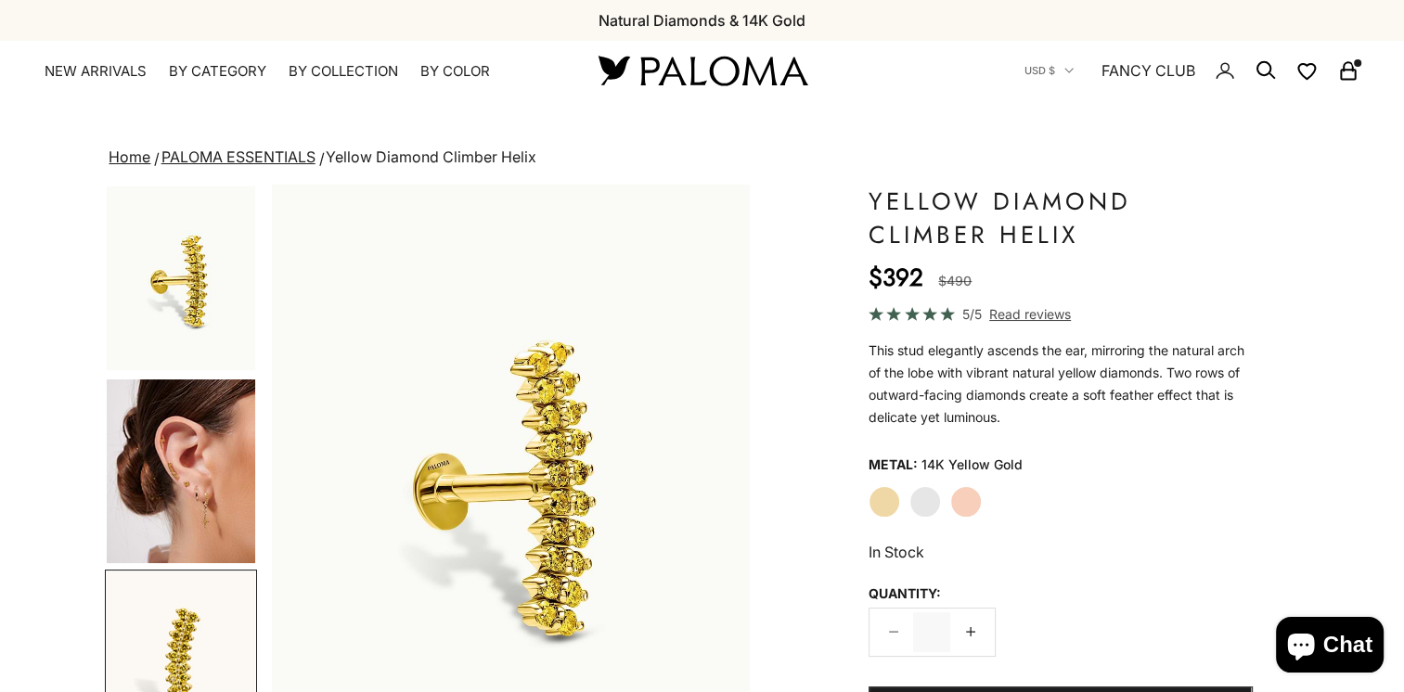
scroll to position [0, 999]
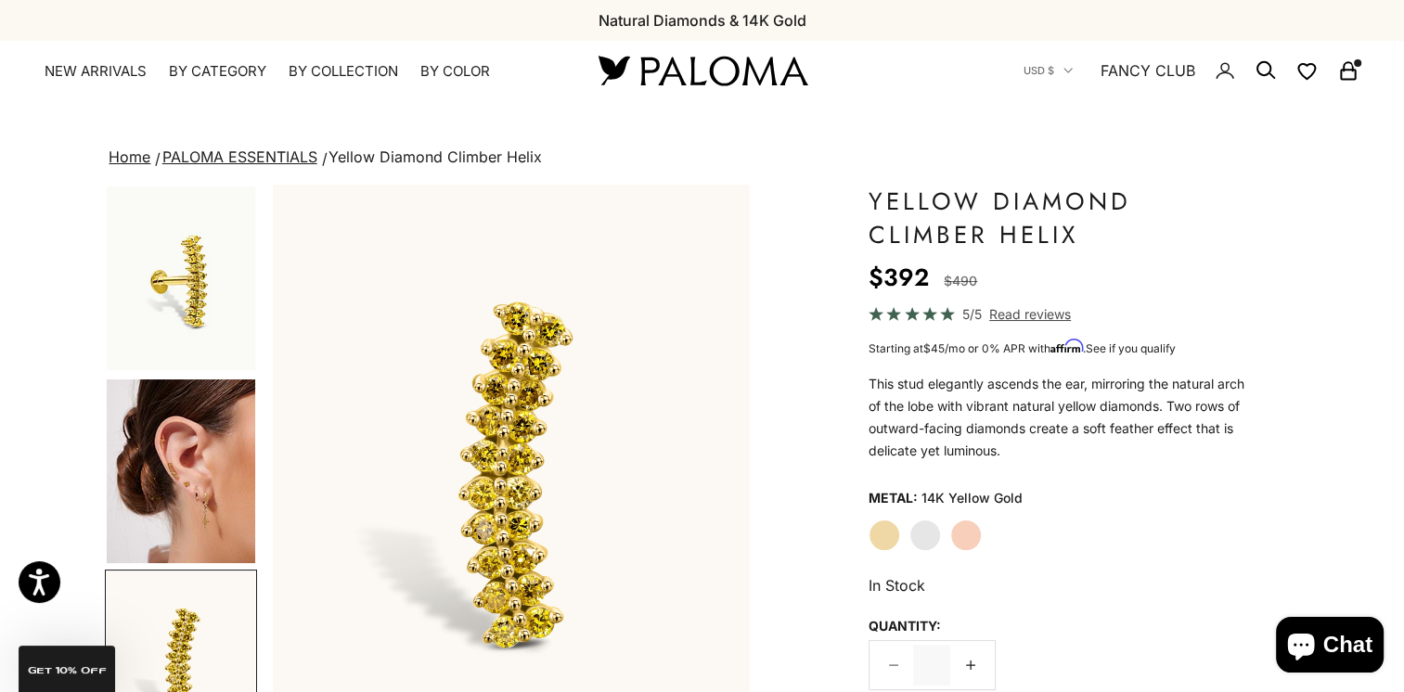
click at [150, 477] on img "Go to item 4" at bounding box center [181, 471] width 148 height 184
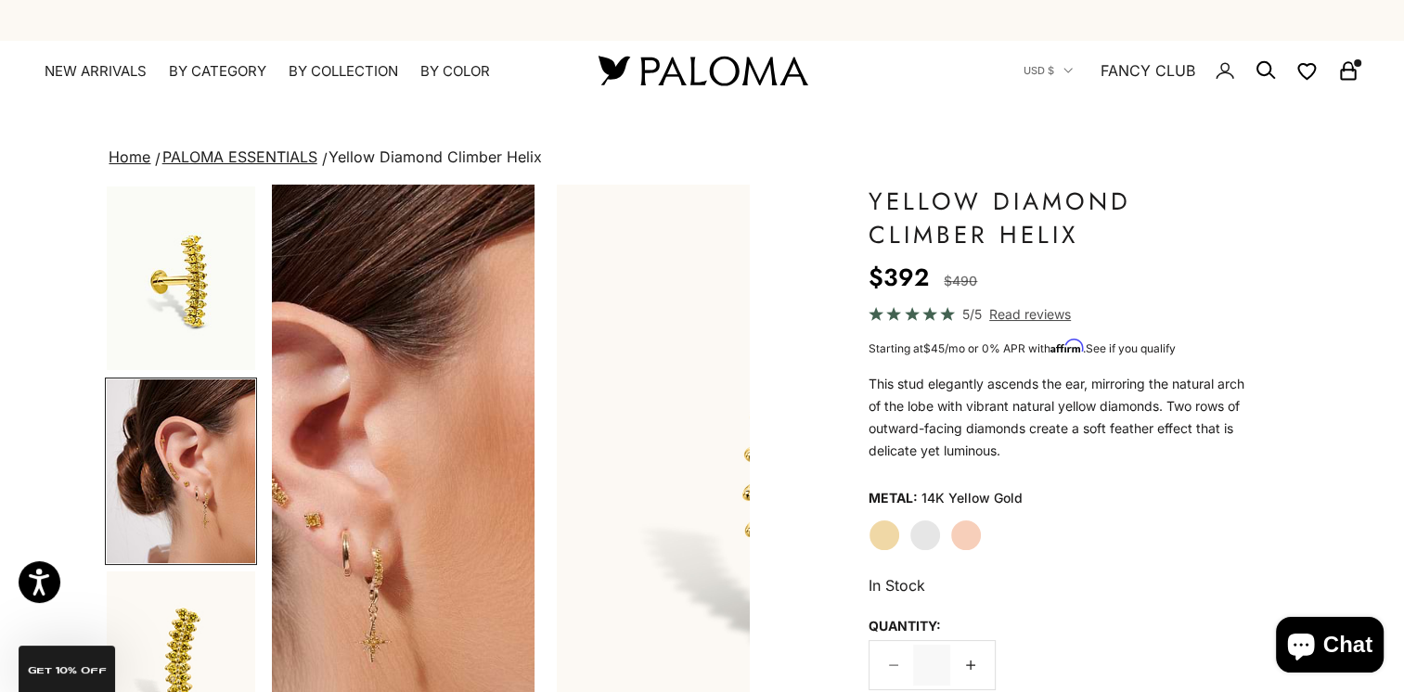
scroll to position [0, 500]
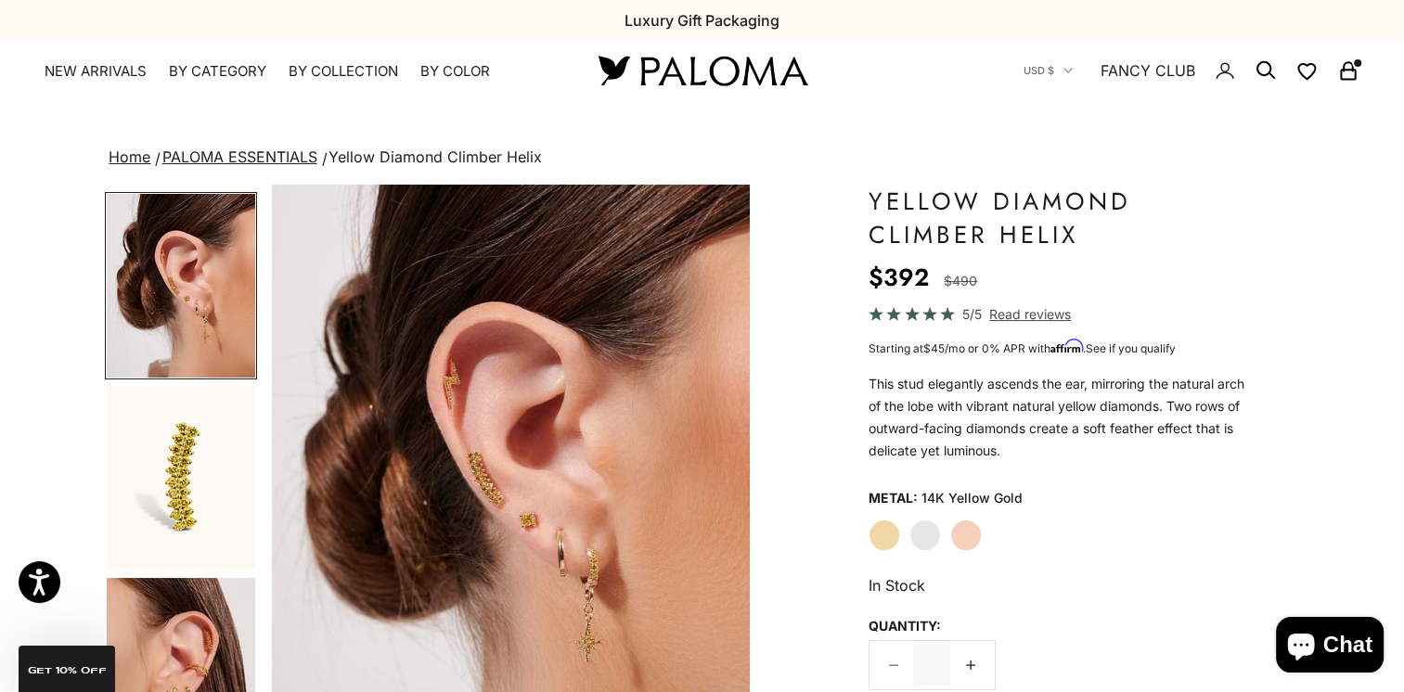
click at [201, 486] on img "Go to item 5" at bounding box center [181, 478] width 148 height 184
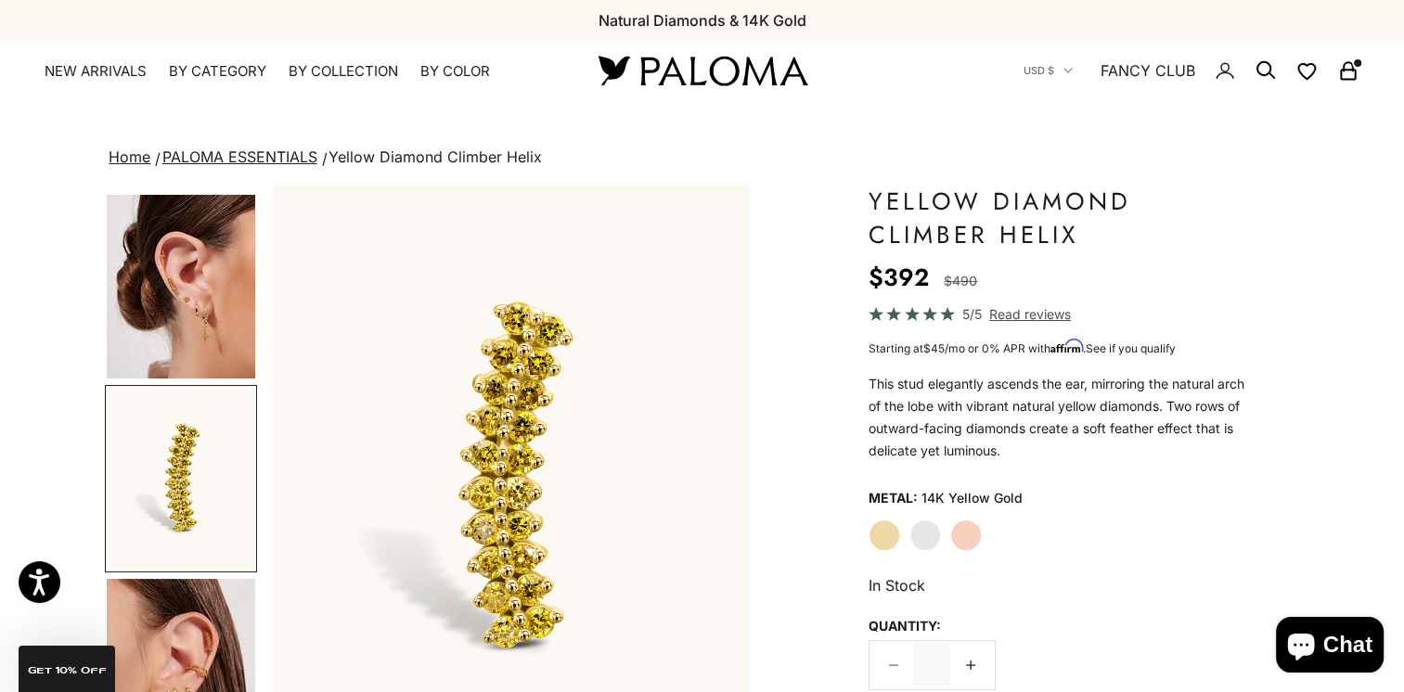
scroll to position [278, 0]
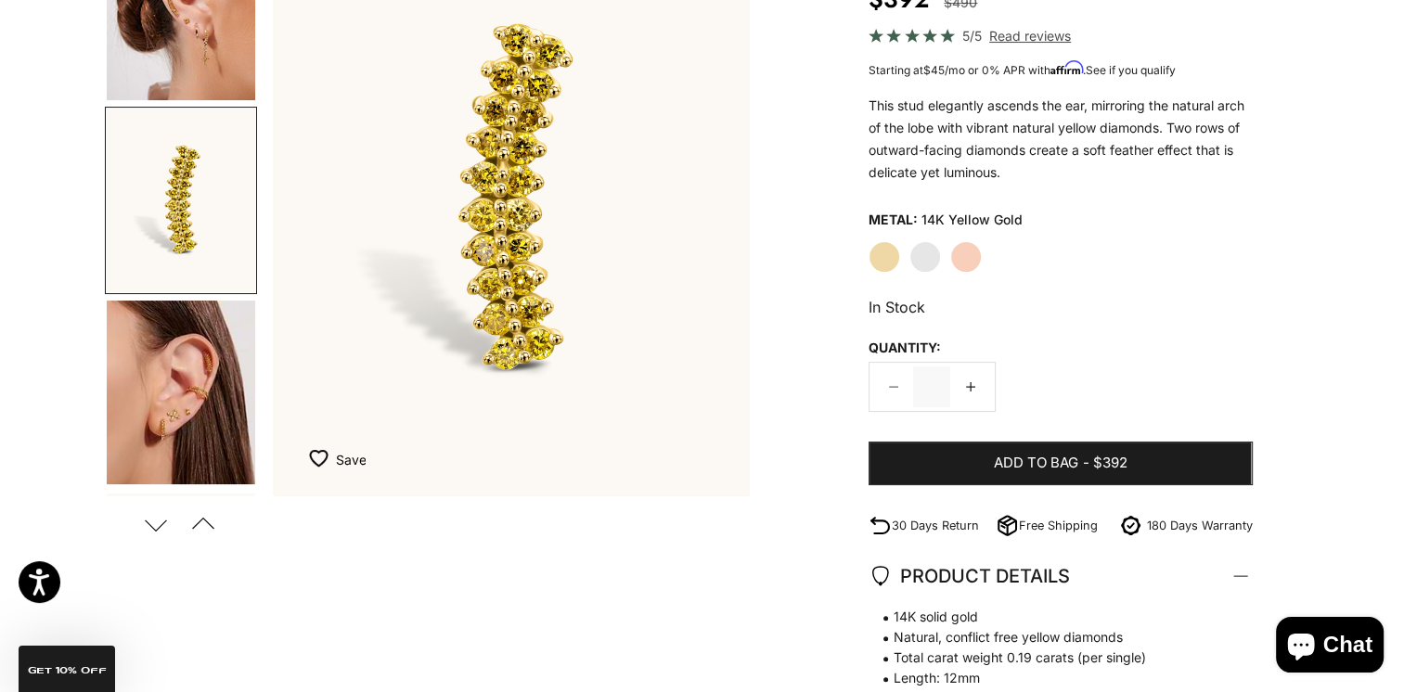
click at [158, 421] on img "Go to item 8" at bounding box center [181, 393] width 148 height 184
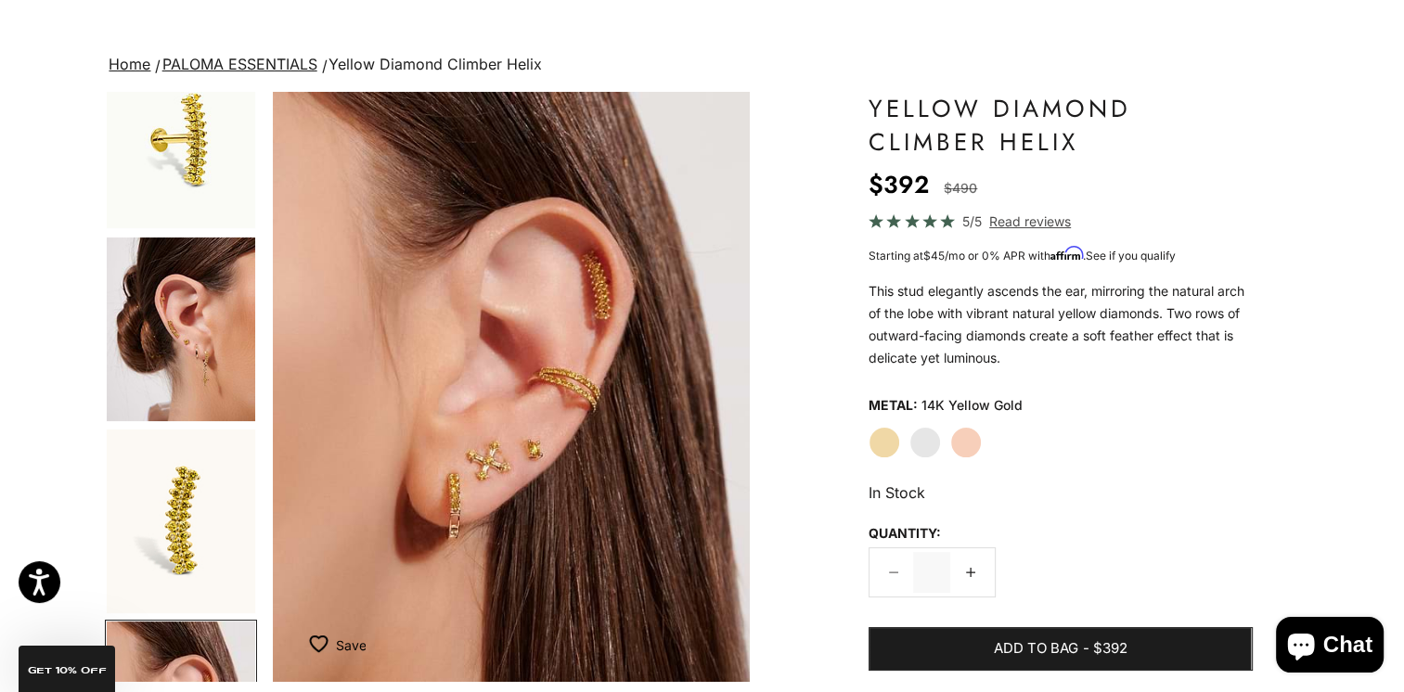
scroll to position [6, 0]
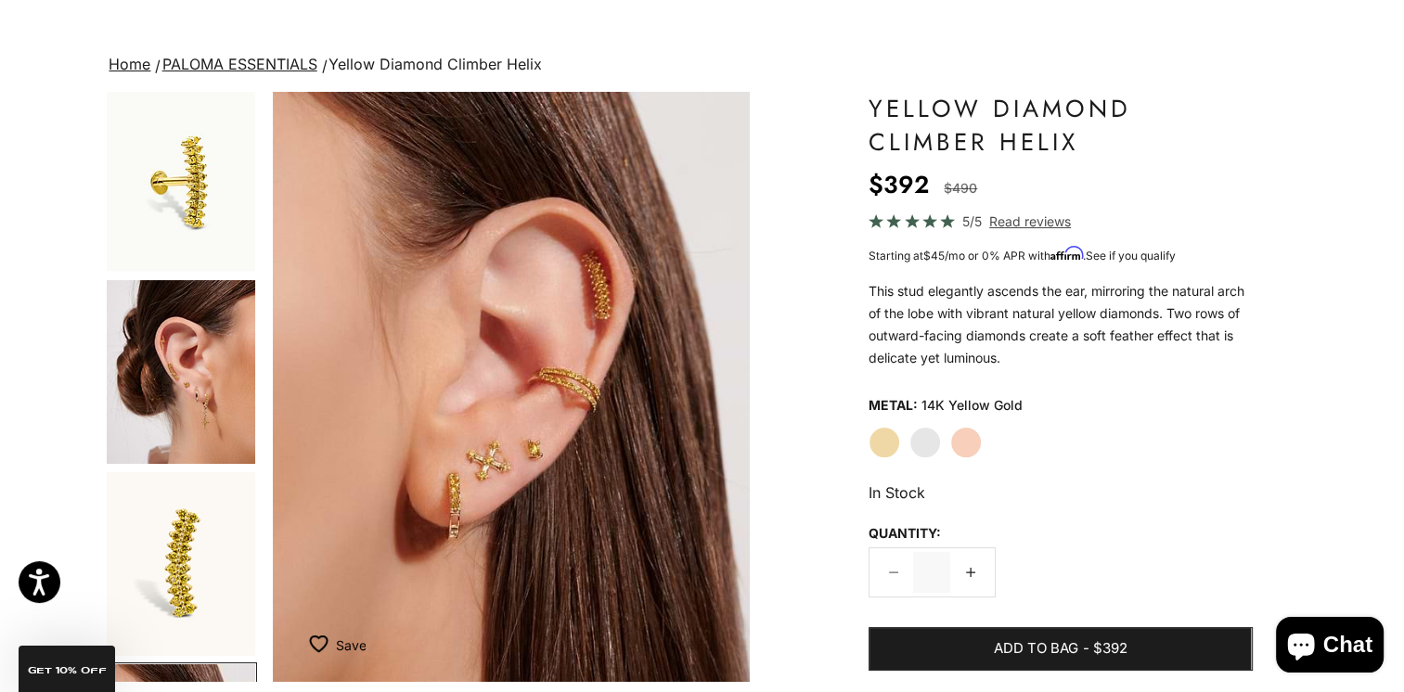
click at [203, 391] on img "Go to item 4" at bounding box center [181, 372] width 148 height 184
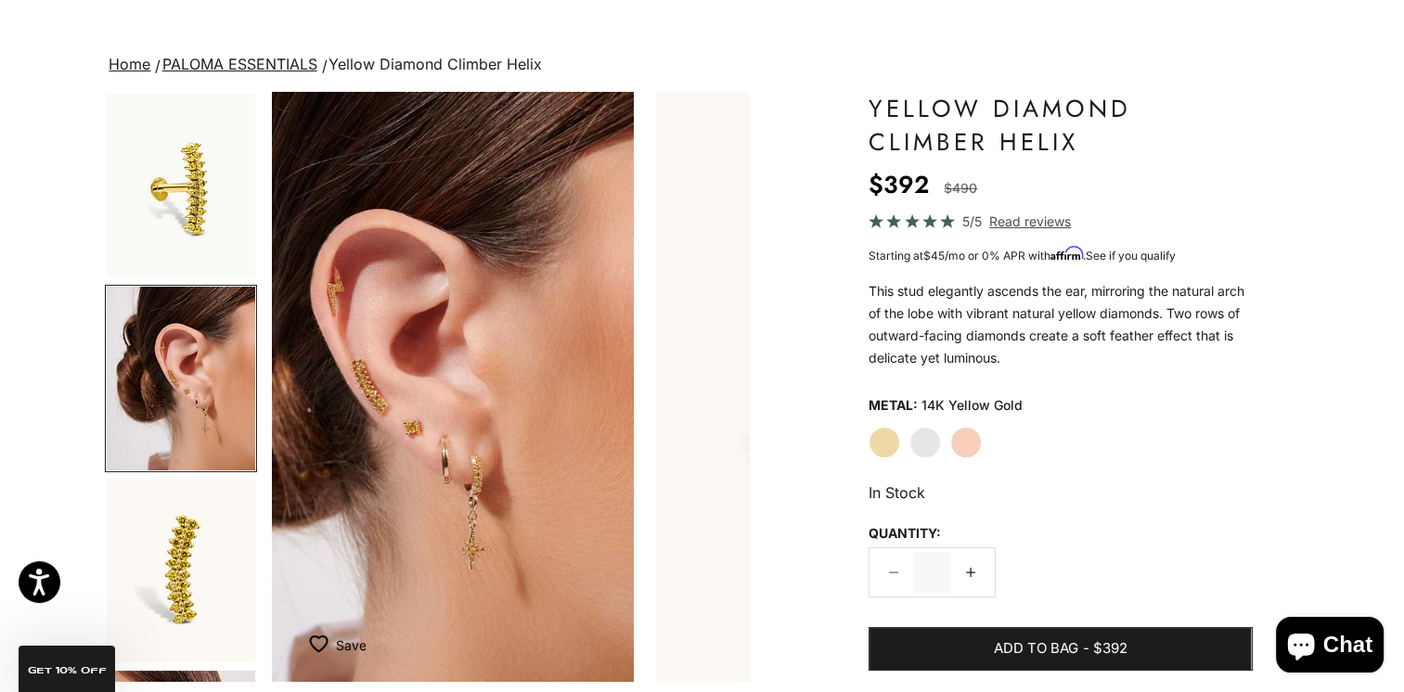
scroll to position [0, 500]
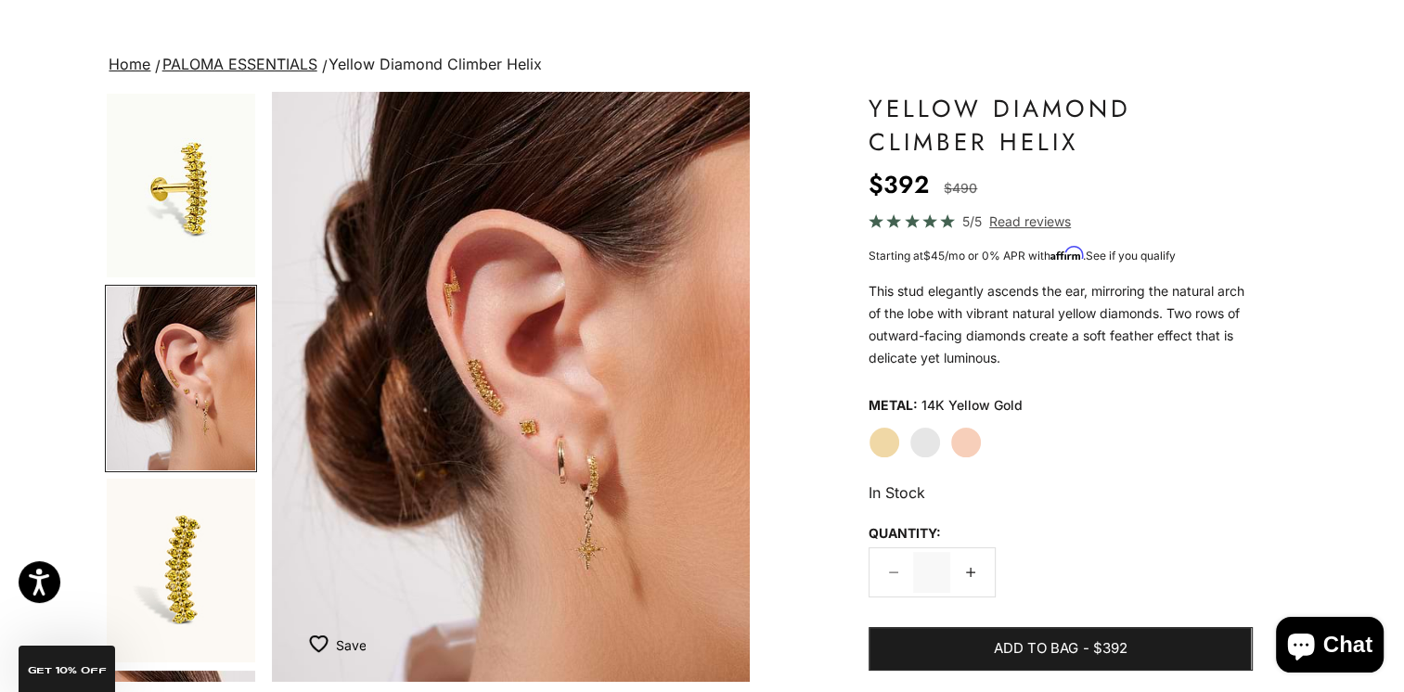
click at [930, 448] on label "White Gold" at bounding box center [925, 443] width 32 height 32
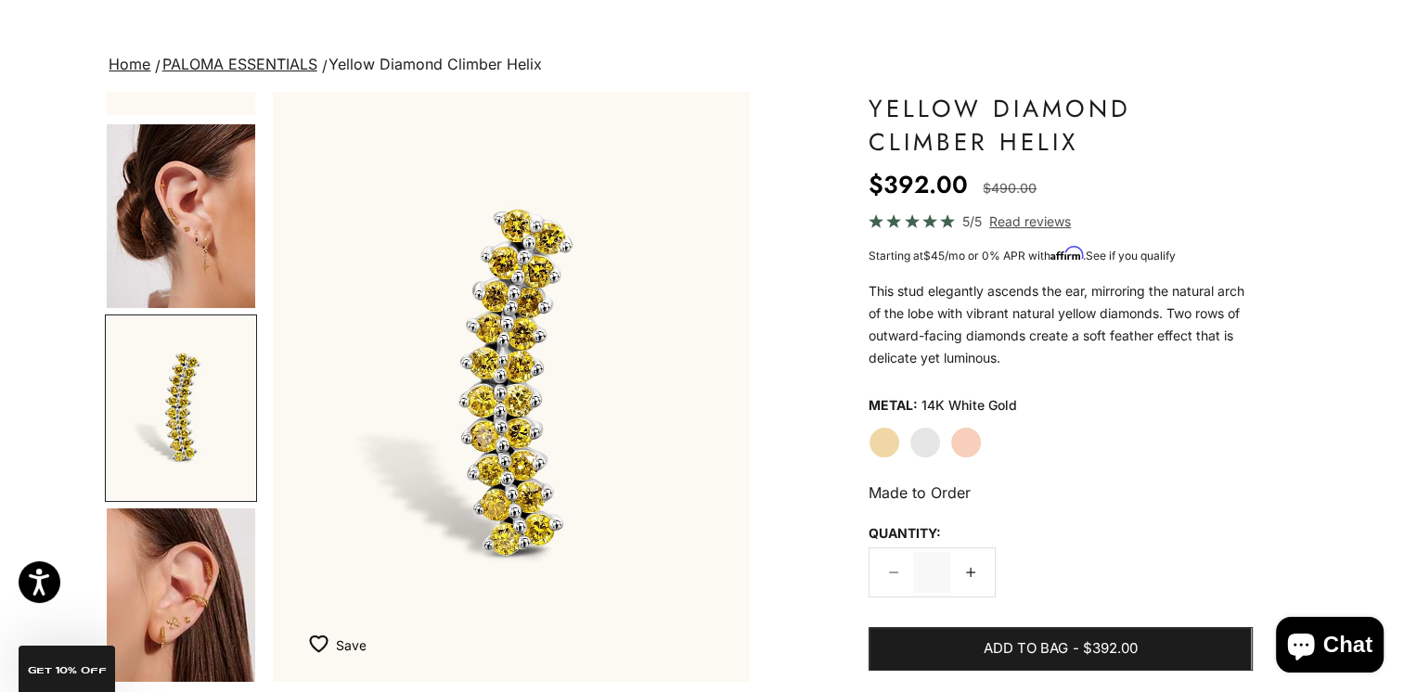
scroll to position [184, 0]
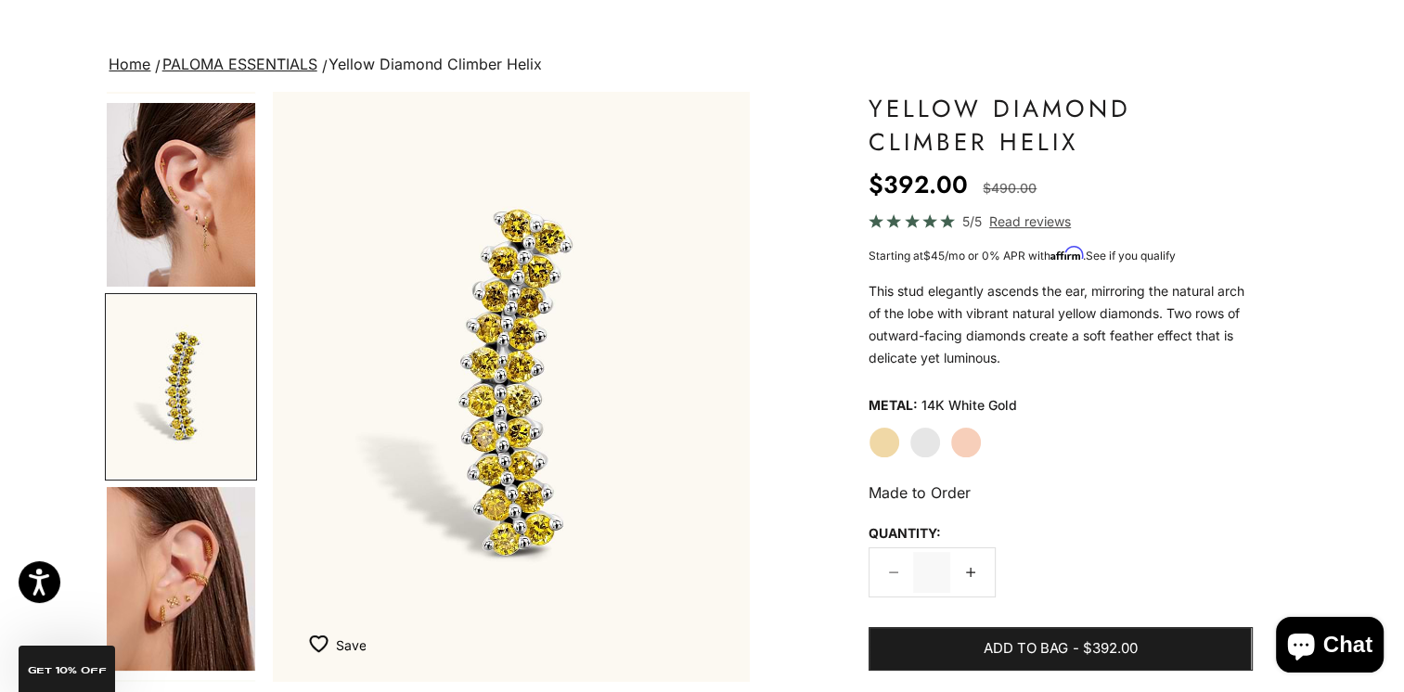
click at [956, 441] on label "Rose Gold" at bounding box center [966, 443] width 32 height 32
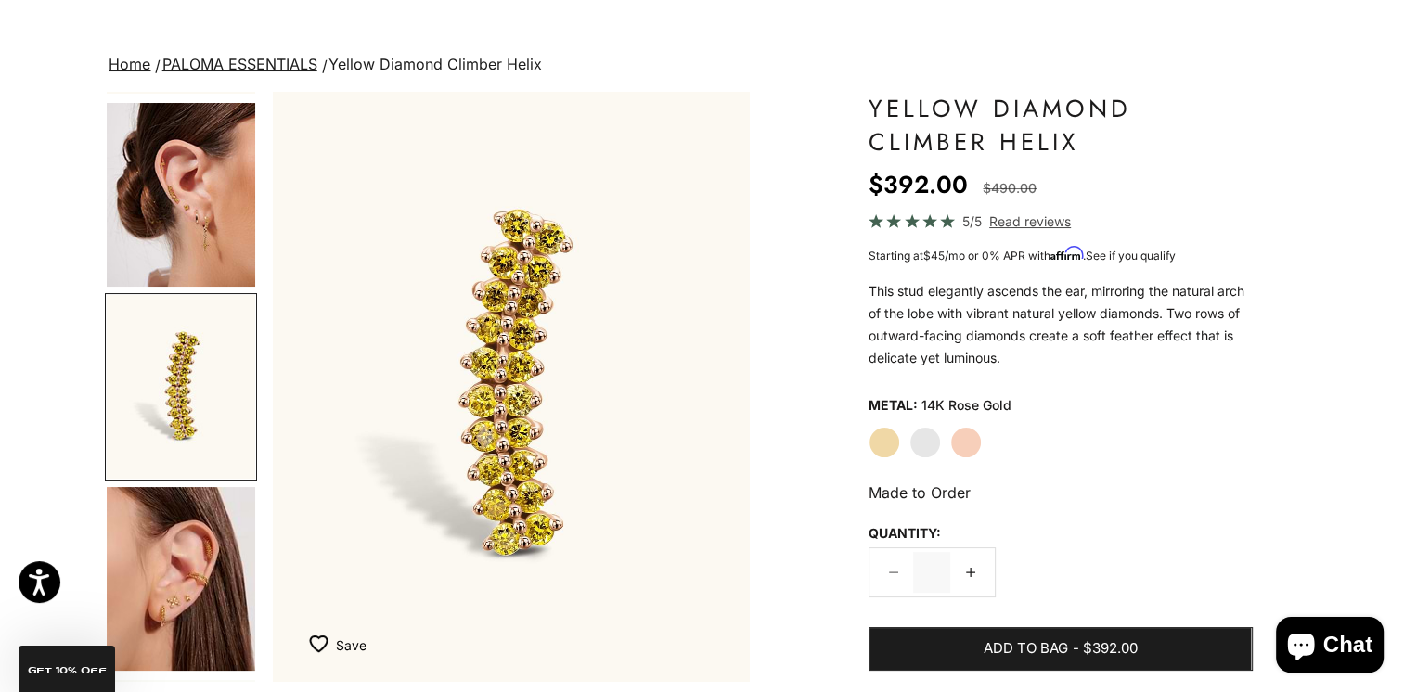
click at [875, 445] on label "Yellow Gold" at bounding box center [884, 443] width 32 height 32
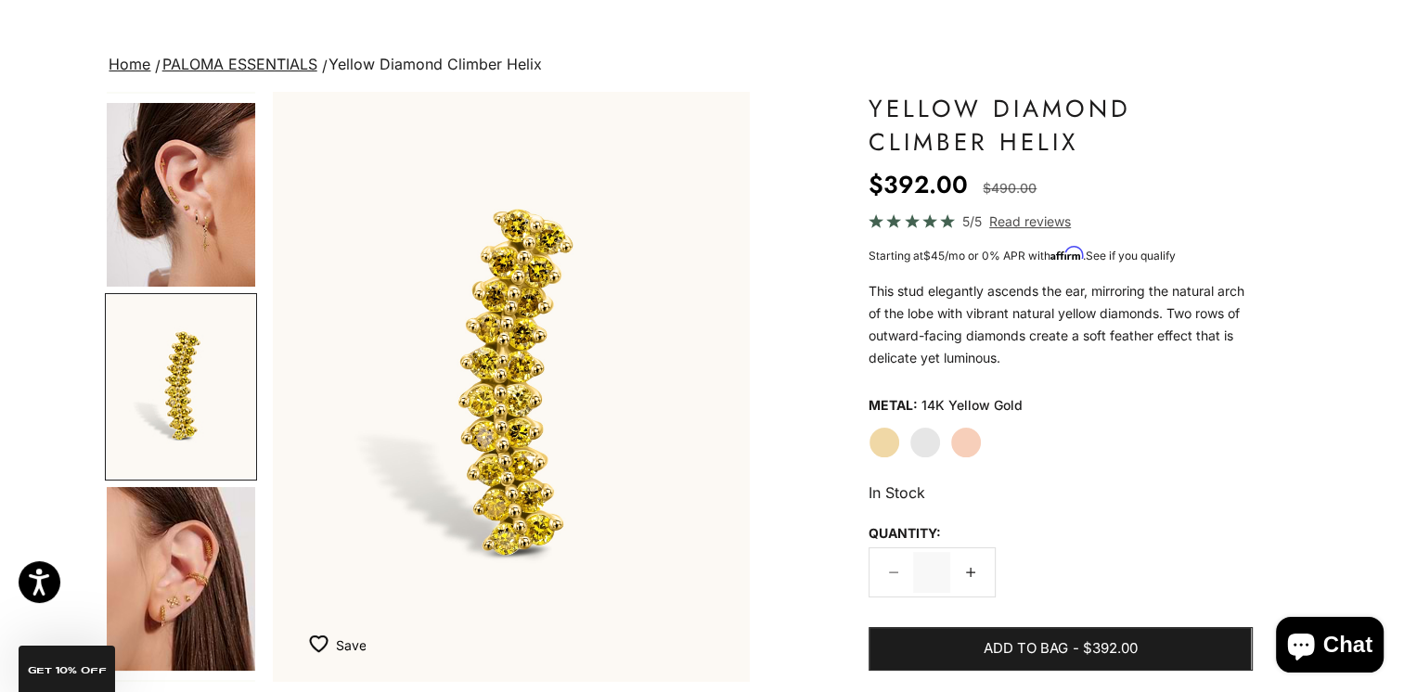
scroll to position [185, 0]
click at [181, 588] on img "Go to item 8" at bounding box center [181, 578] width 148 height 184
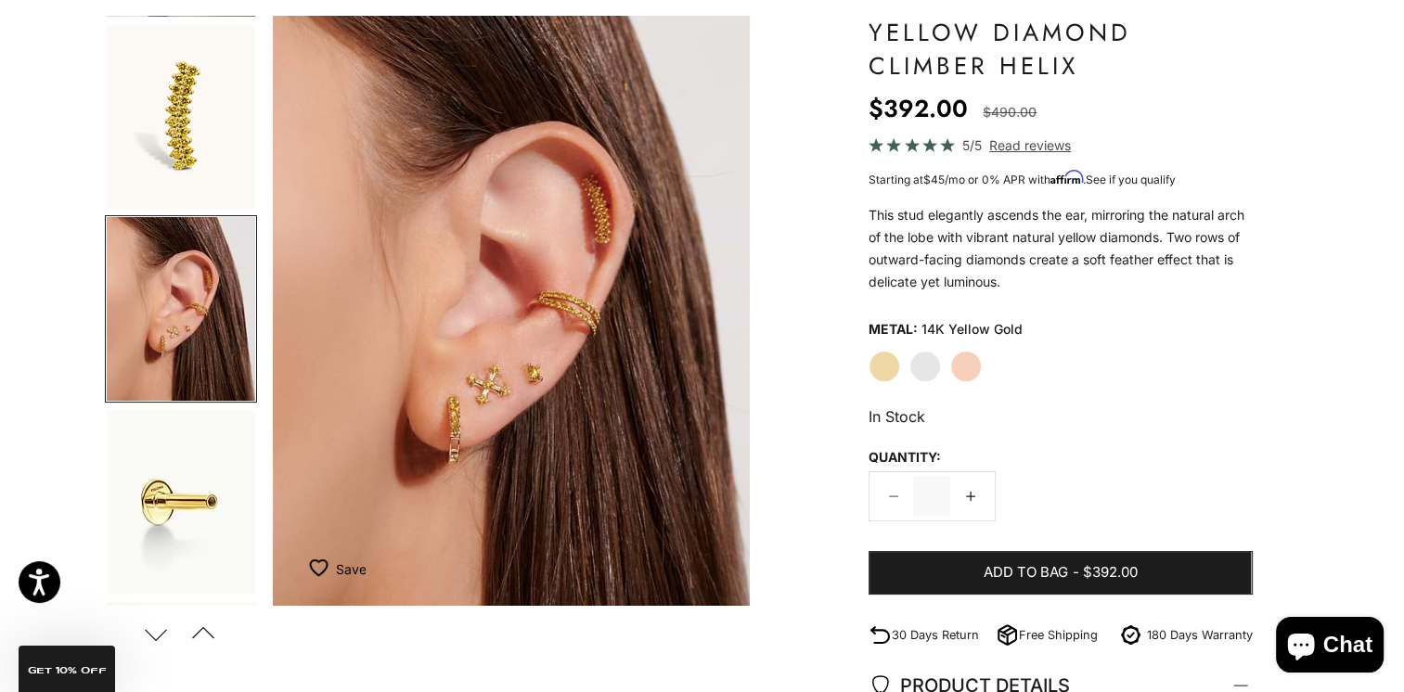
scroll to position [278, 0]
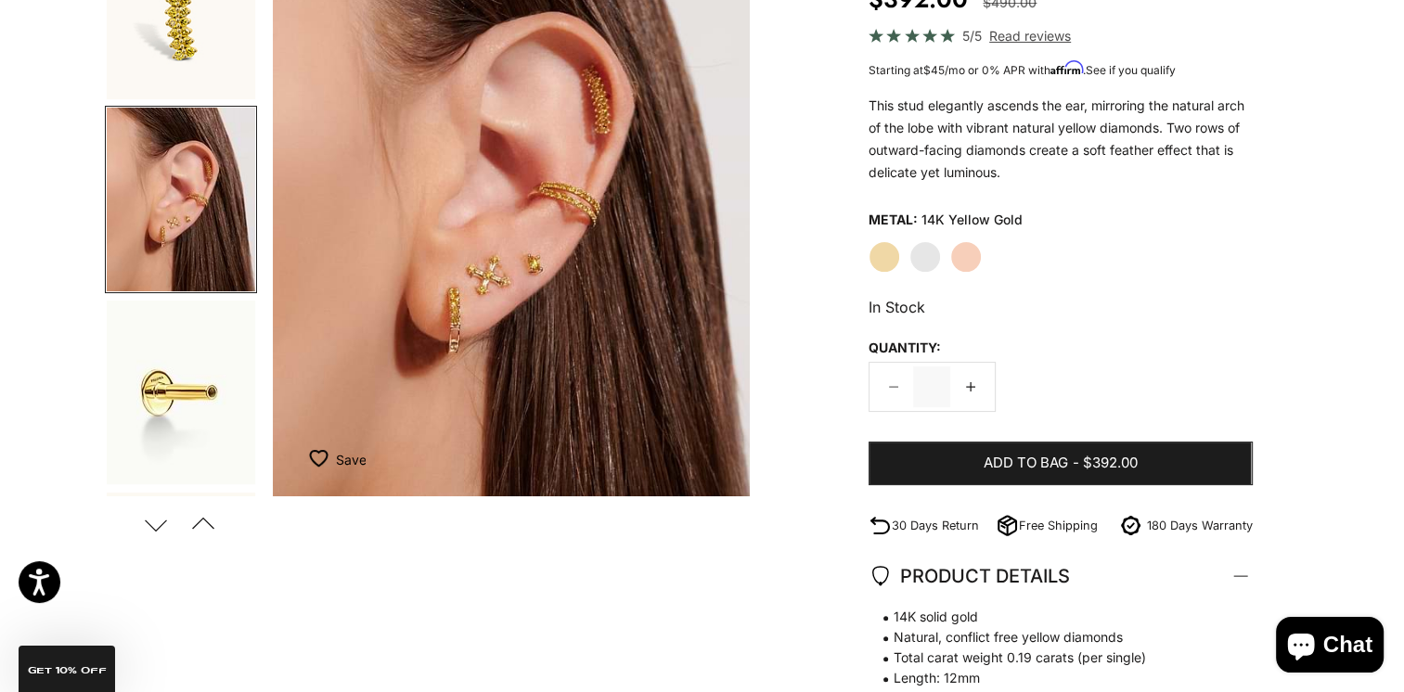
click at [192, 523] on button "Previous" at bounding box center [204, 524] width 42 height 43
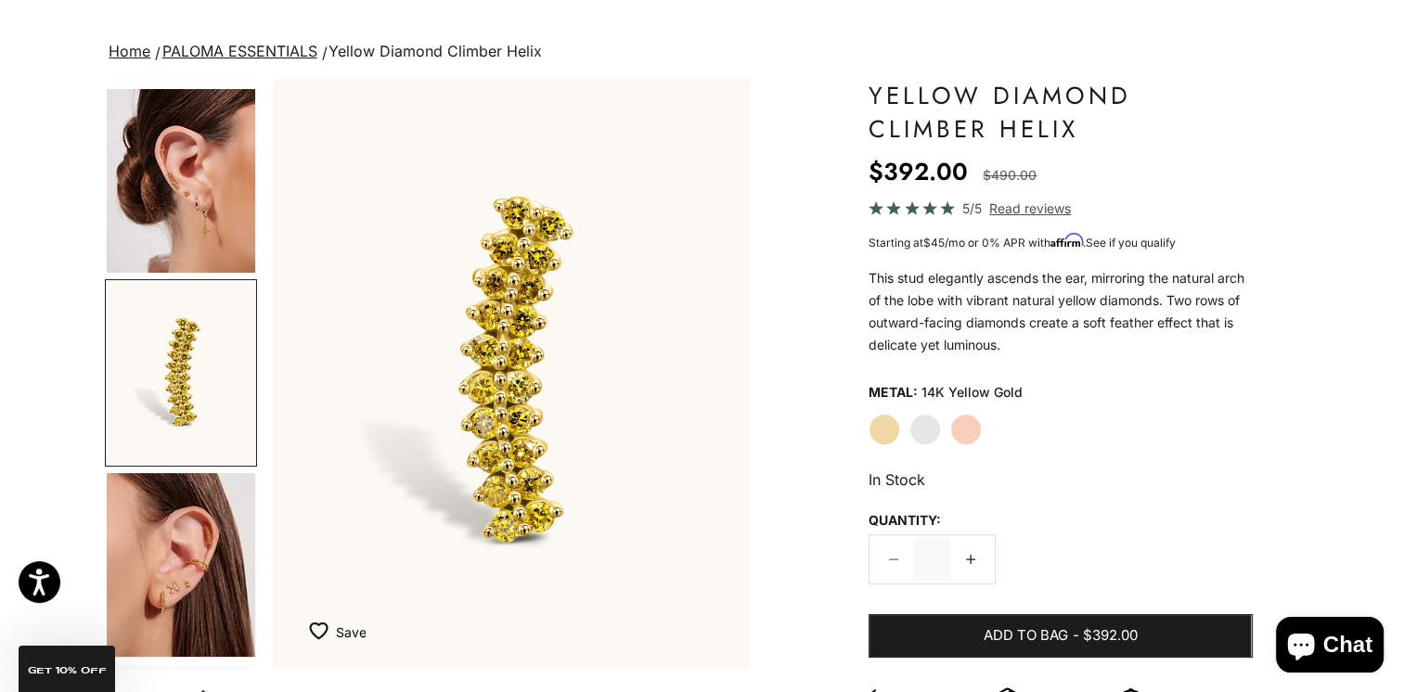
scroll to position [0, 0]
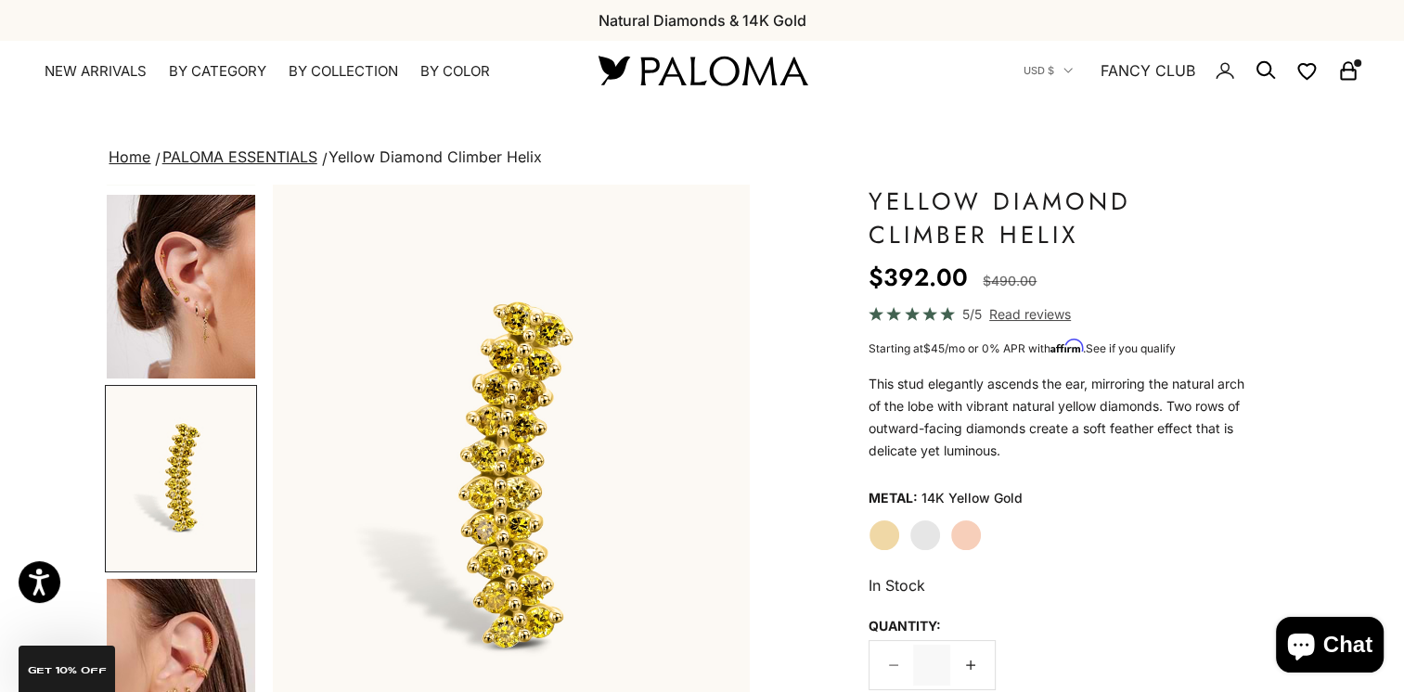
click at [171, 284] on img "Go to item 4" at bounding box center [181, 287] width 148 height 184
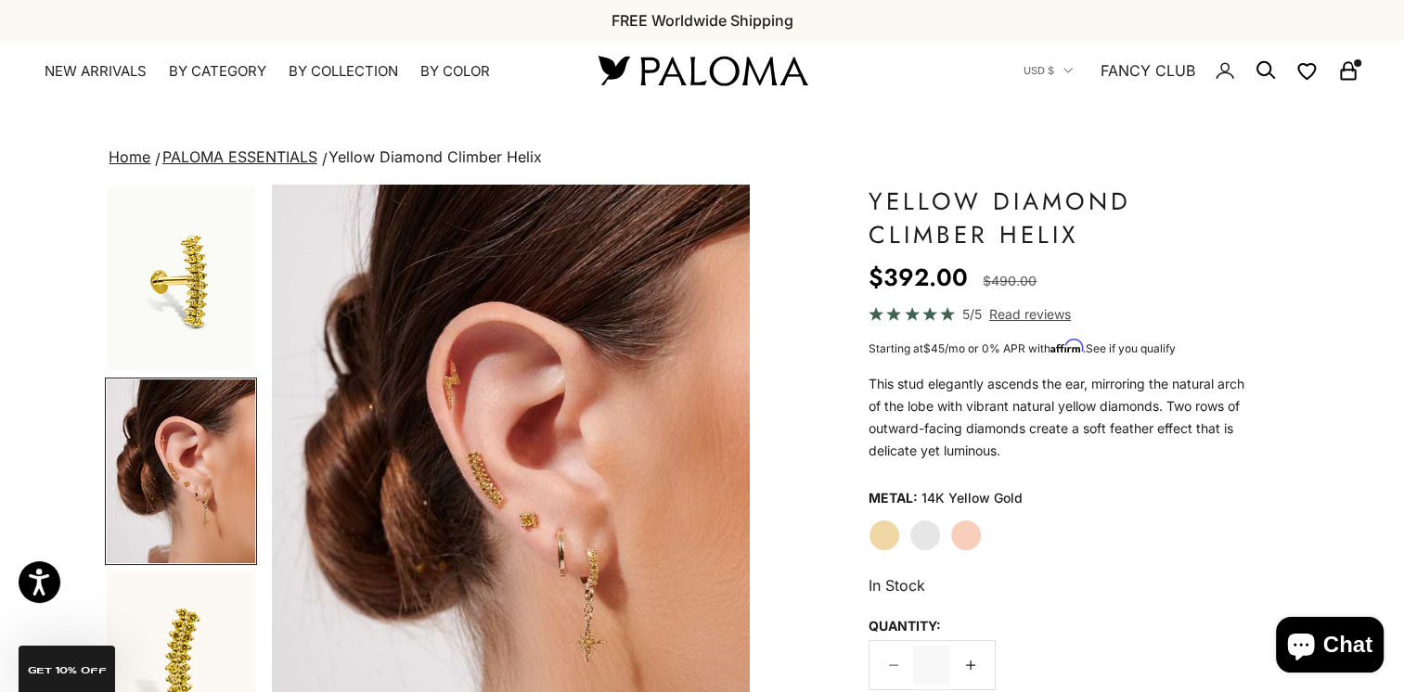
click at [524, 451] on img "Item 4 of 16" at bounding box center [511, 480] width 478 height 590
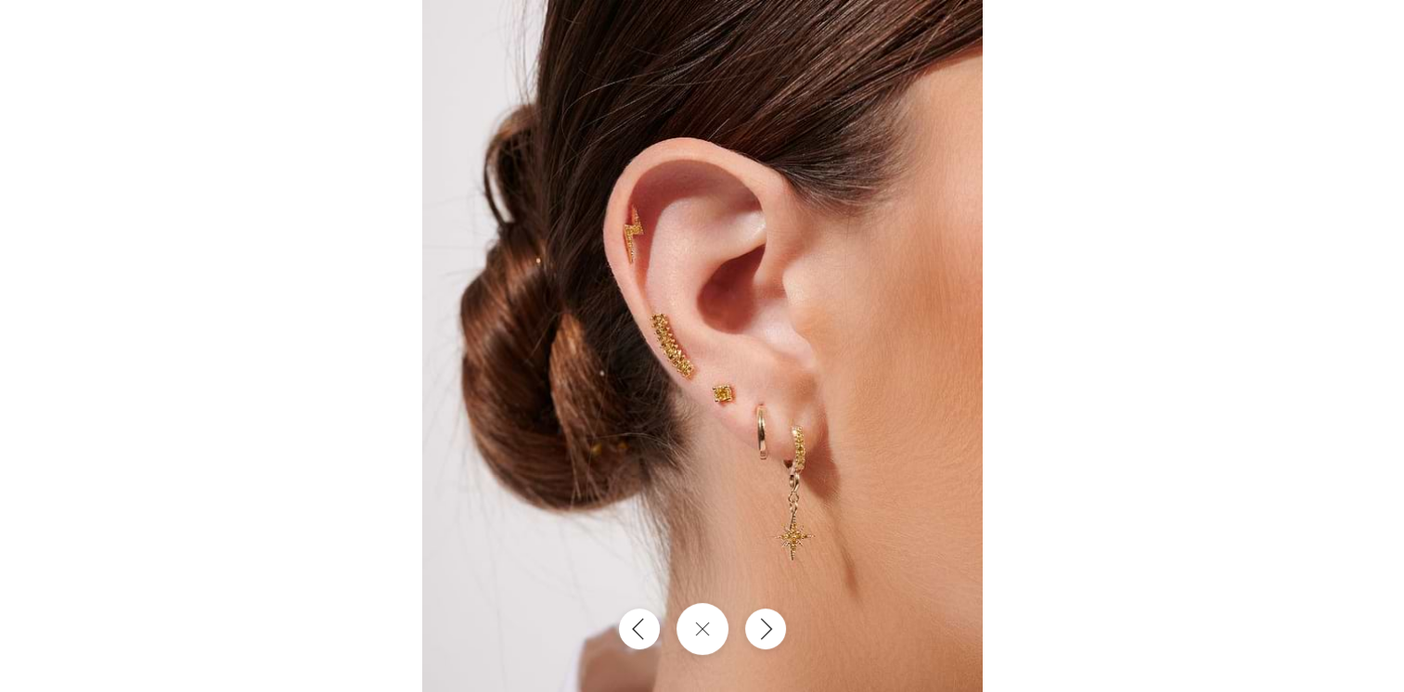
click at [655, 351] on img at bounding box center [702, 346] width 560 height 692
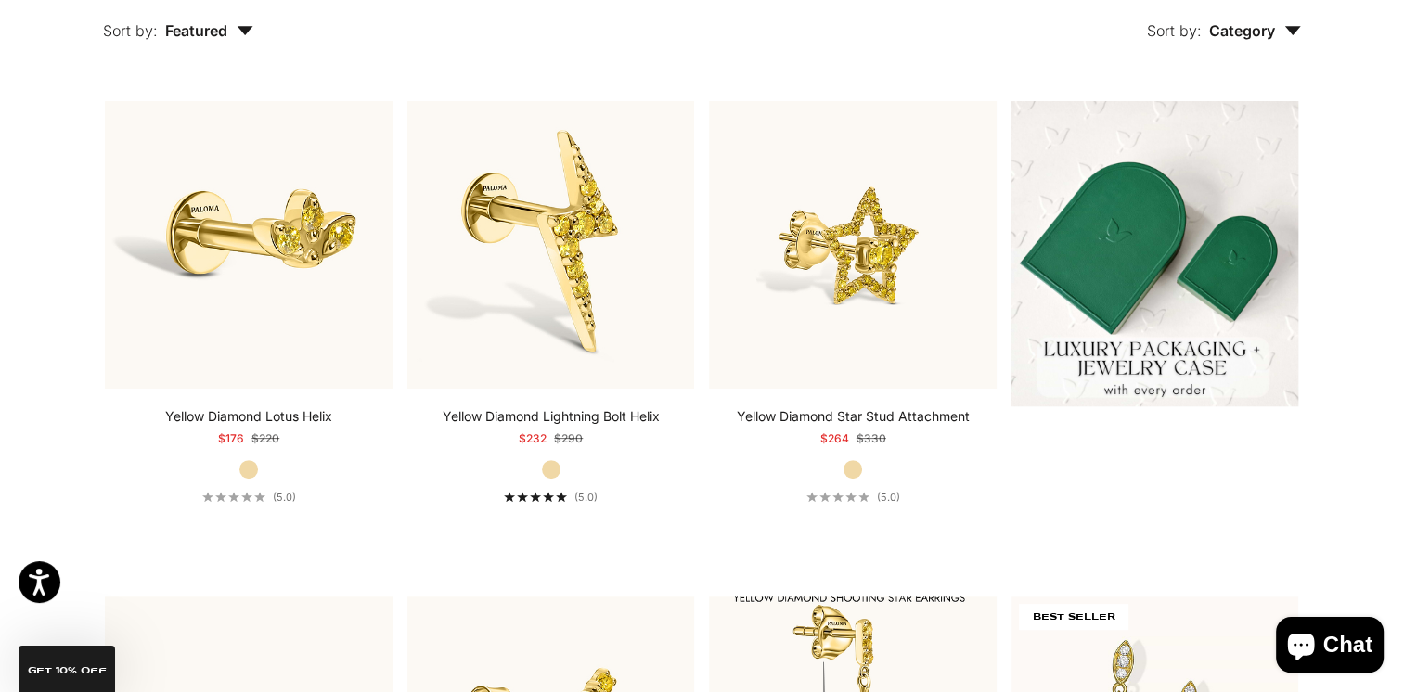
scroll to position [464, 0]
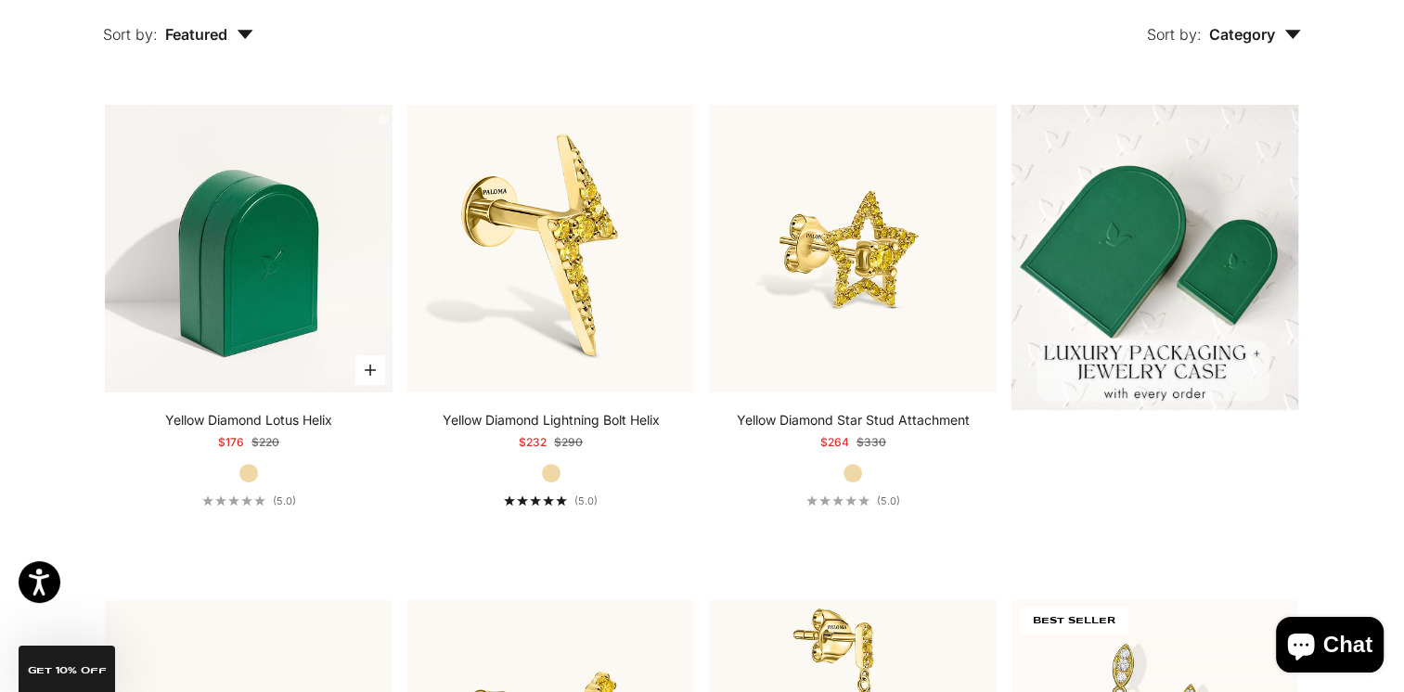
click at [196, 239] on img at bounding box center [249, 249] width 288 height 288
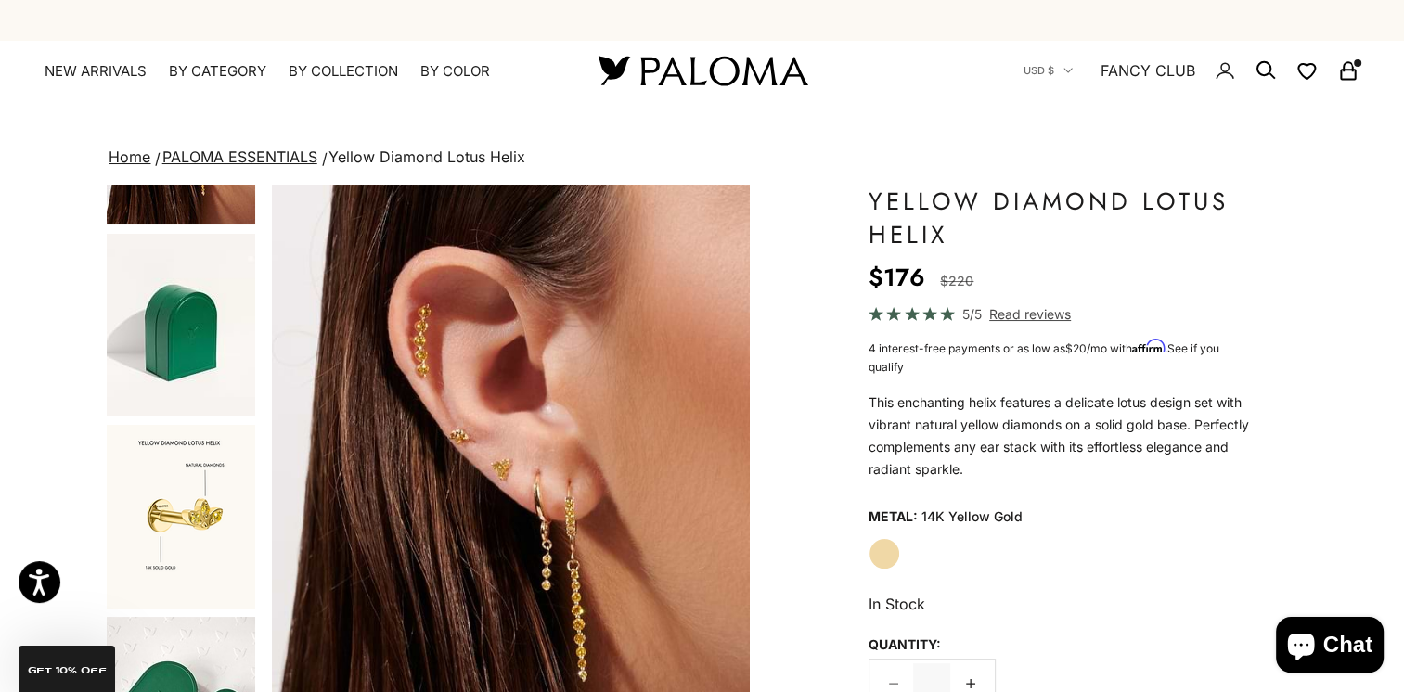
scroll to position [371, 0]
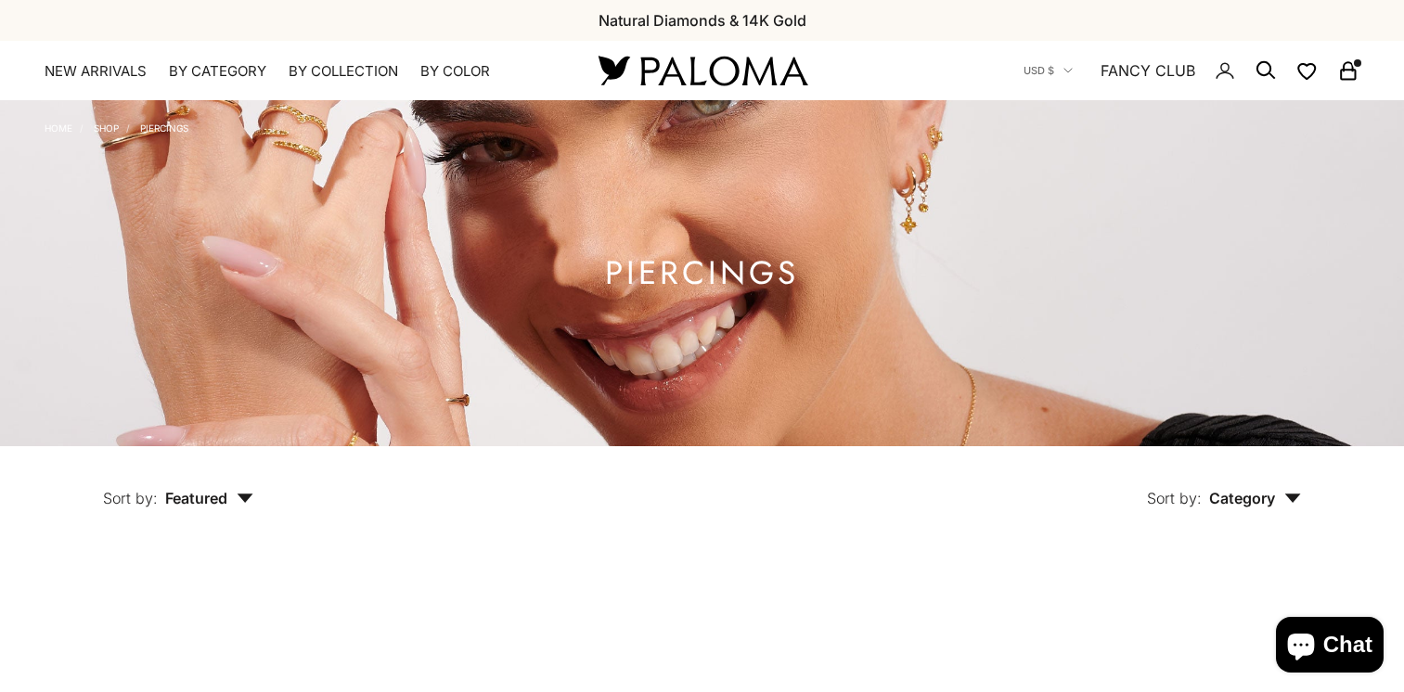
scroll to position [464, 0]
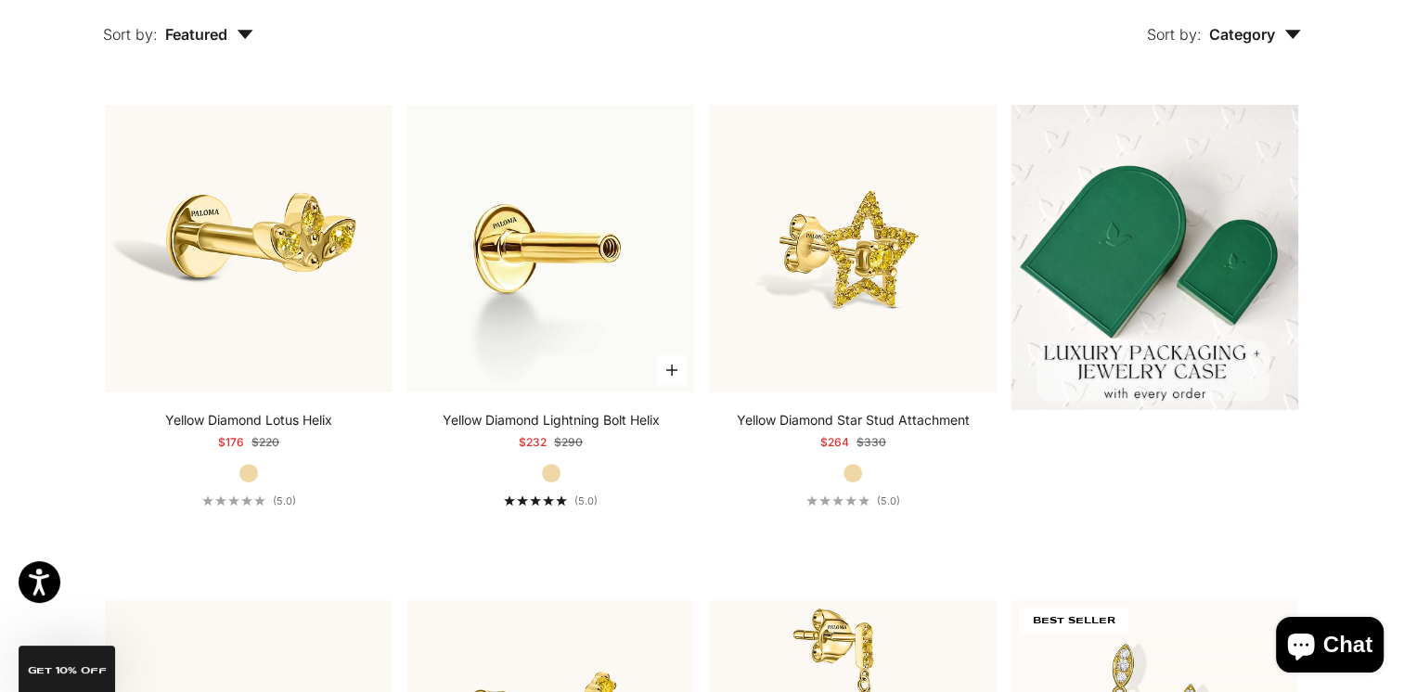
click at [532, 310] on img at bounding box center [551, 249] width 288 height 288
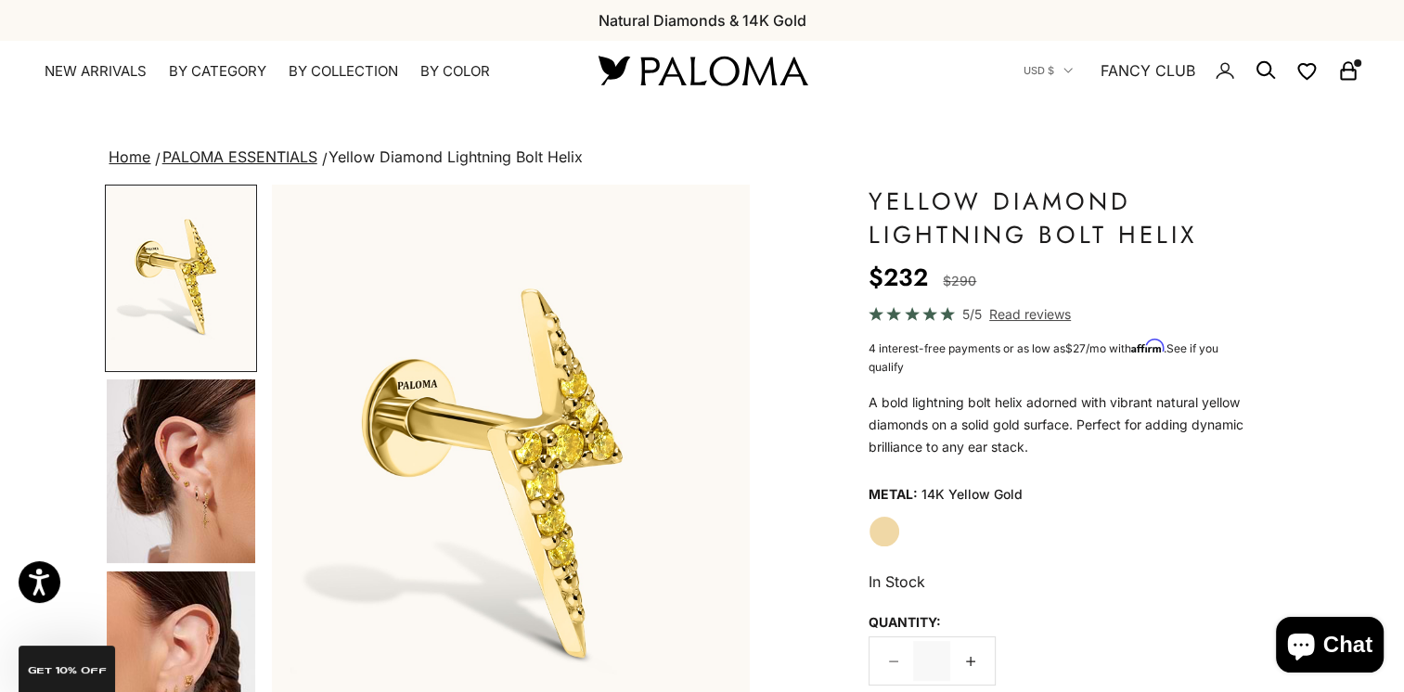
click at [147, 502] on img "Go to item 3" at bounding box center [181, 471] width 148 height 184
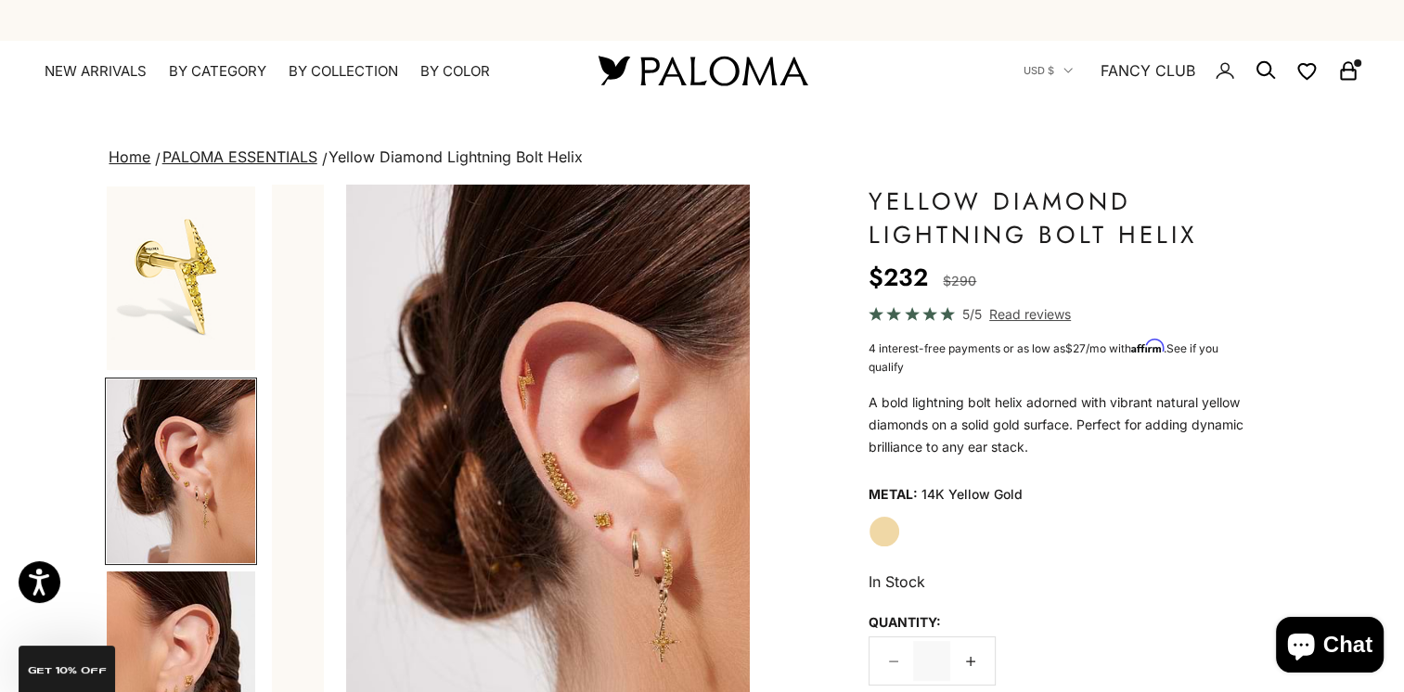
scroll to position [0, 500]
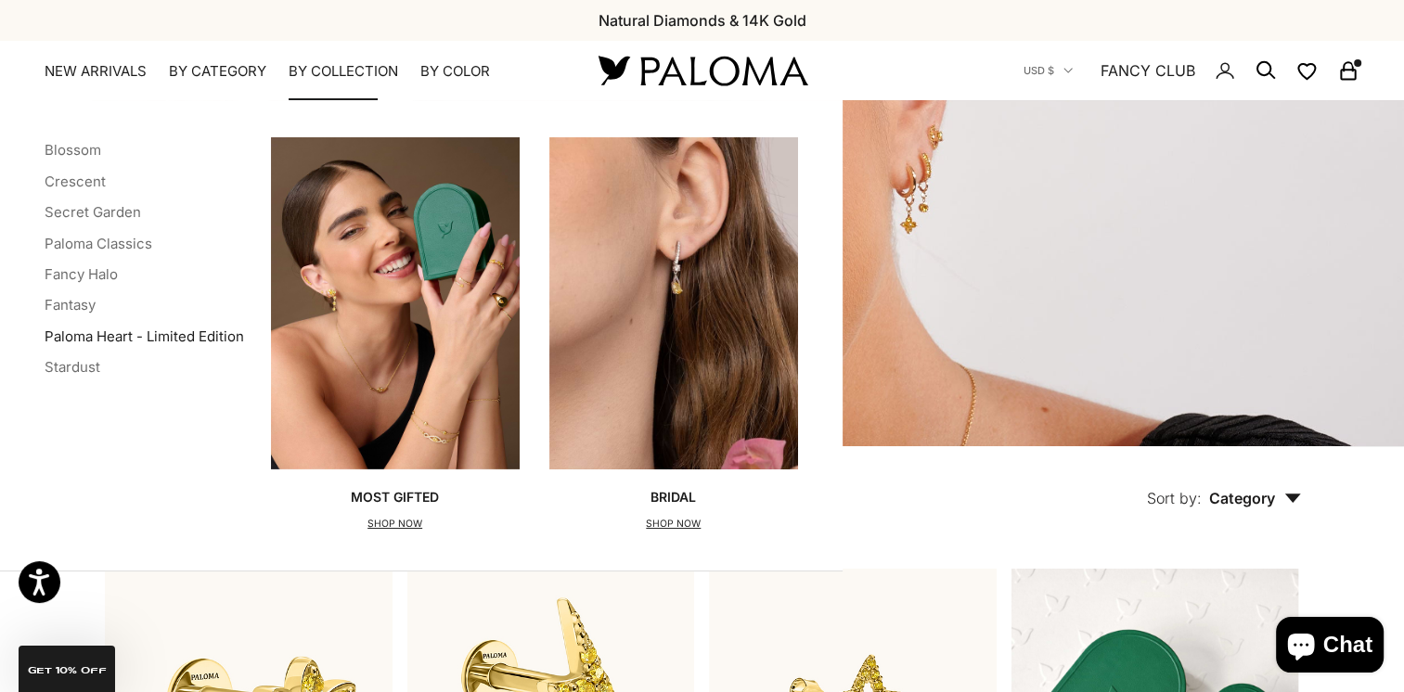
click at [115, 336] on link "Paloma Heart - Limited Edition" at bounding box center [144, 336] width 199 height 18
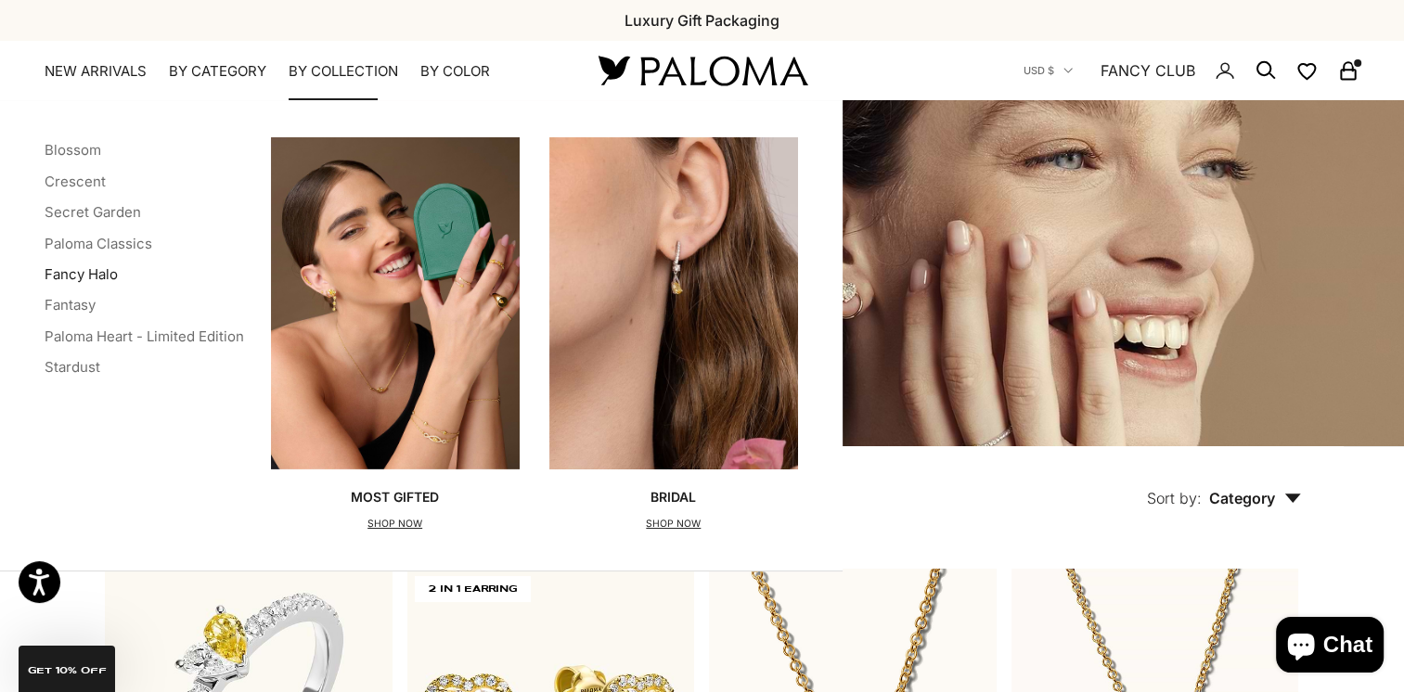
click at [76, 271] on link "Fancy Halo" at bounding box center [81, 274] width 73 height 18
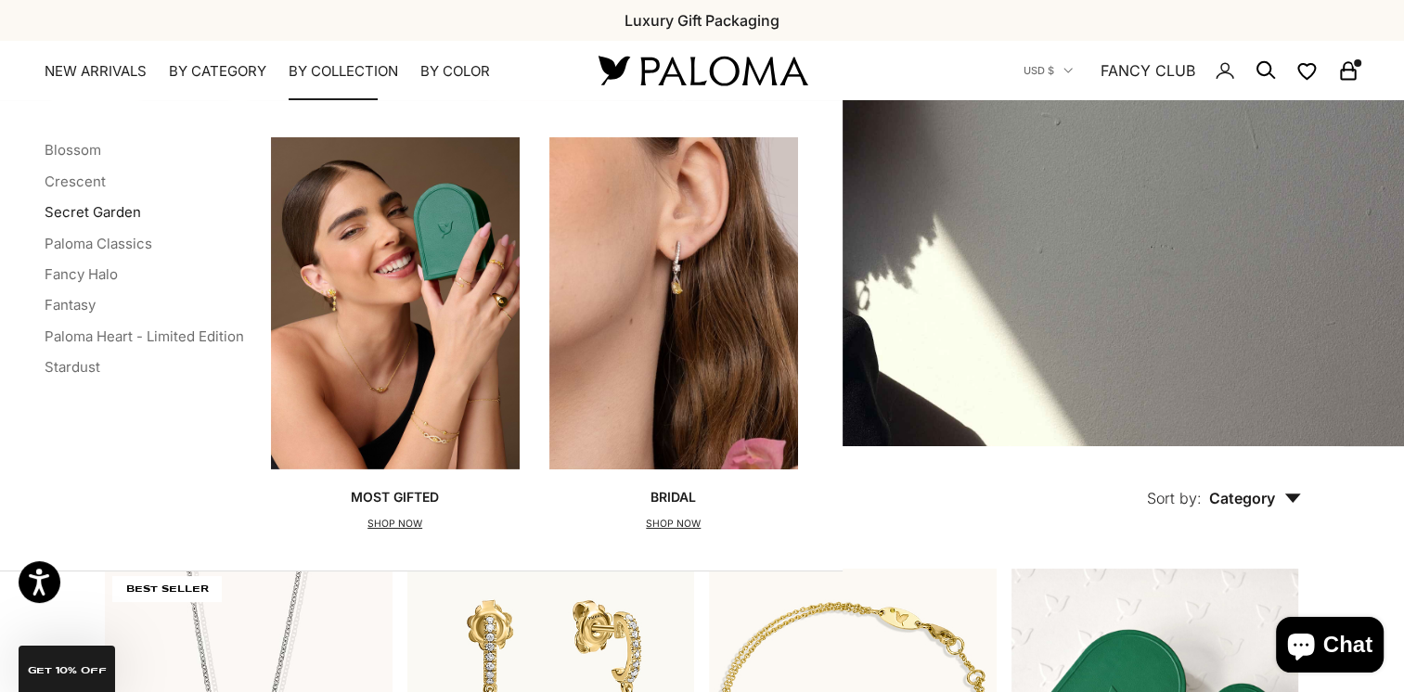
click at [90, 210] on link "Secret Garden" at bounding box center [93, 212] width 96 height 18
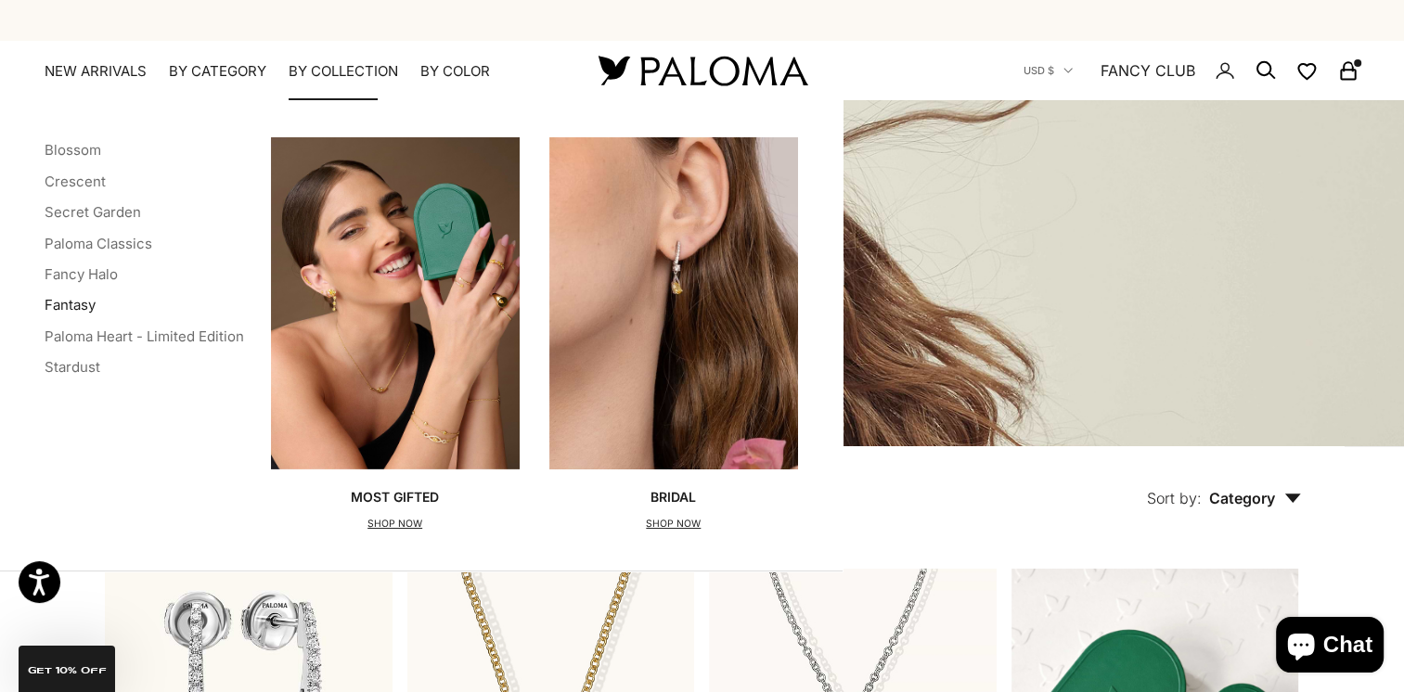
click at [56, 299] on link "Fantasy" at bounding box center [70, 305] width 51 height 18
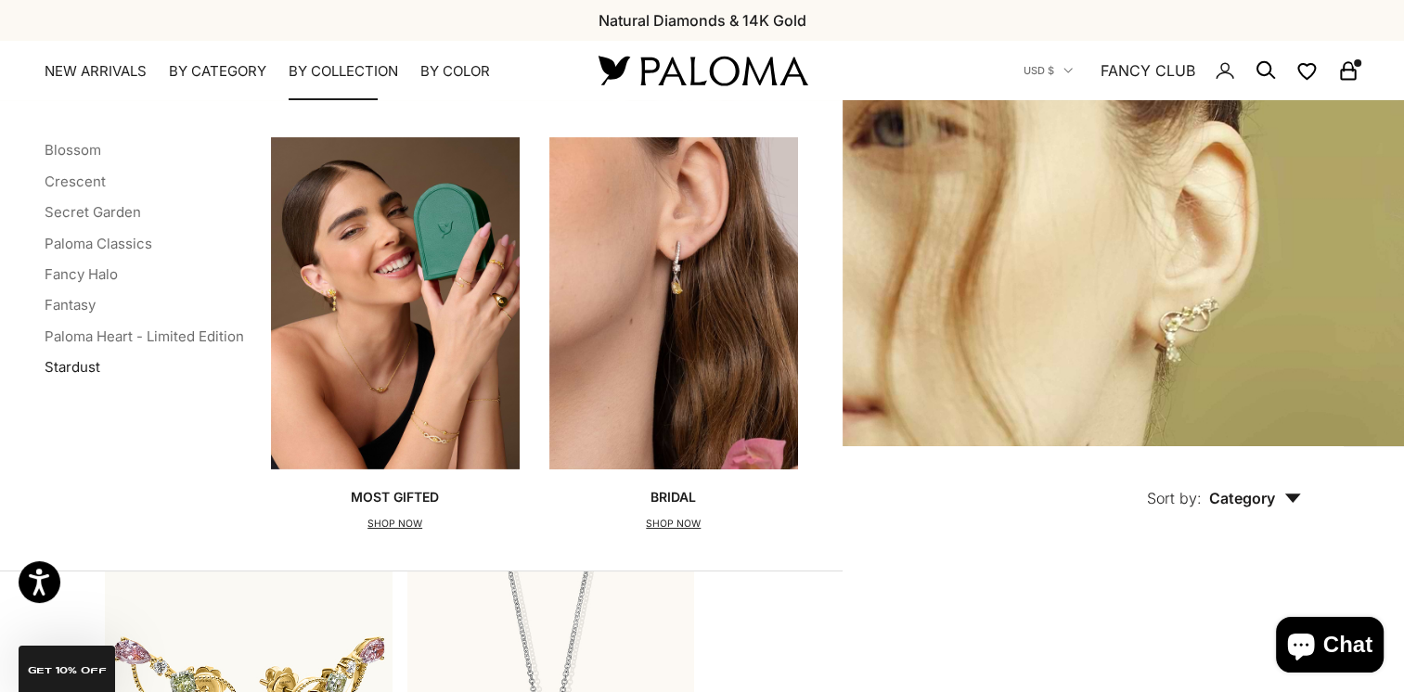
click at [84, 367] on link "Stardust" at bounding box center [73, 367] width 56 height 18
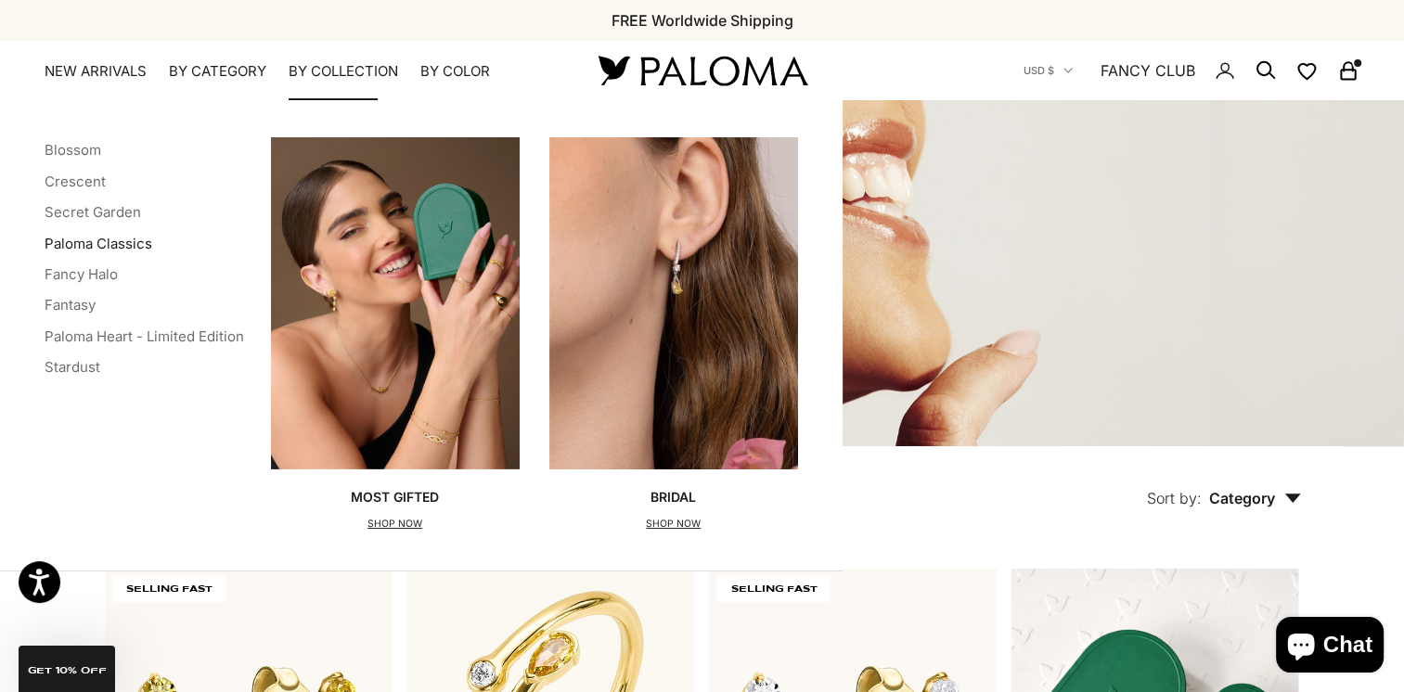
click at [52, 244] on link "Paloma Classics" at bounding box center [99, 244] width 108 height 18
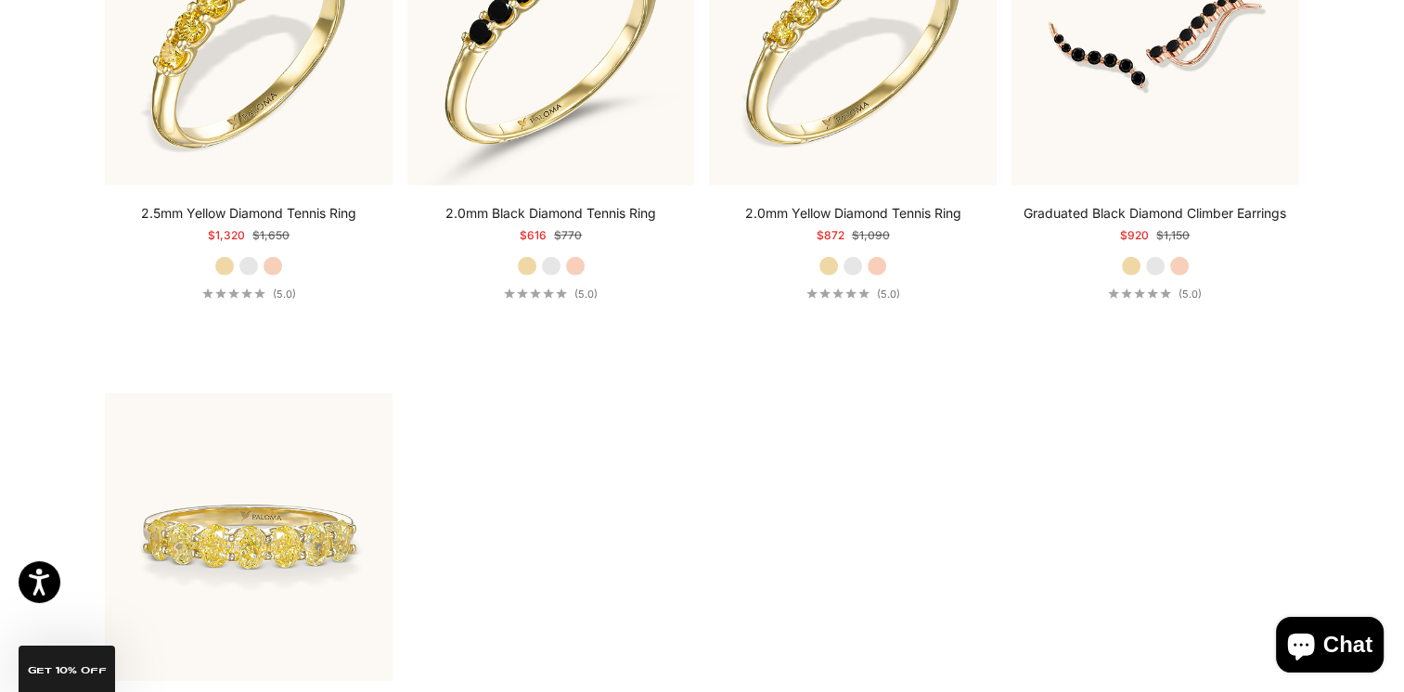
scroll to position [5474, 0]
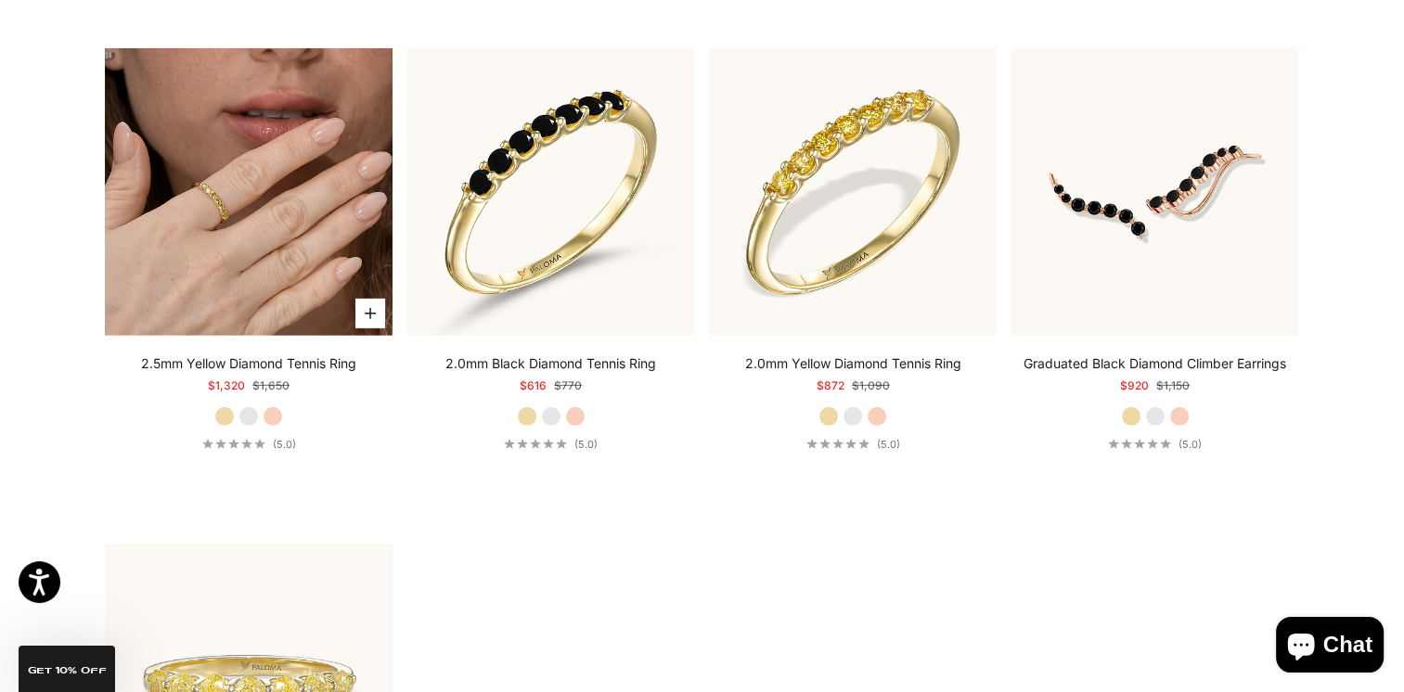
click at [300, 200] on img at bounding box center [249, 192] width 288 height 288
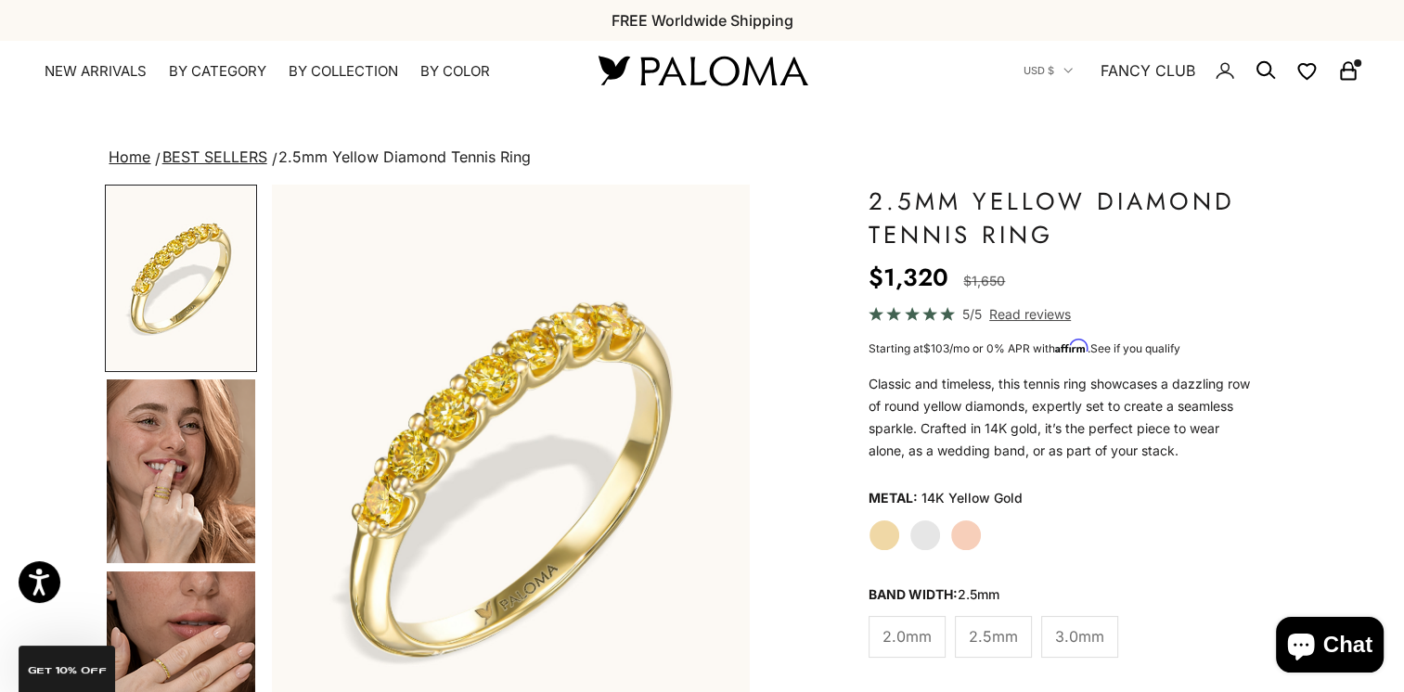
click at [228, 446] on img "Go to item 4" at bounding box center [181, 471] width 148 height 184
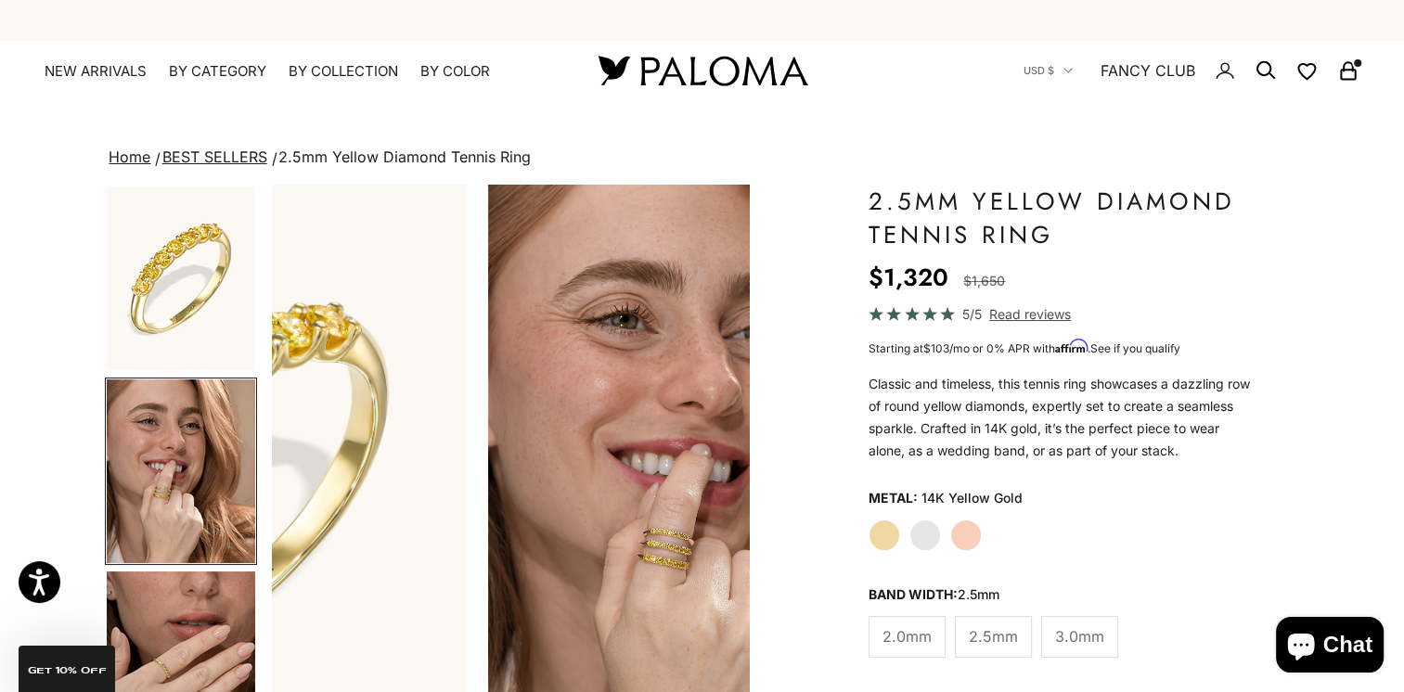
scroll to position [0, 500]
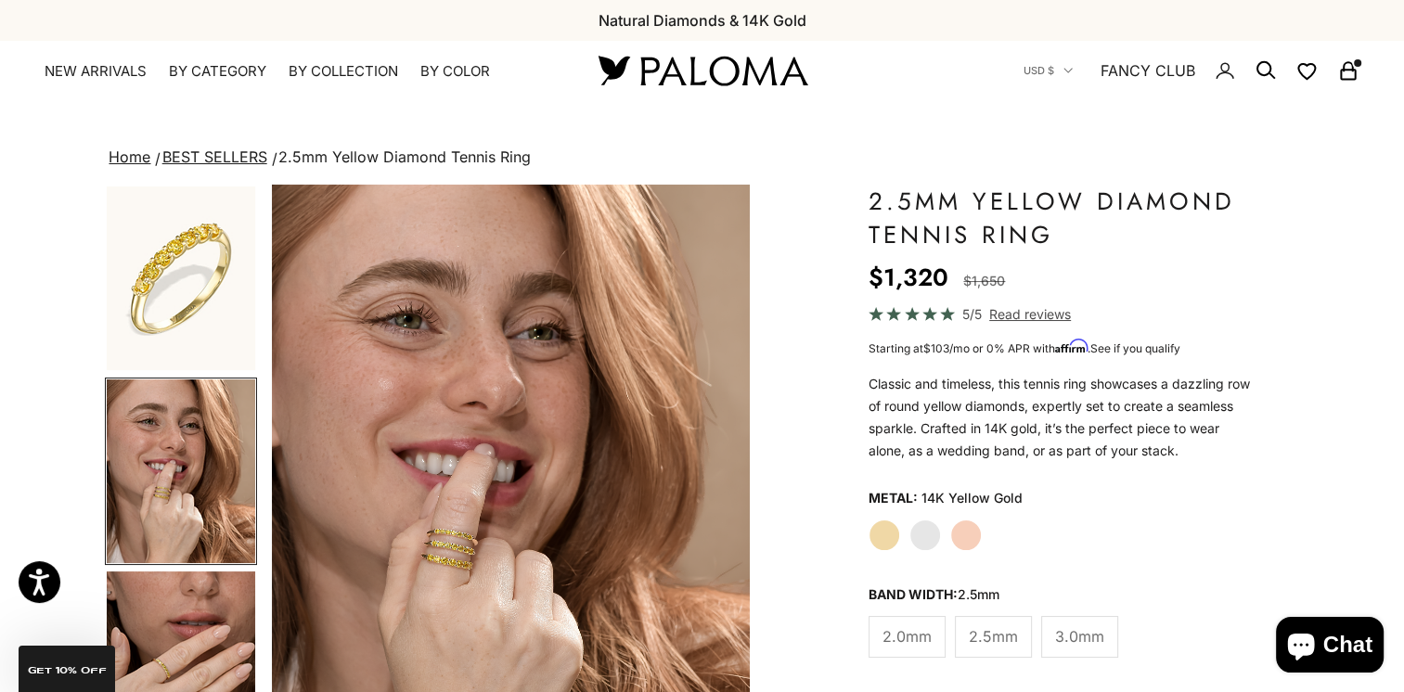
click at [1072, 633] on span "3.0mm" at bounding box center [1079, 636] width 49 height 24
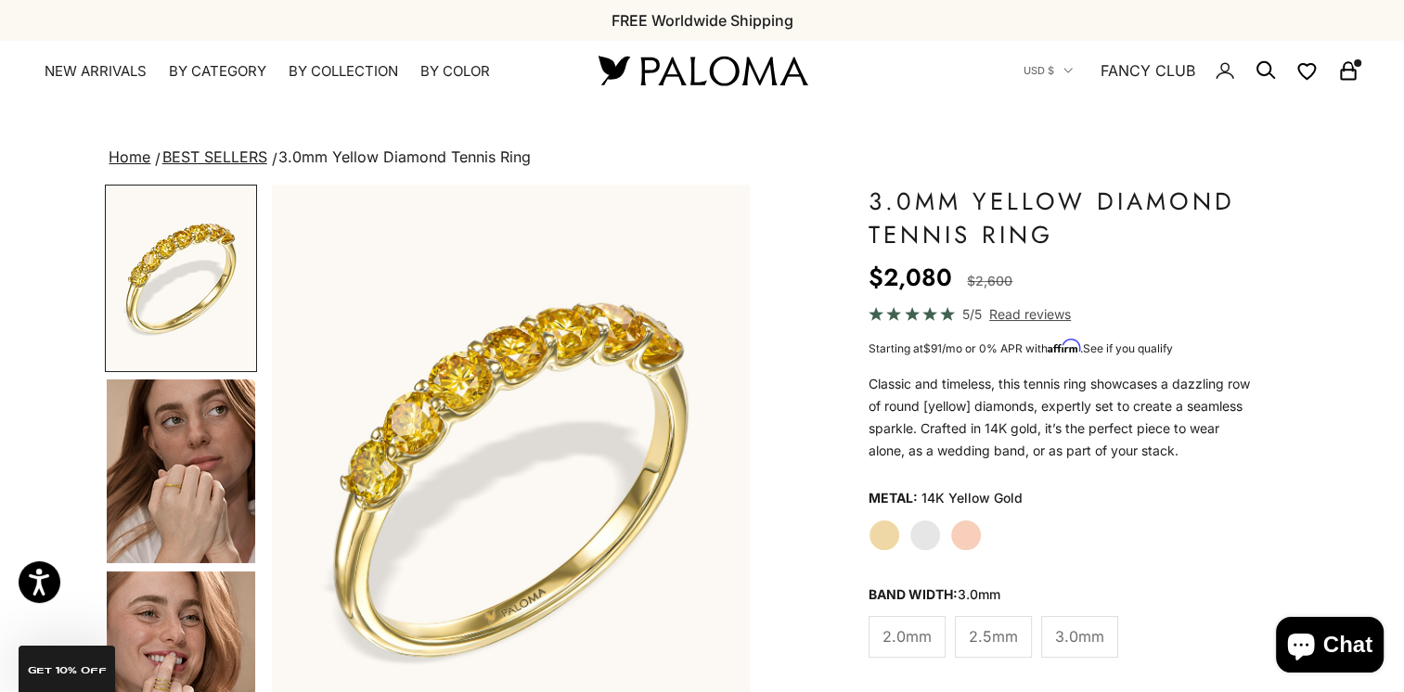
click at [215, 502] on img "Go to item 4" at bounding box center [181, 471] width 148 height 184
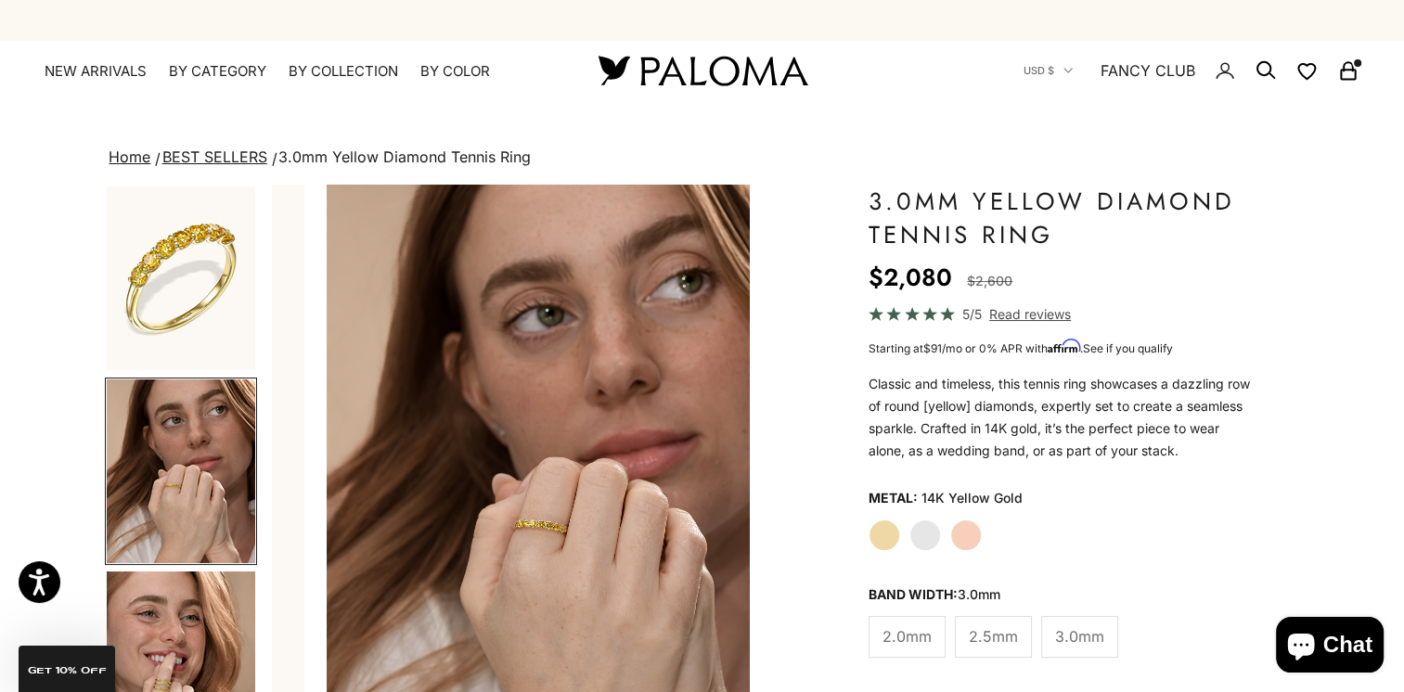
scroll to position [0, 500]
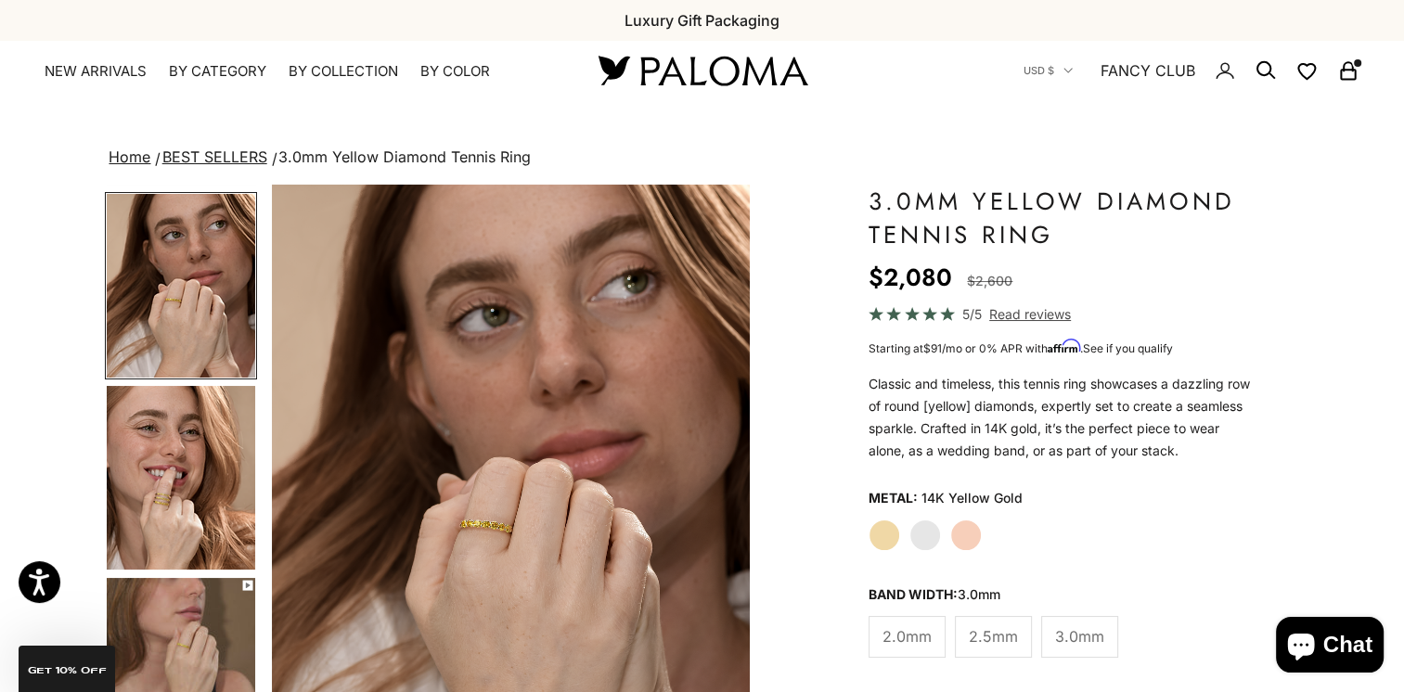
click at [202, 522] on img "Go to item 5" at bounding box center [181, 478] width 148 height 184
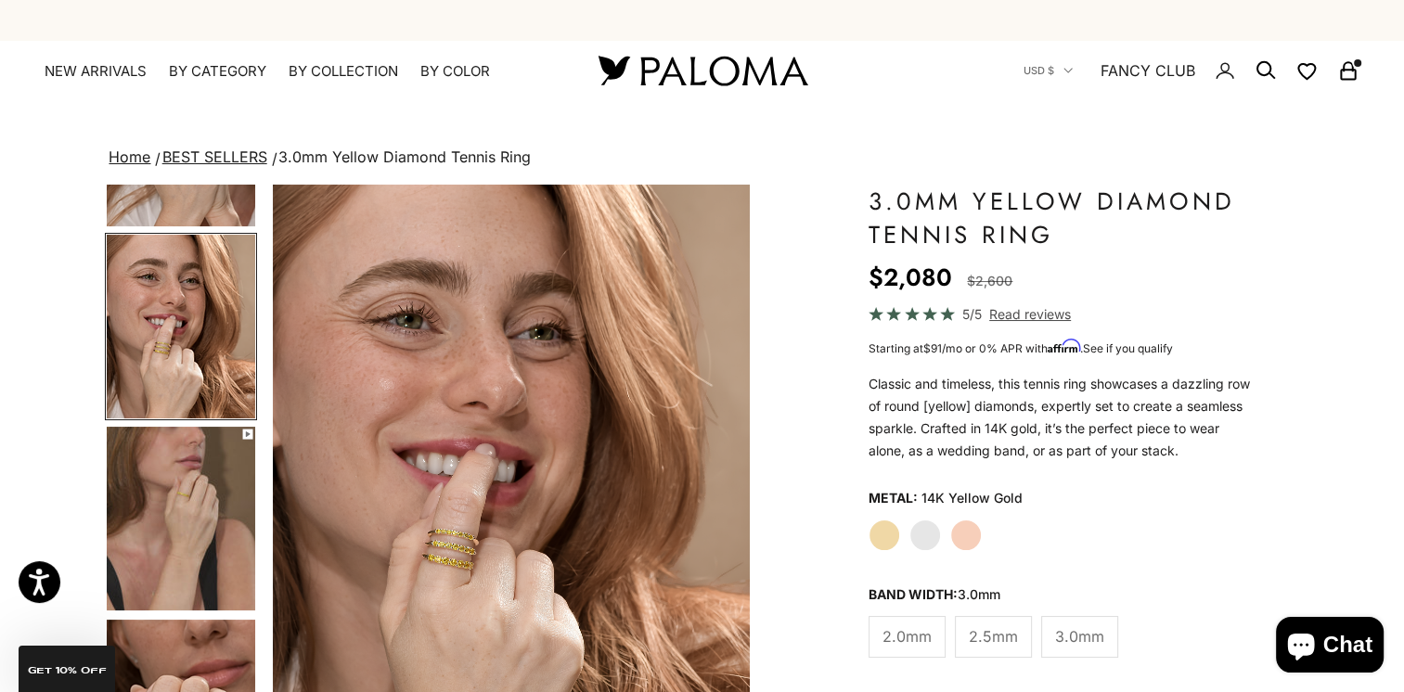
scroll to position [462, 0]
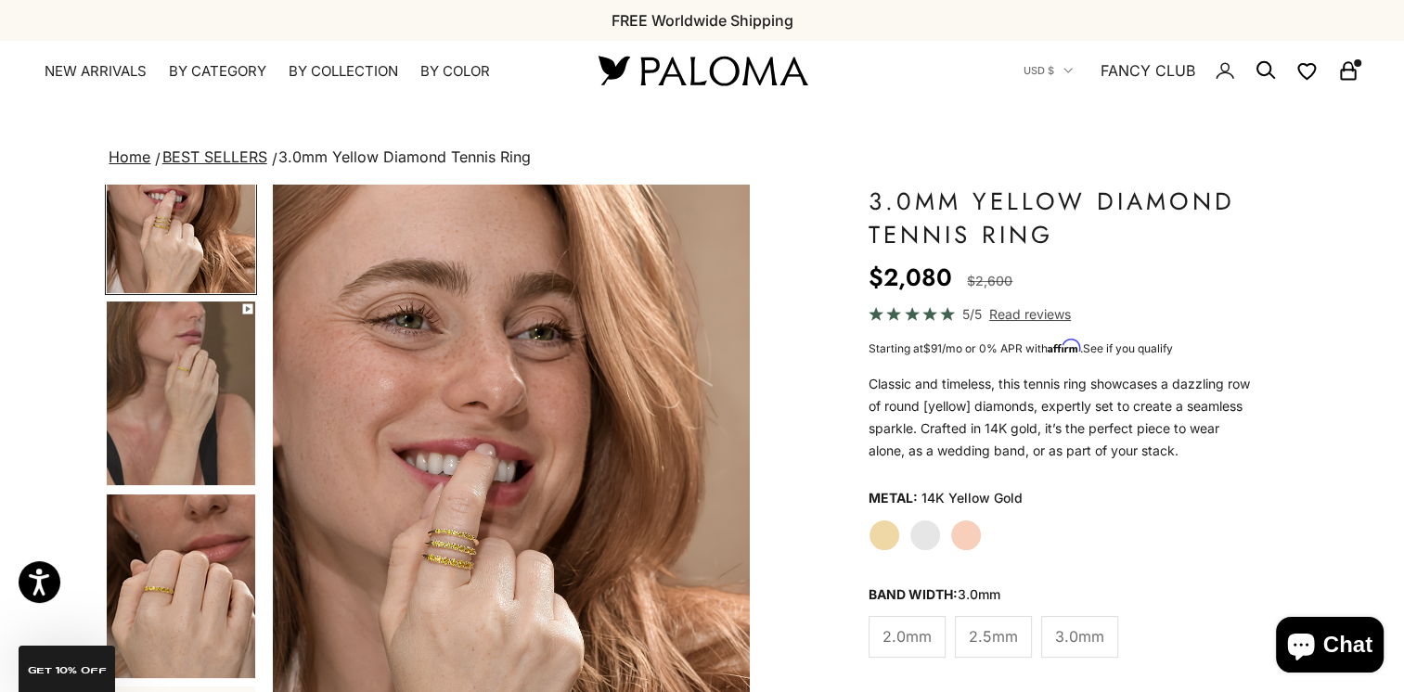
click at [200, 560] on img "Go to item 7" at bounding box center [181, 586] width 148 height 184
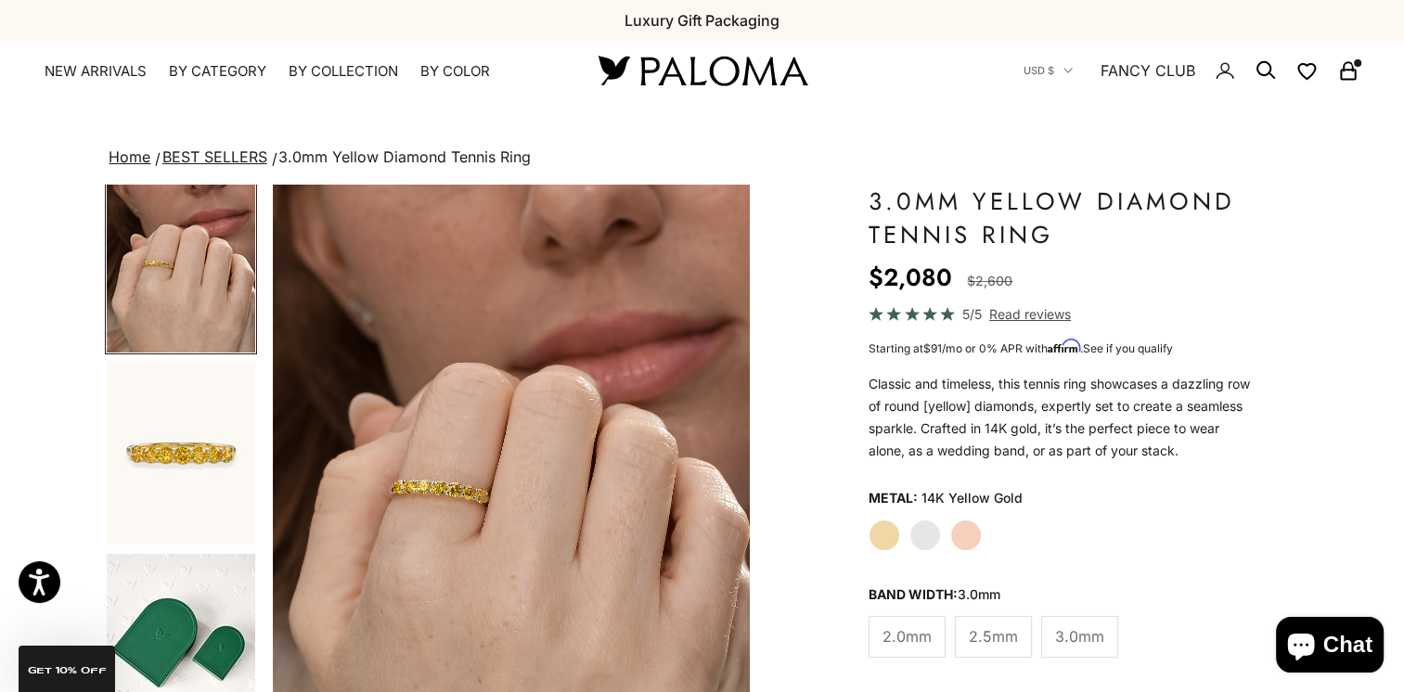
scroll to position [941, 0]
